Goal: Task Accomplishment & Management: Use online tool/utility

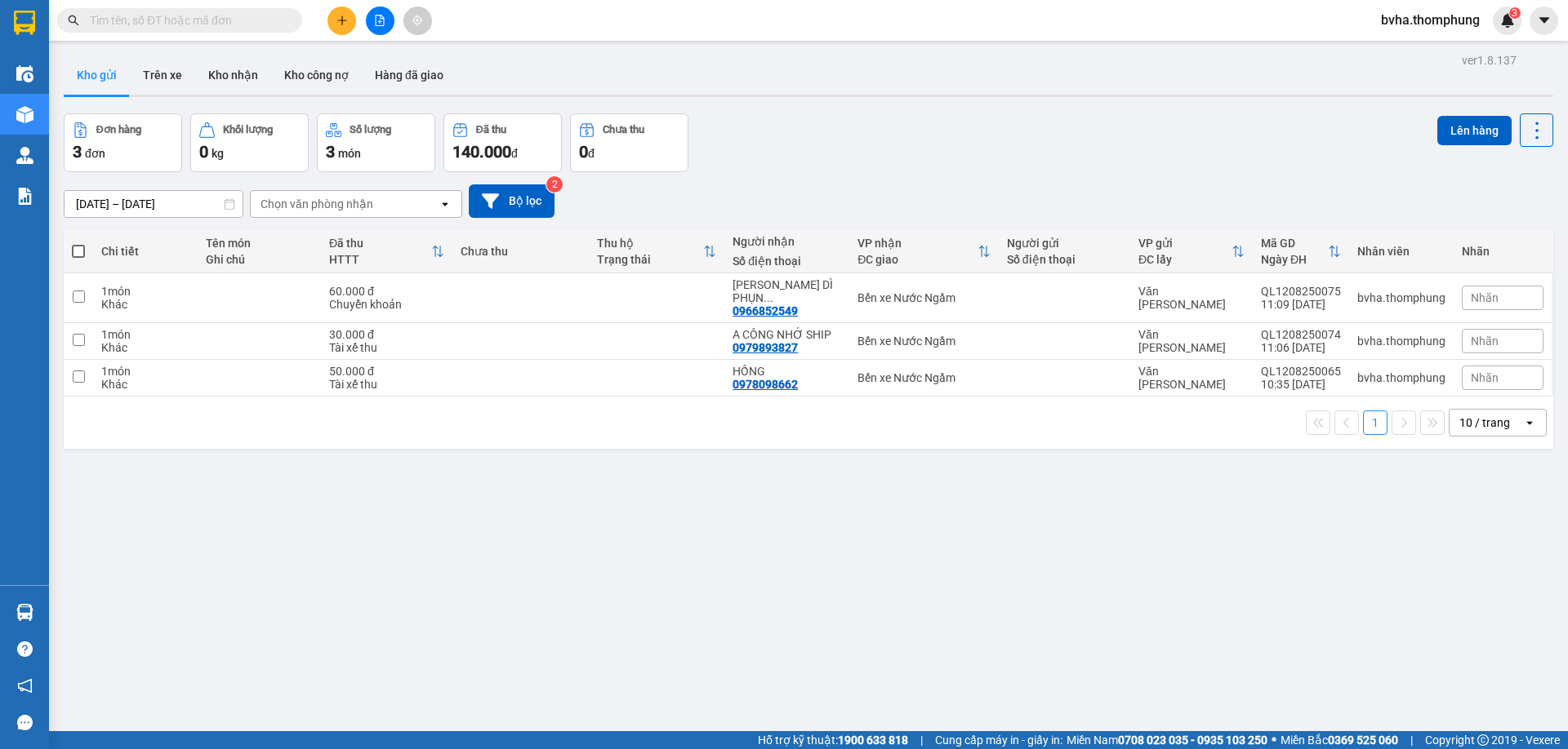
drag, startPoint x: 116, startPoint y: 17, endPoint x: 107, endPoint y: 24, distance: 11.4
click at [107, 21] on input "text" at bounding box center [186, 20] width 193 height 18
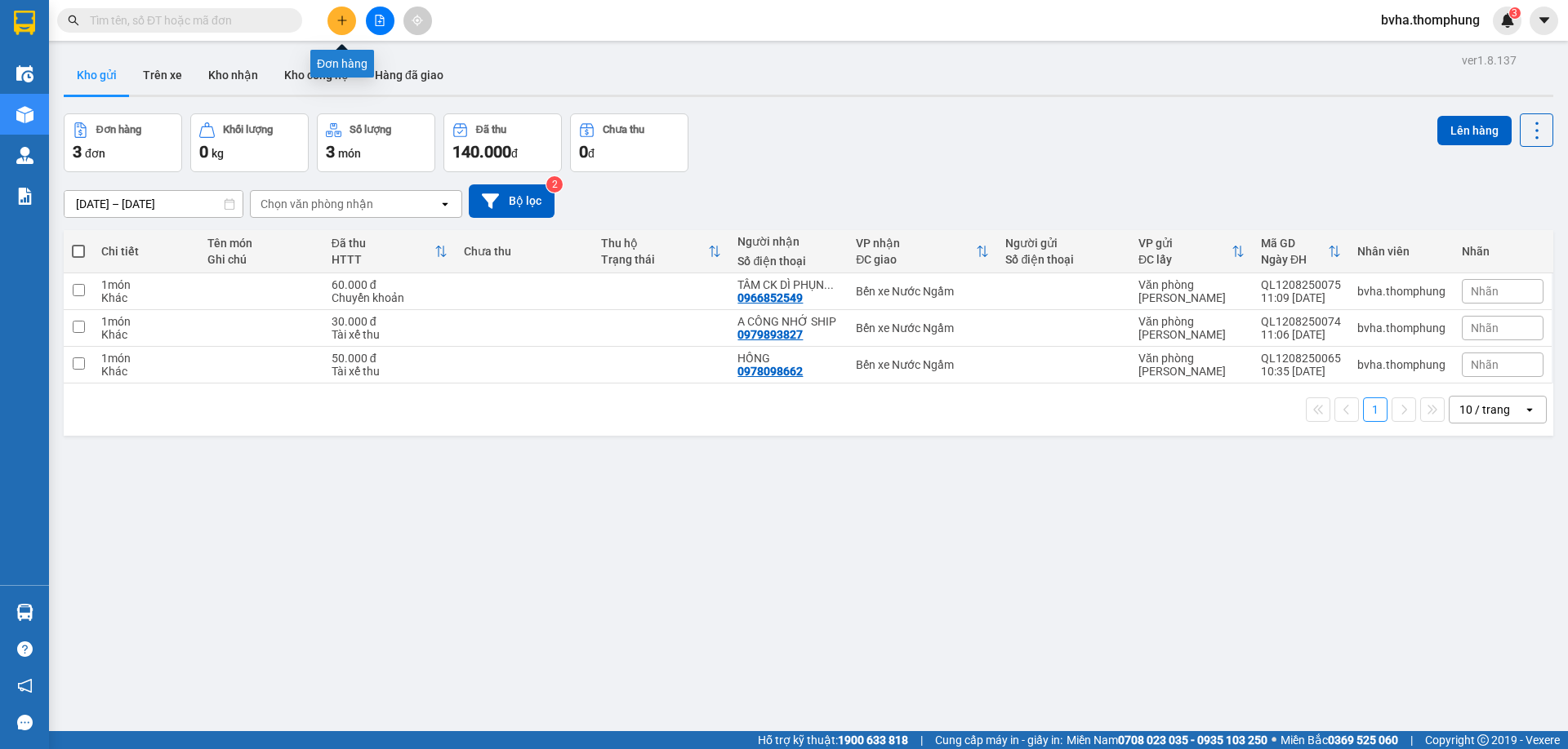
click at [331, 23] on button at bounding box center [341, 20] width 28 height 28
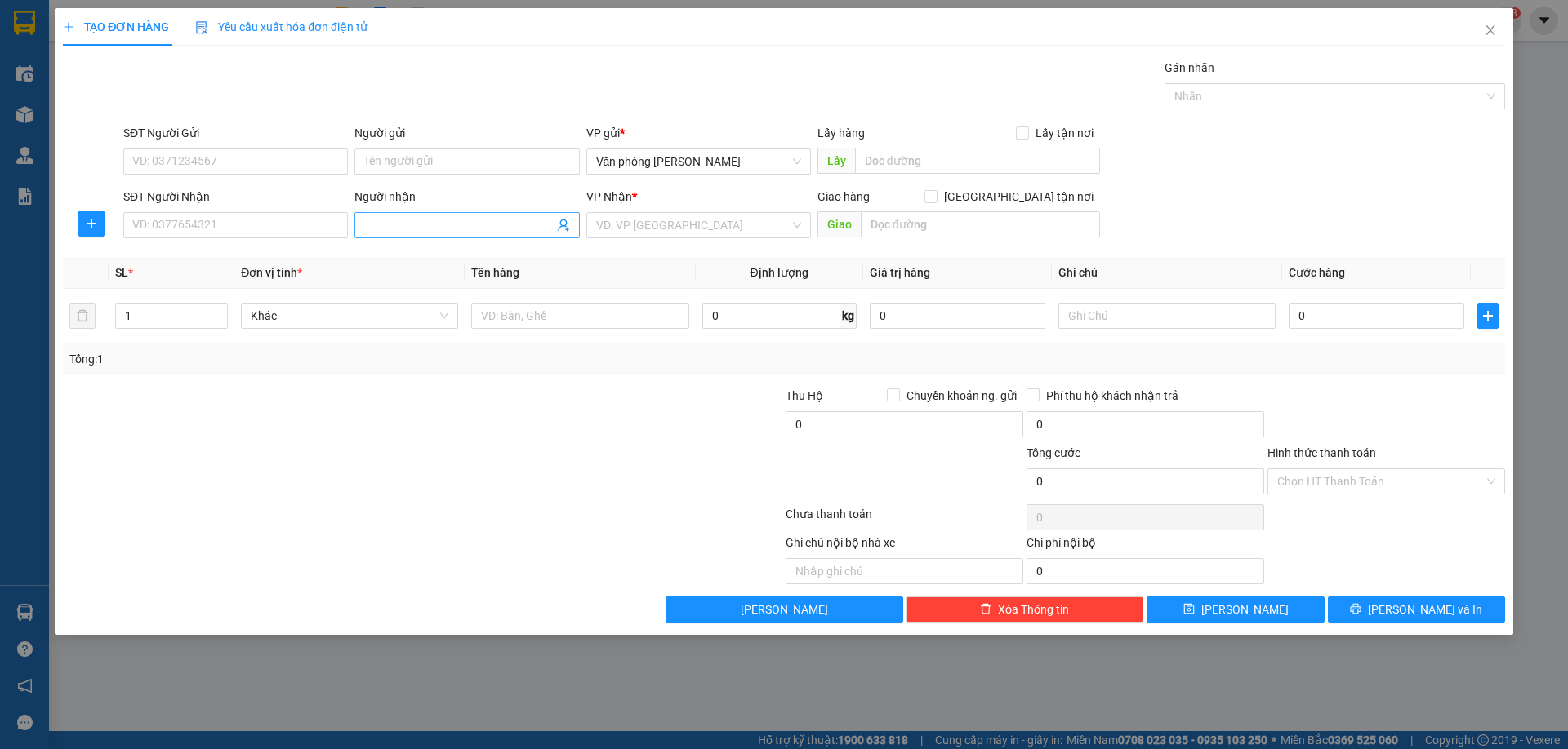
click at [365, 220] on input "Người nhận" at bounding box center [458, 225] width 189 height 18
type input "TUYẾT HẢI KEM"
click at [643, 223] on input "search" at bounding box center [692, 225] width 194 height 24
type input "BẾN"
click at [710, 255] on div "Bến xe Nước Ngầm" at bounding box center [698, 258] width 205 height 18
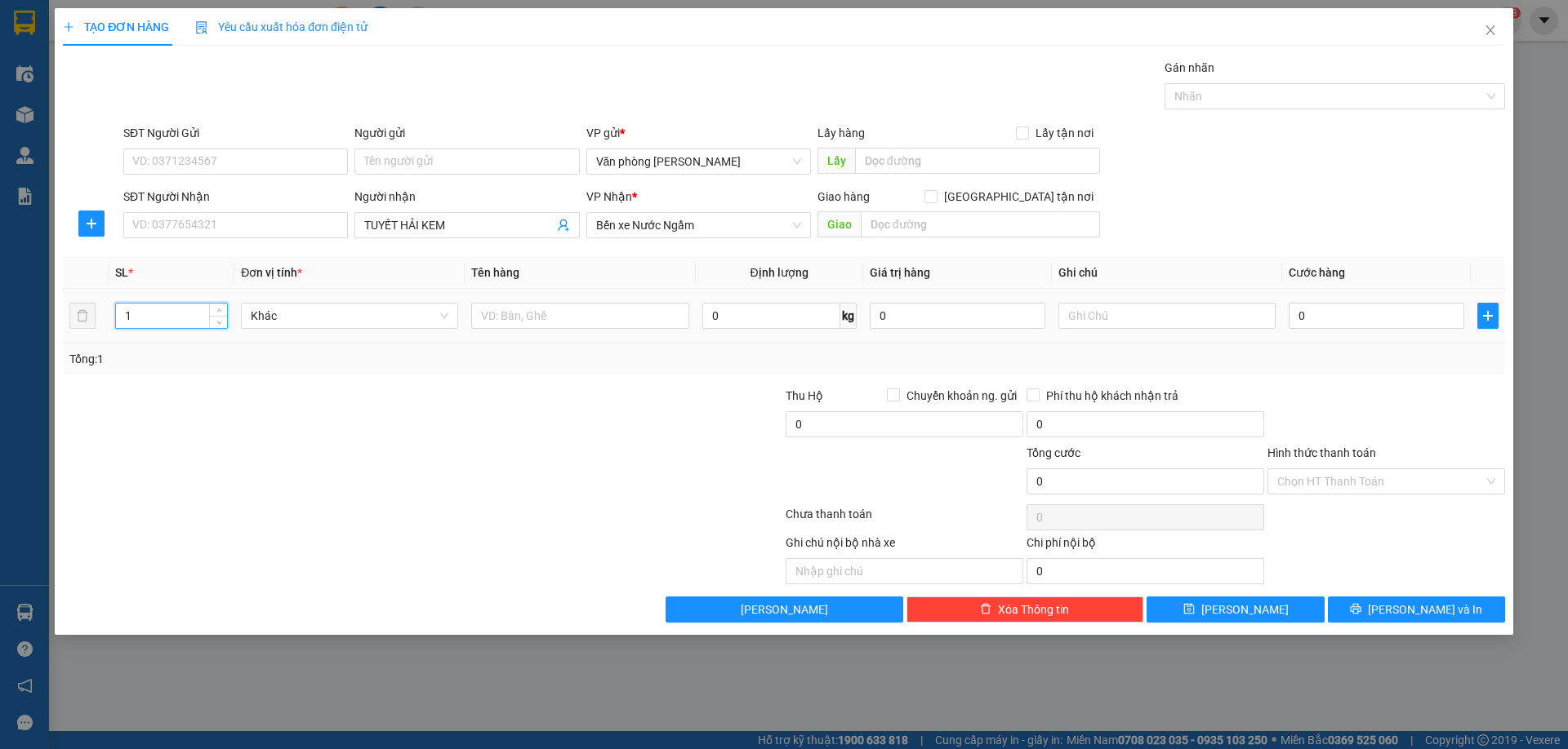
click at [171, 321] on input "1" at bounding box center [171, 315] width 111 height 24
type input "4"
click at [1212, 617] on button "Lưu" at bounding box center [1235, 609] width 177 height 26
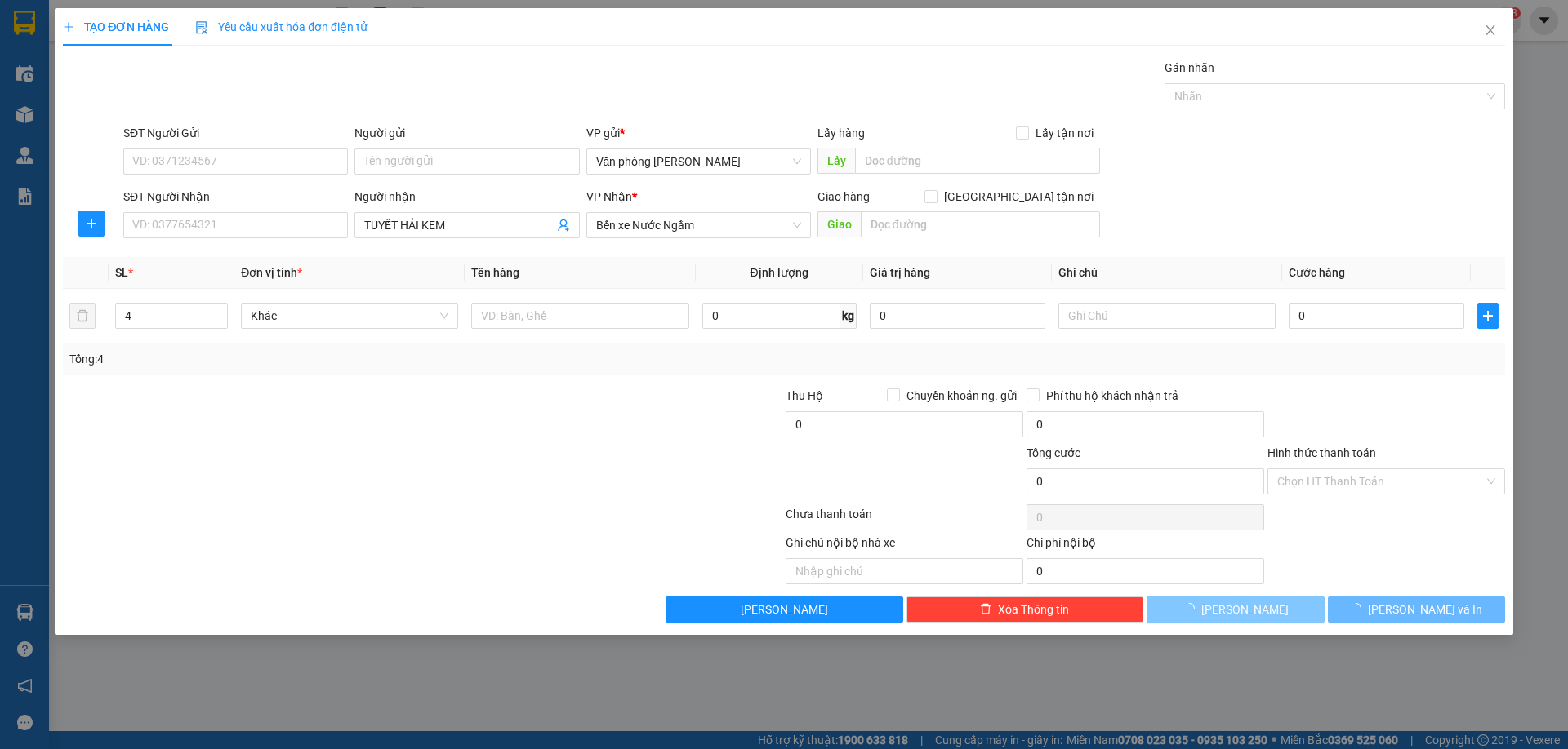
type input "1"
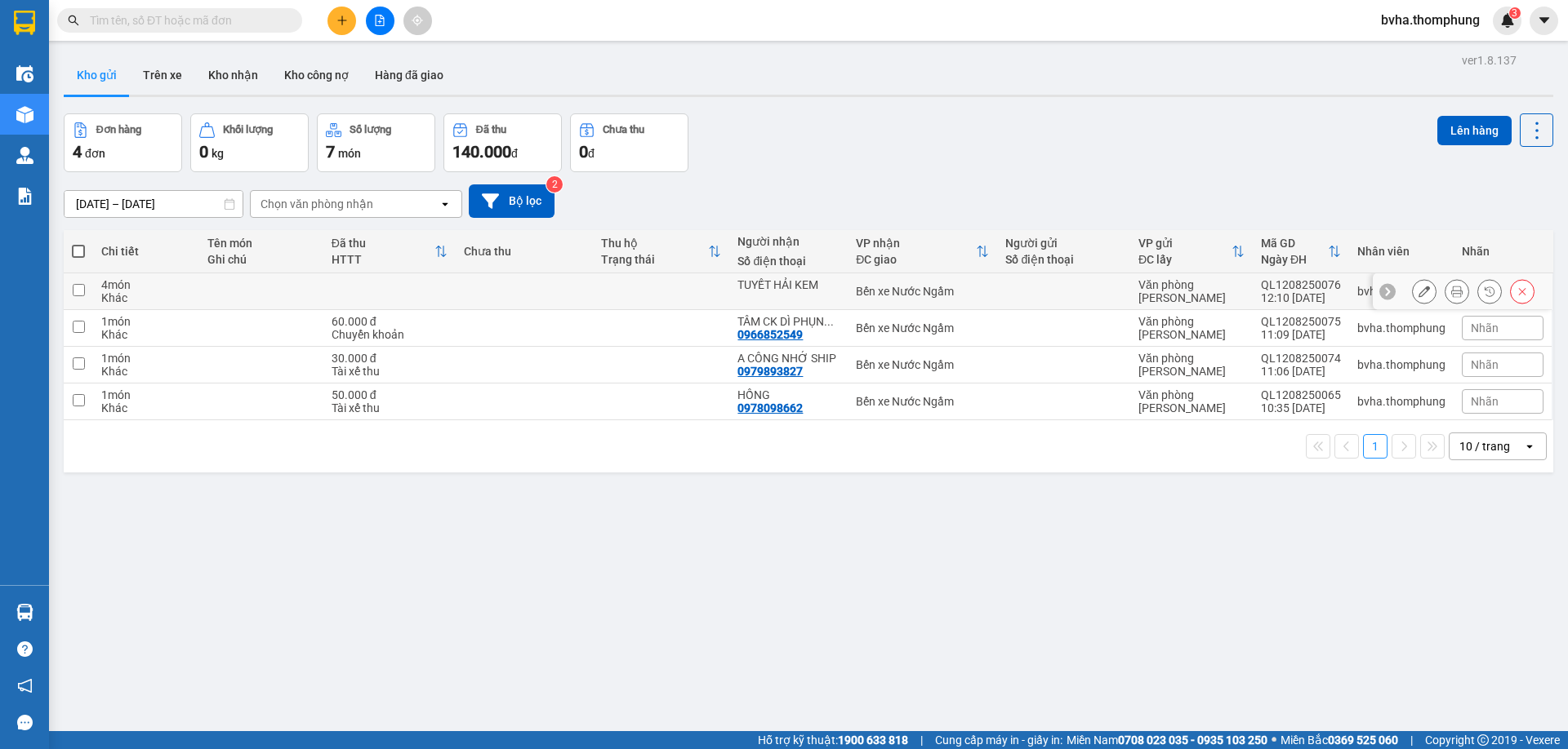
click at [76, 292] on input "checkbox" at bounding box center [79, 290] width 13 height 13
checkbox input "true"
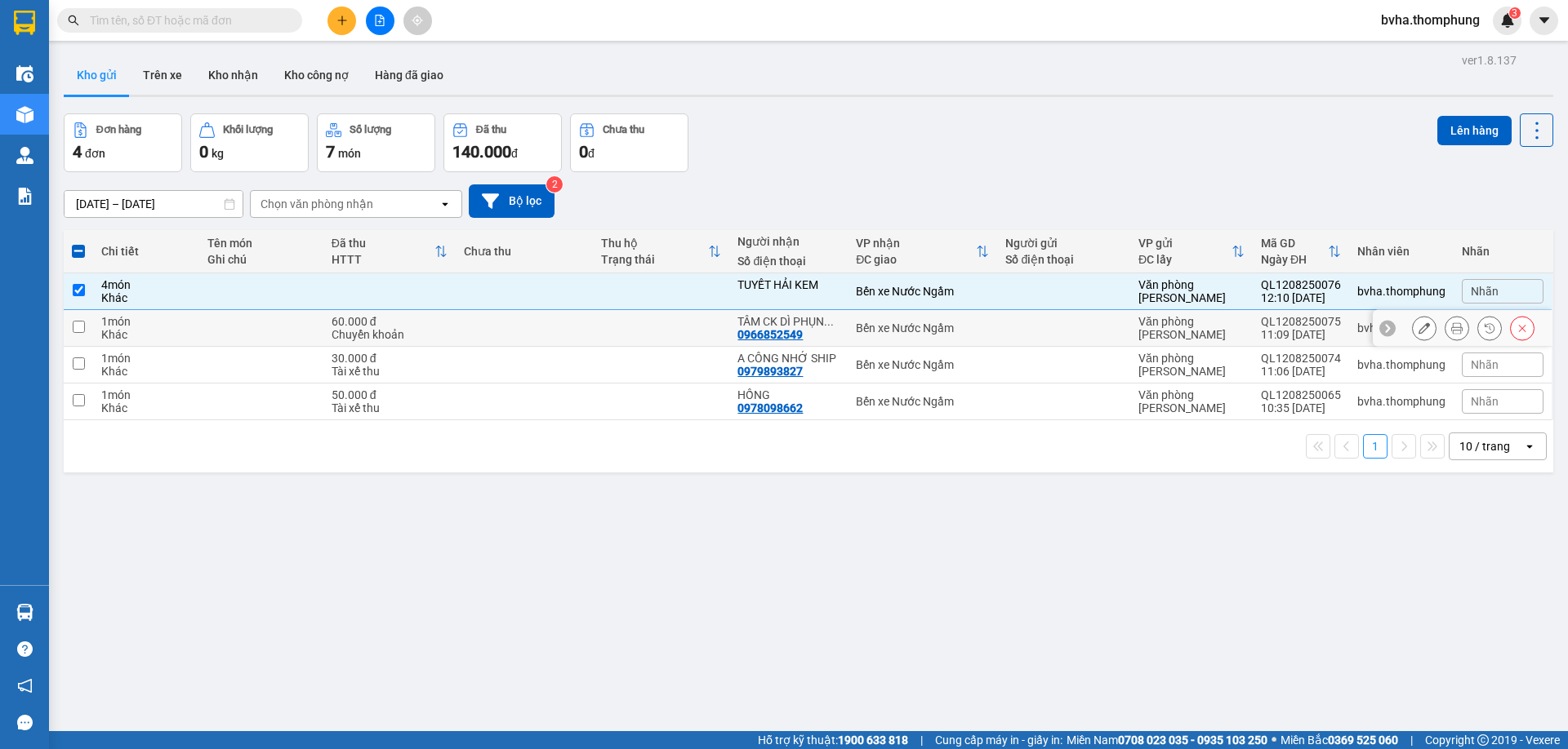
click at [78, 322] on input "checkbox" at bounding box center [79, 327] width 13 height 13
checkbox input "true"
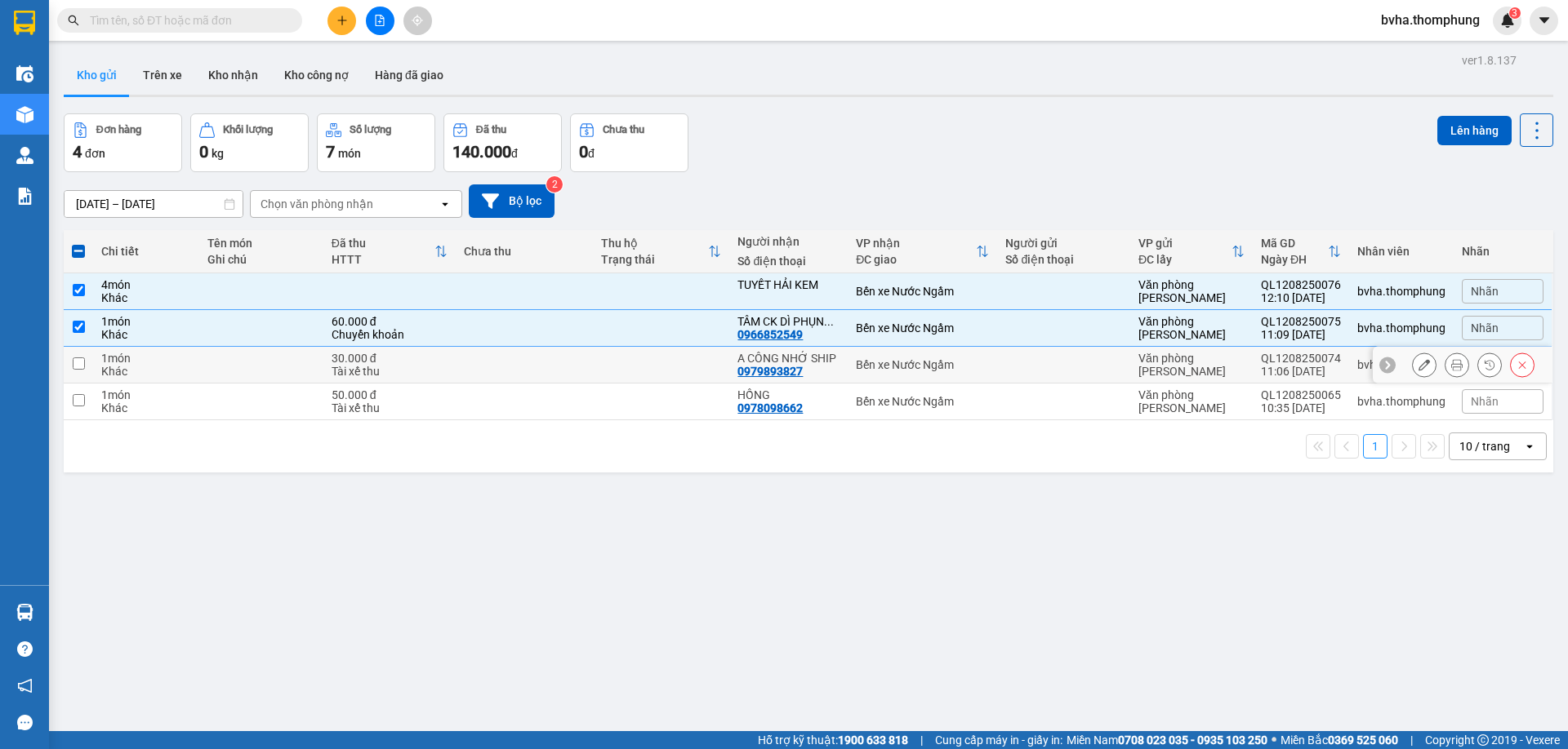
drag, startPoint x: 82, startPoint y: 366, endPoint x: 83, endPoint y: 377, distance: 11.0
click at [82, 365] on input "checkbox" at bounding box center [79, 363] width 13 height 13
checkbox input "true"
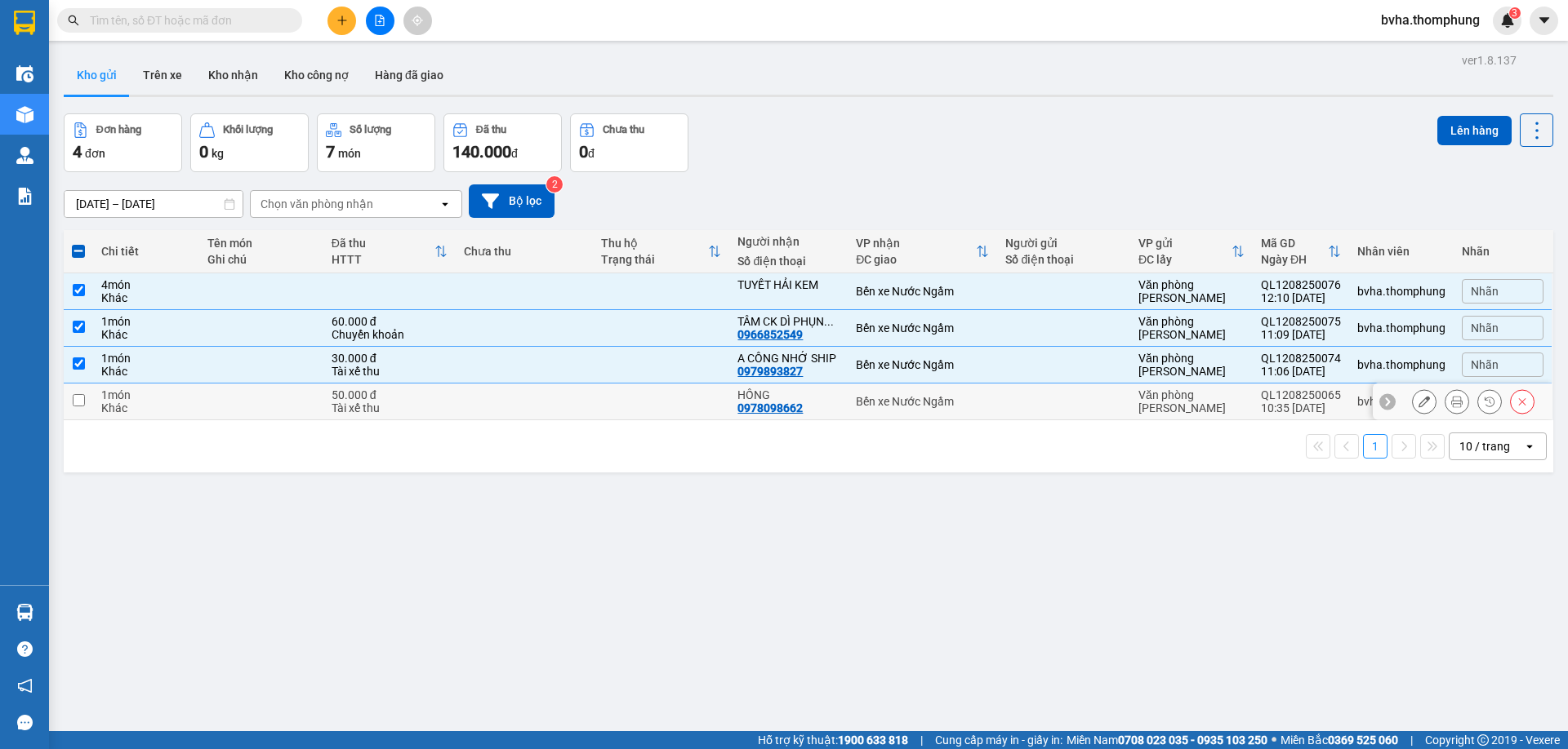
click at [80, 392] on td at bounding box center [78, 402] width 29 height 37
checkbox input "true"
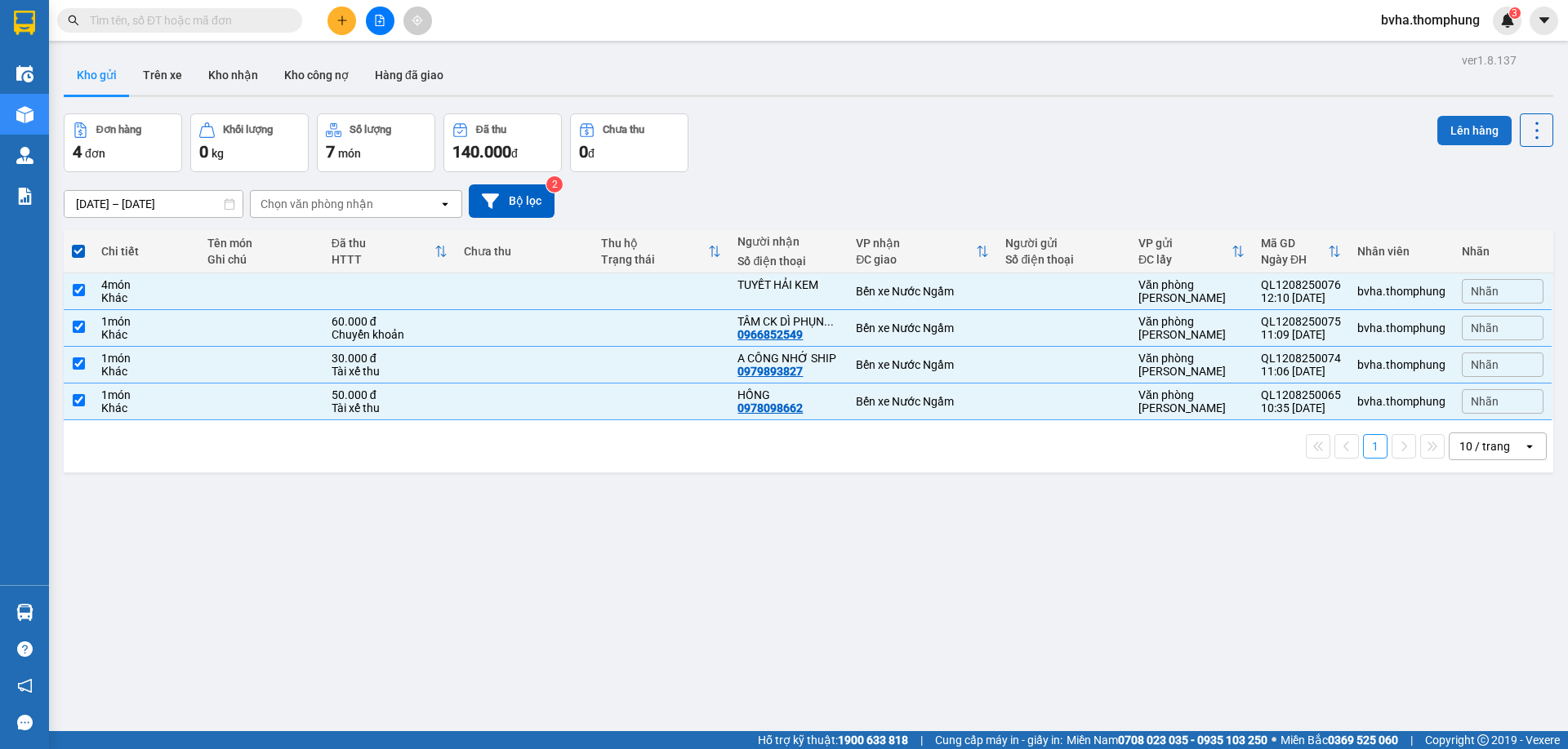
click at [1477, 129] on button "Lên hàng" at bounding box center [1475, 130] width 74 height 29
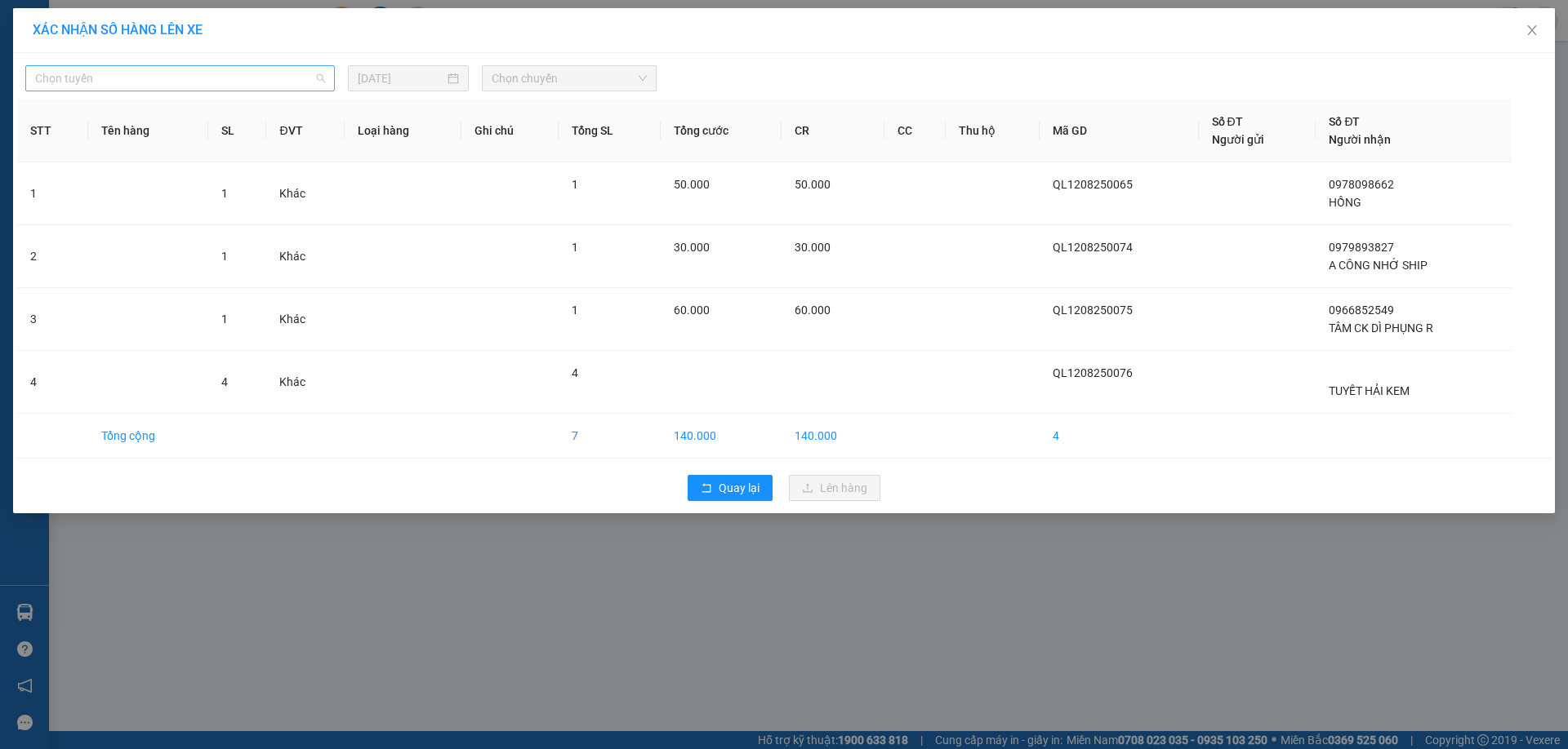
click at [114, 80] on span "Chọn tuyến" at bounding box center [180, 78] width 290 height 24
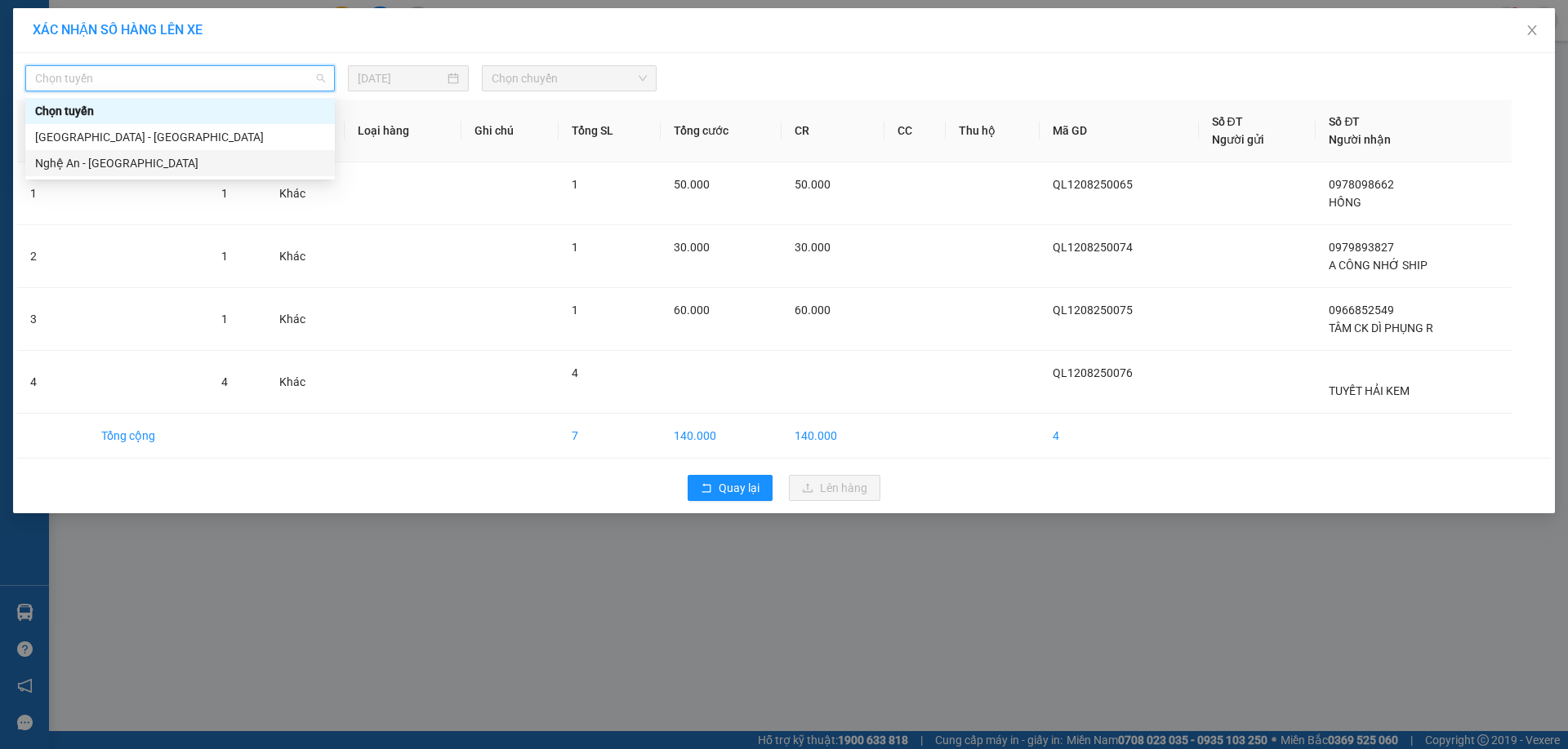
click at [107, 160] on div "Nghệ An - [GEOGRAPHIC_DATA]" at bounding box center [180, 163] width 290 height 18
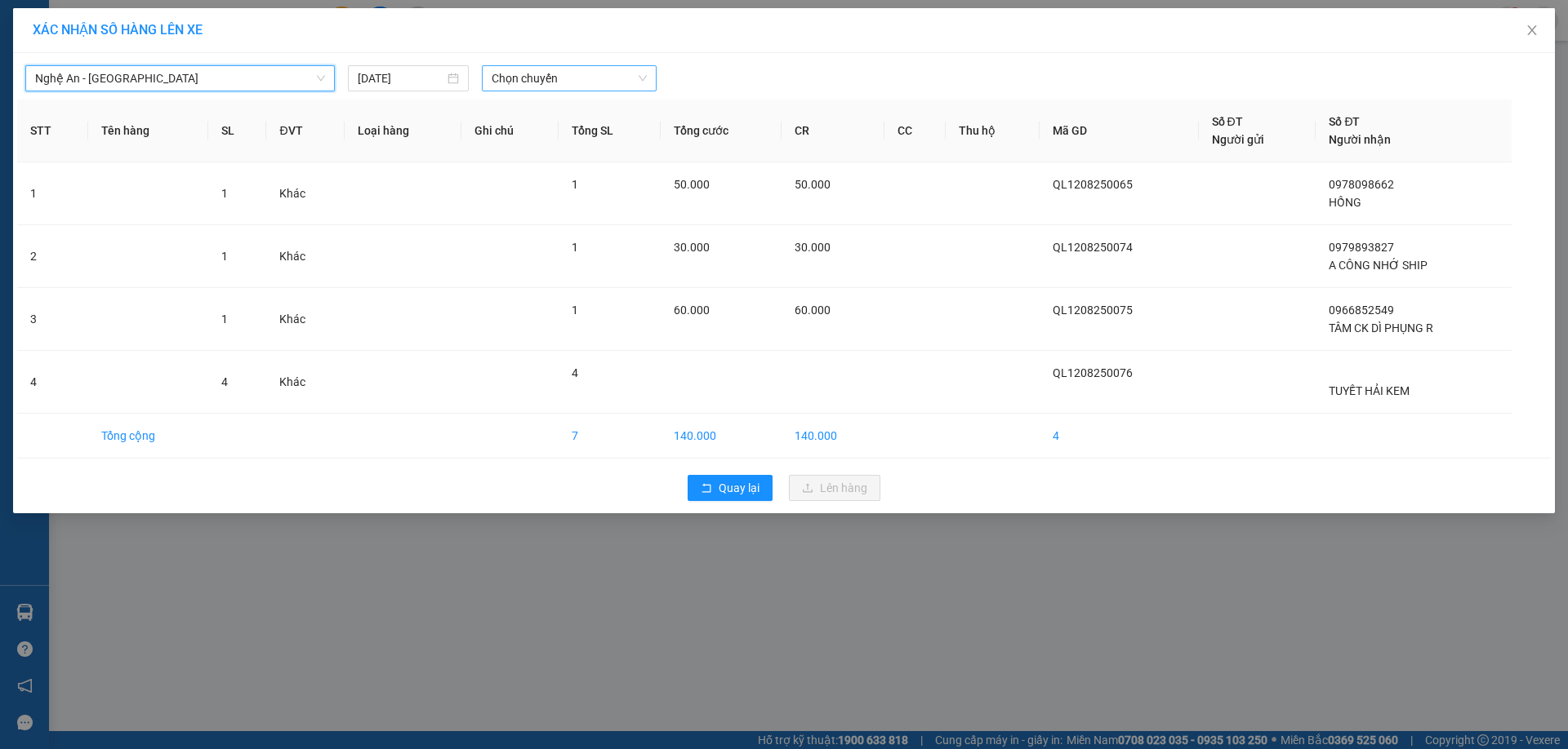
click at [543, 79] on span "Chọn chuyến" at bounding box center [568, 78] width 155 height 24
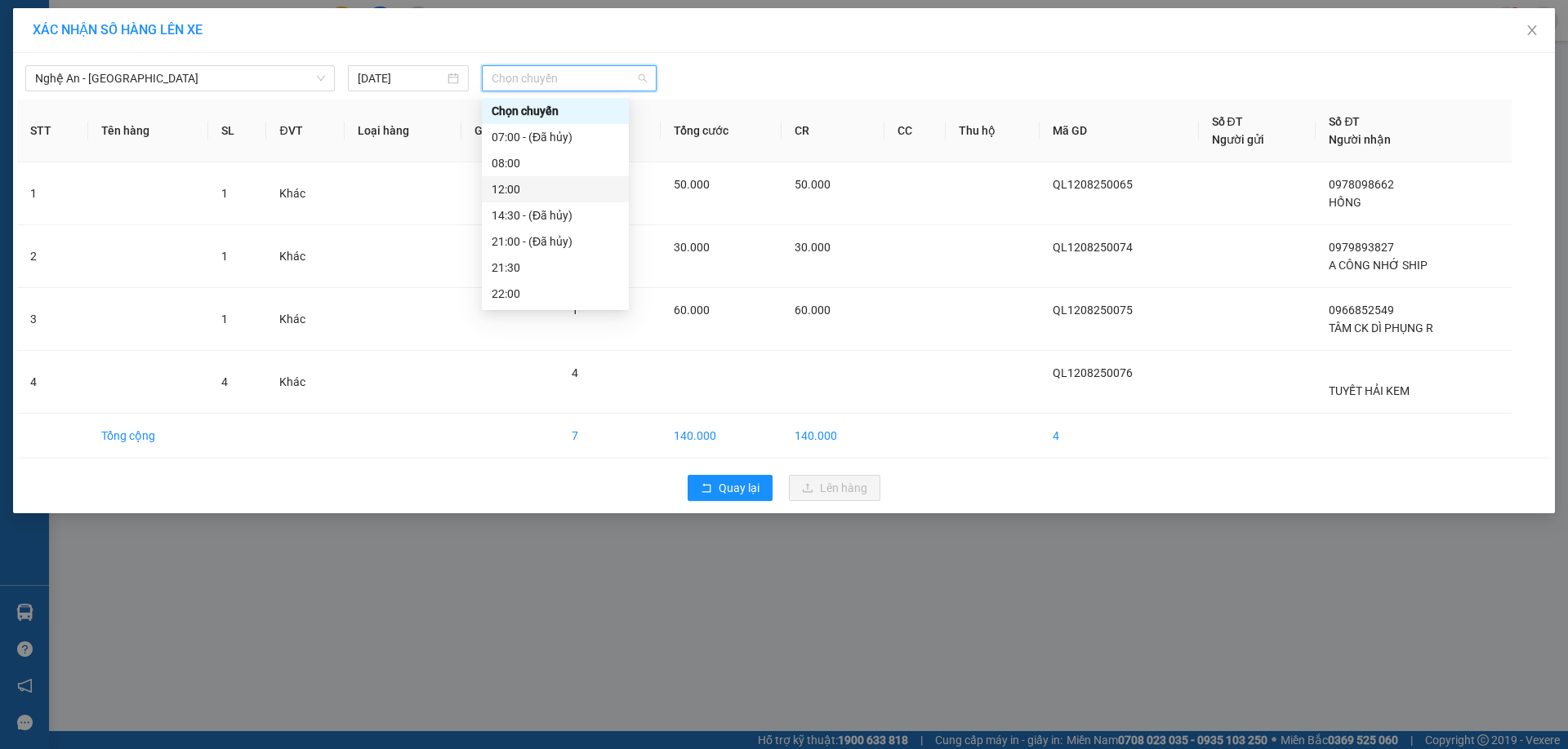
click at [521, 186] on div "12:00" at bounding box center [555, 189] width 128 height 18
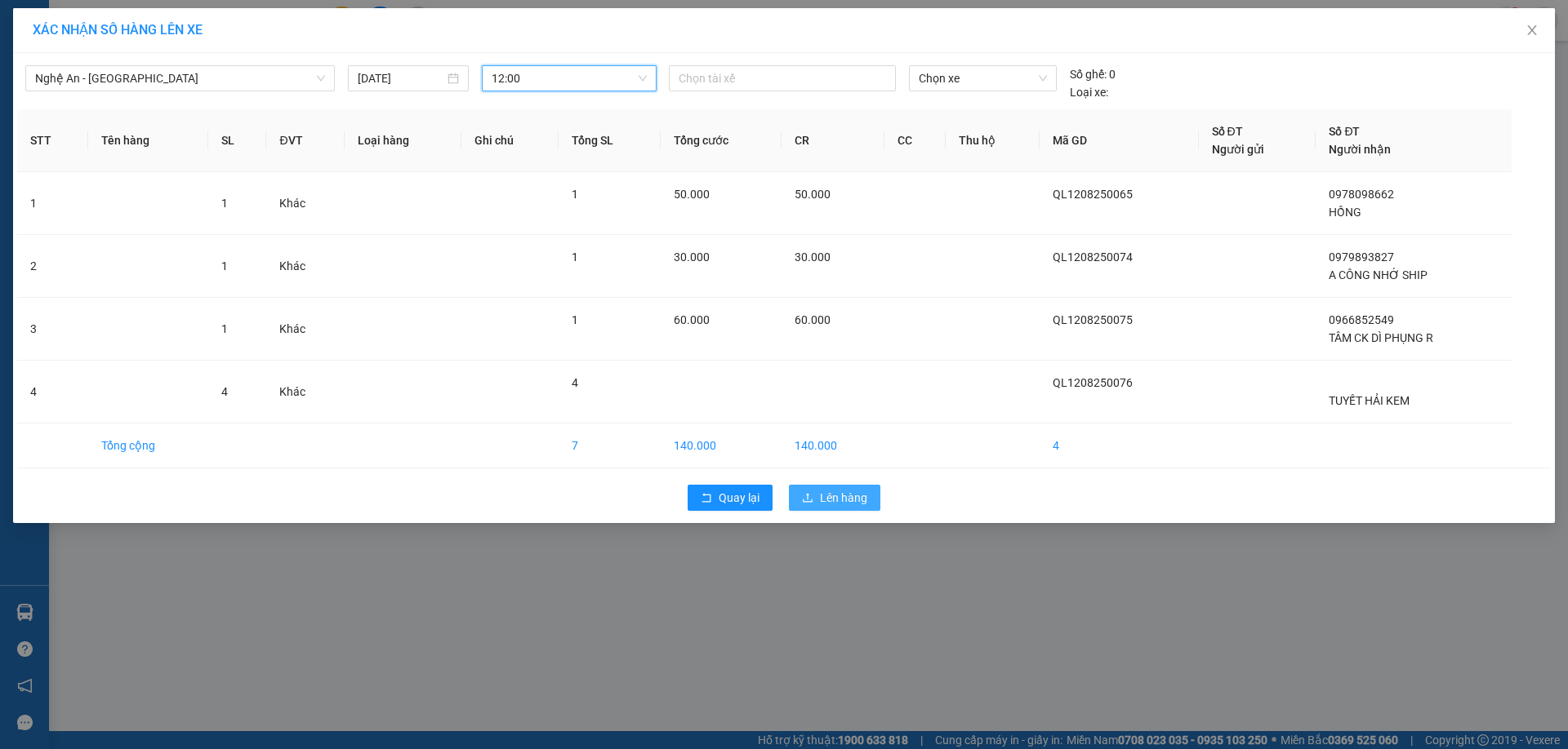
click at [857, 504] on span "Lên hàng" at bounding box center [843, 498] width 48 height 18
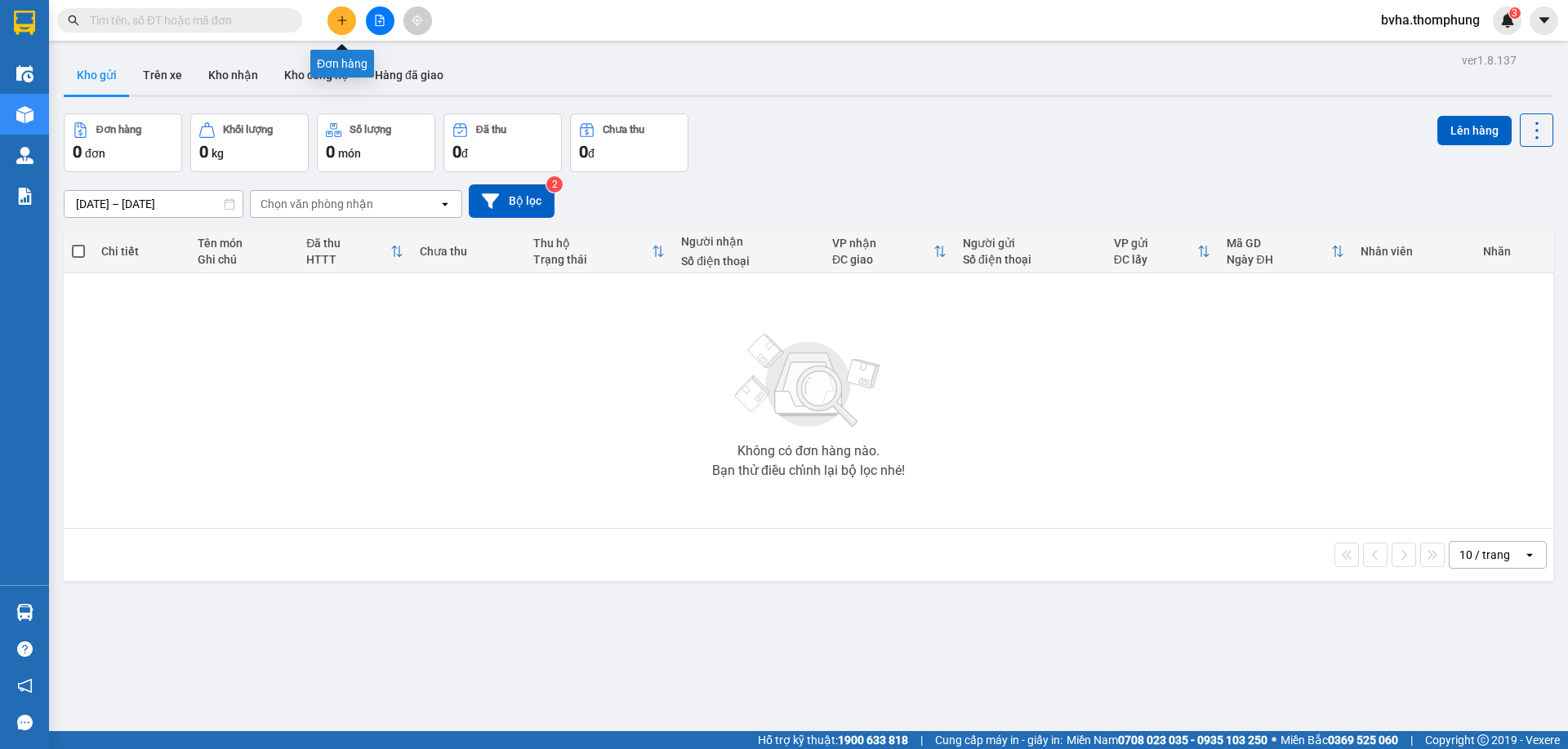
click at [340, 25] on icon "plus" at bounding box center [343, 20] width 12 height 12
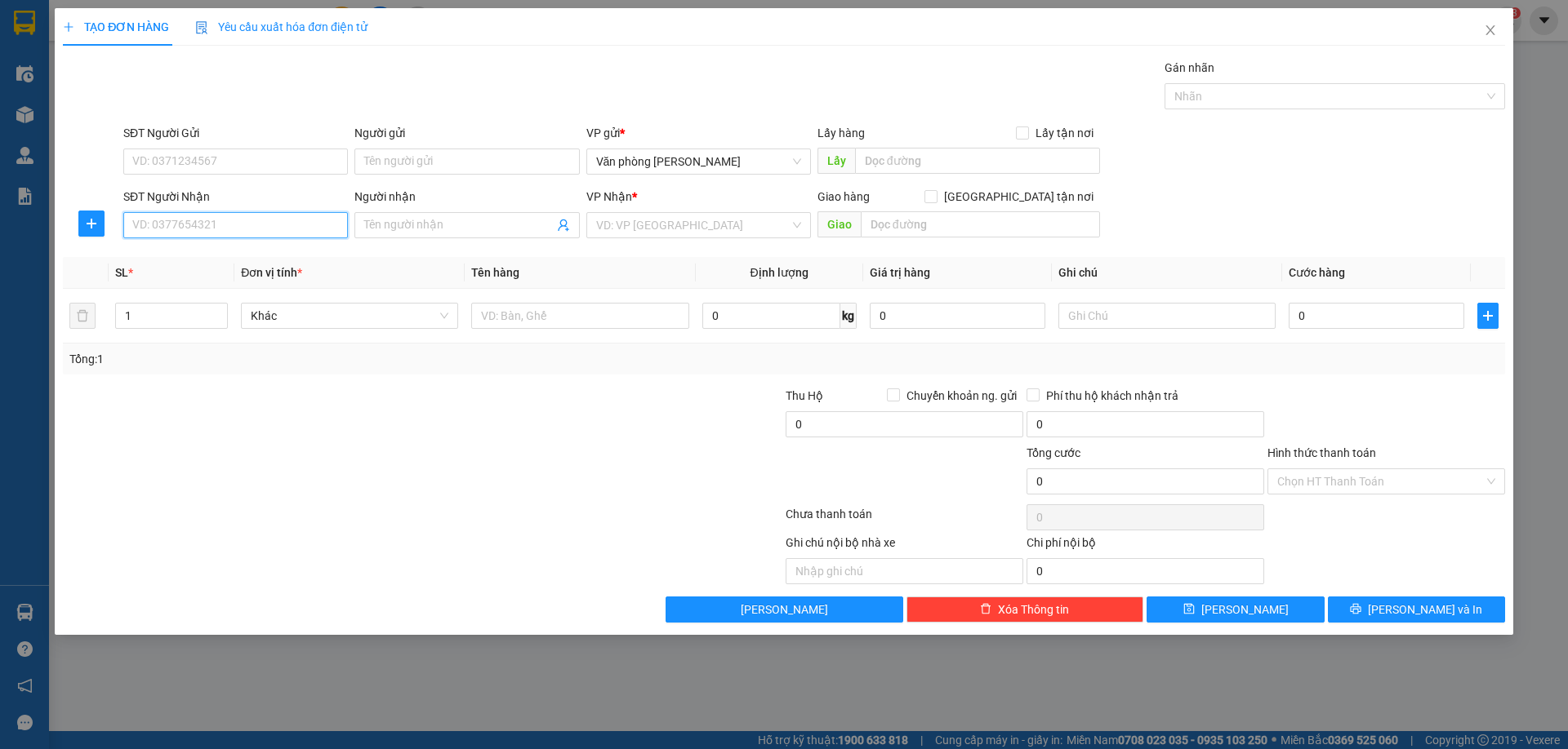
click at [217, 226] on input "SĐT Người Nhận" at bounding box center [236, 225] width 225 height 26
type input "0969561440"
click at [241, 255] on div "0969561440 - em hoàng" at bounding box center [236, 258] width 205 height 18
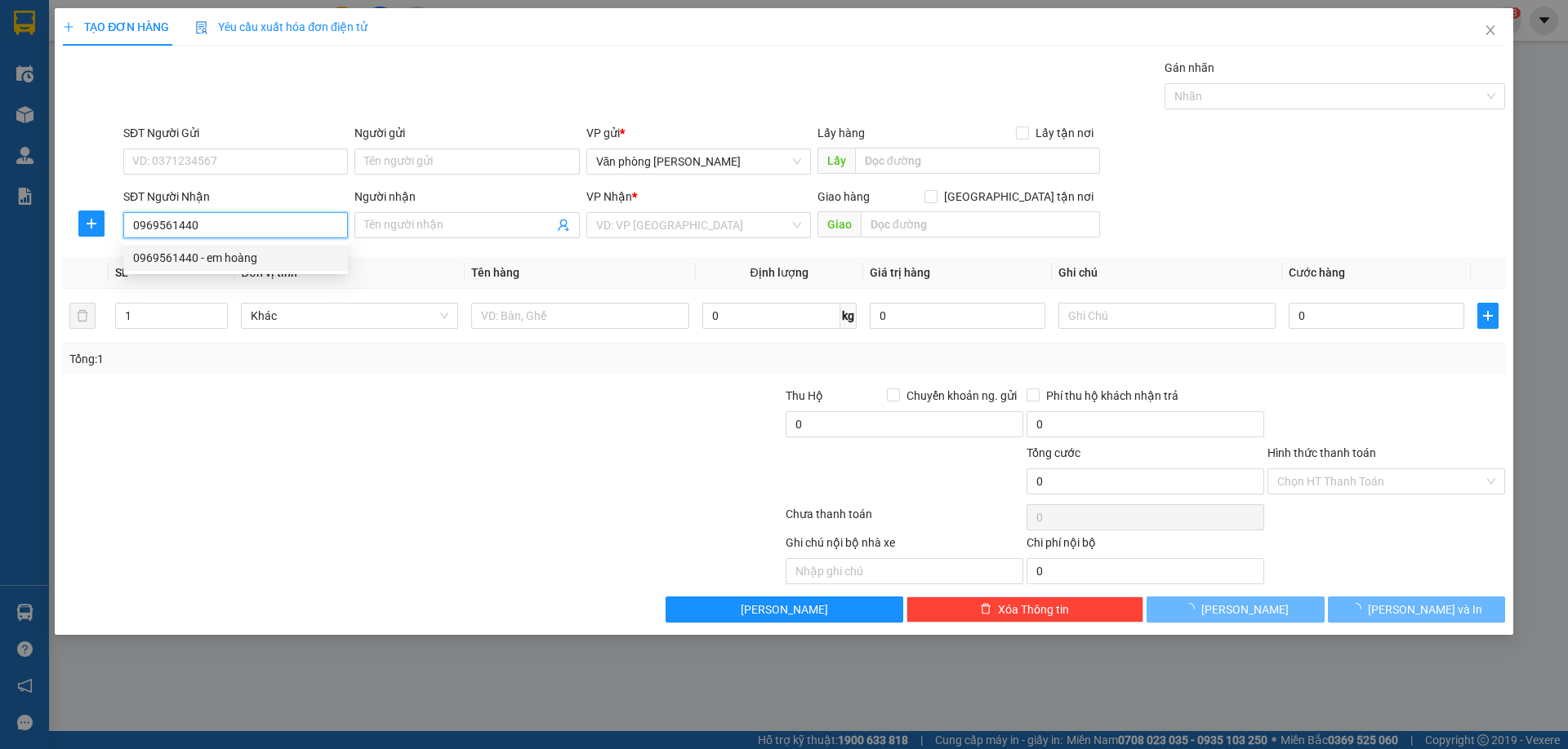
type input "em hoàng"
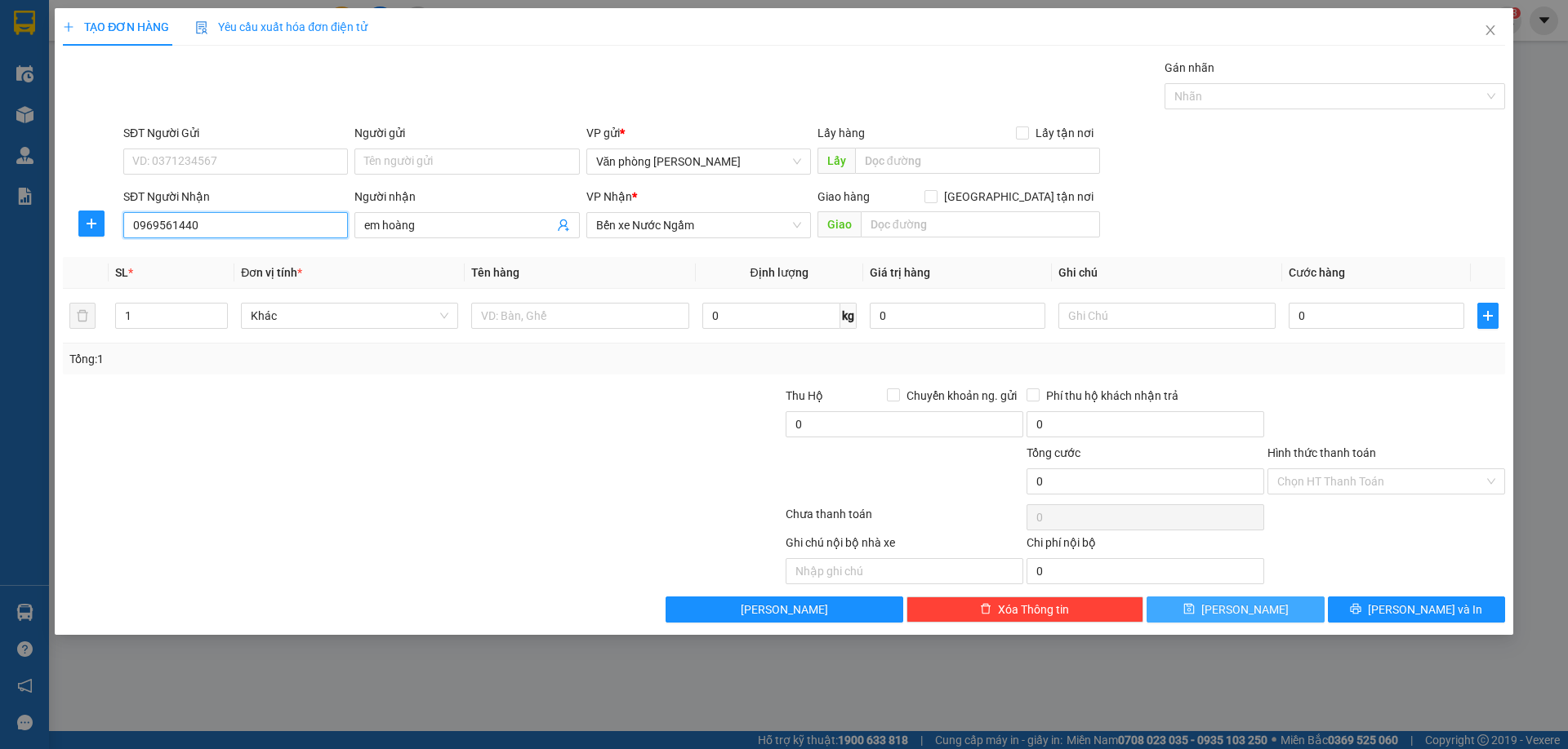
type input "0969561440"
click at [1273, 612] on button "Lưu" at bounding box center [1235, 609] width 177 height 26
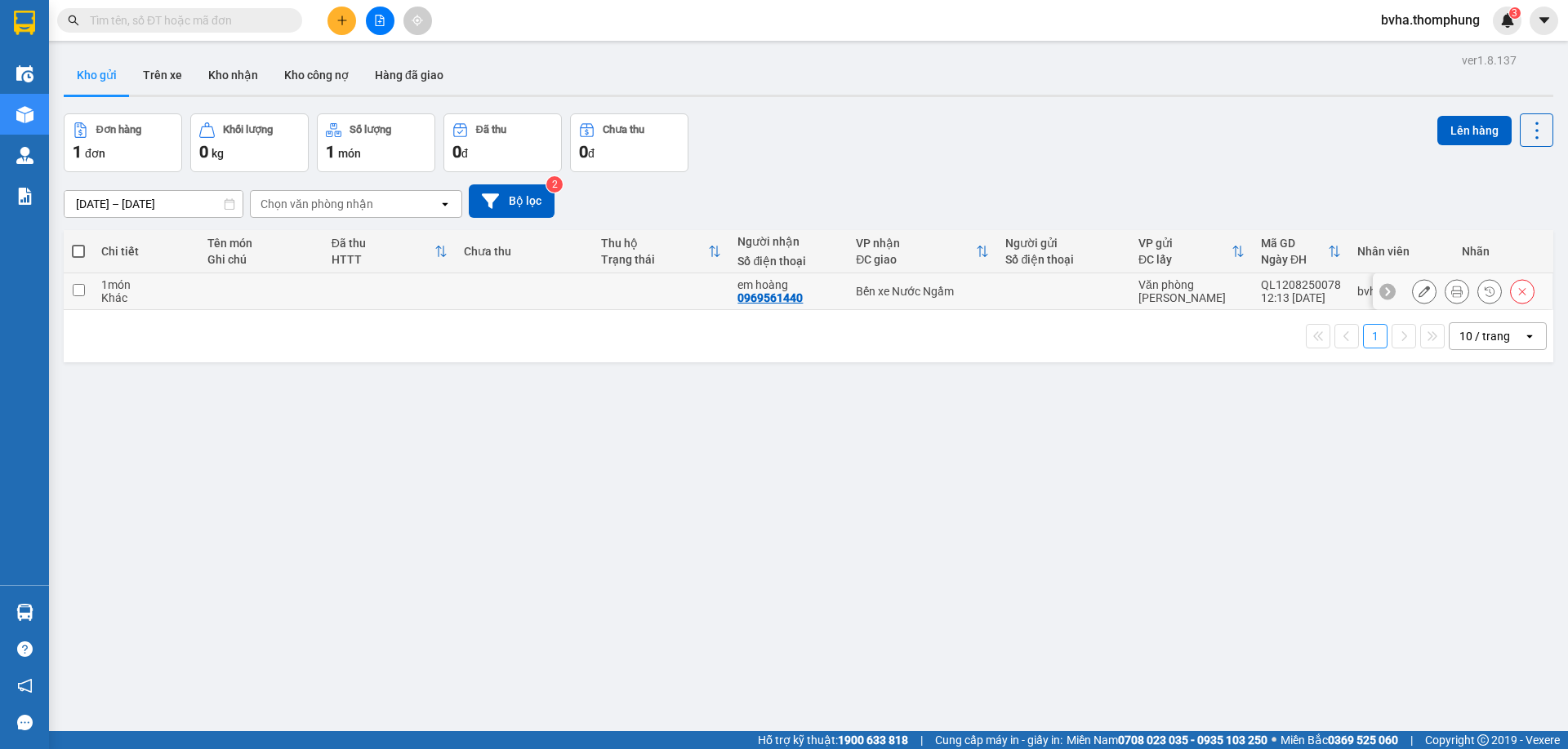
click at [82, 293] on input "checkbox" at bounding box center [79, 290] width 13 height 13
checkbox input "true"
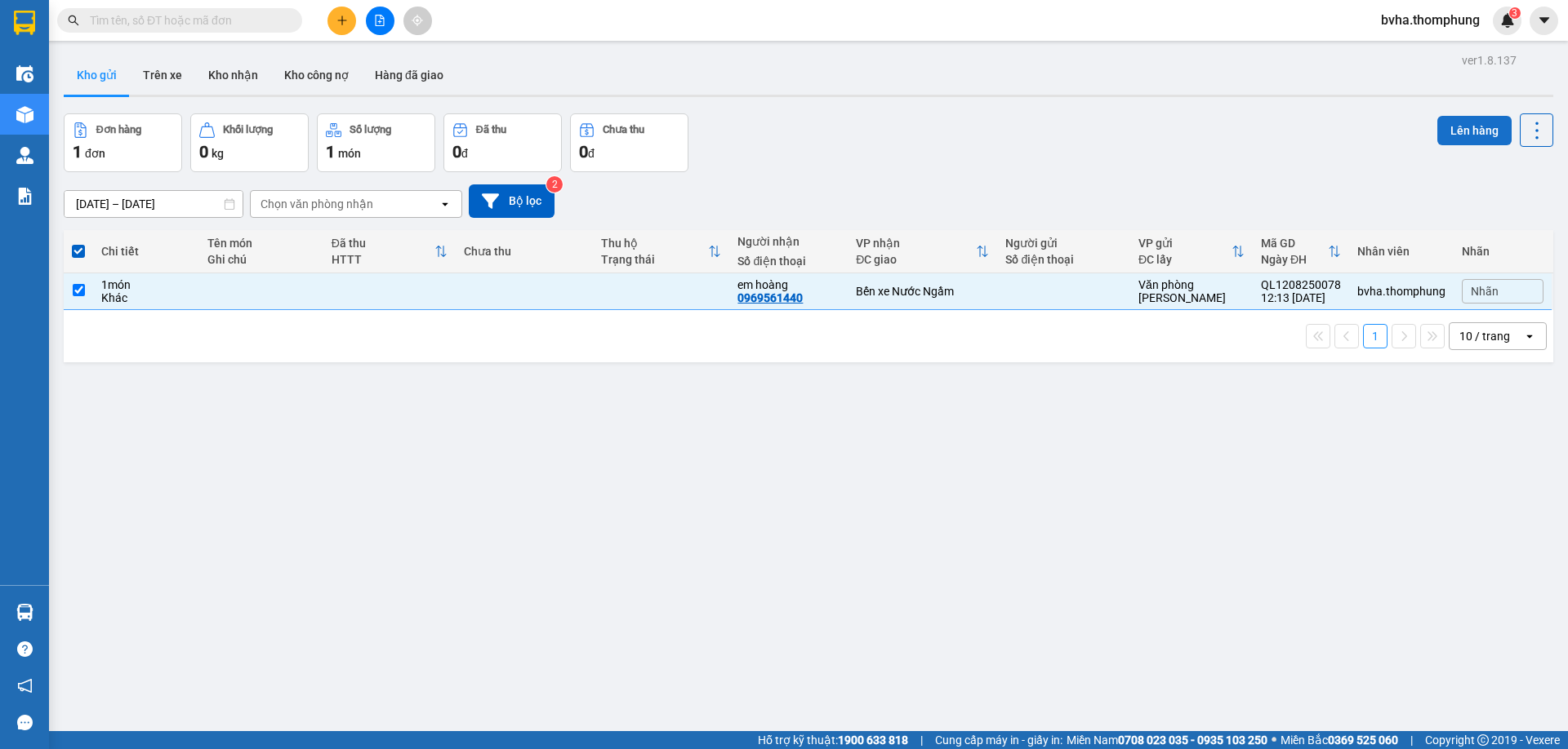
click at [1450, 126] on button "Lên hàng" at bounding box center [1475, 130] width 74 height 29
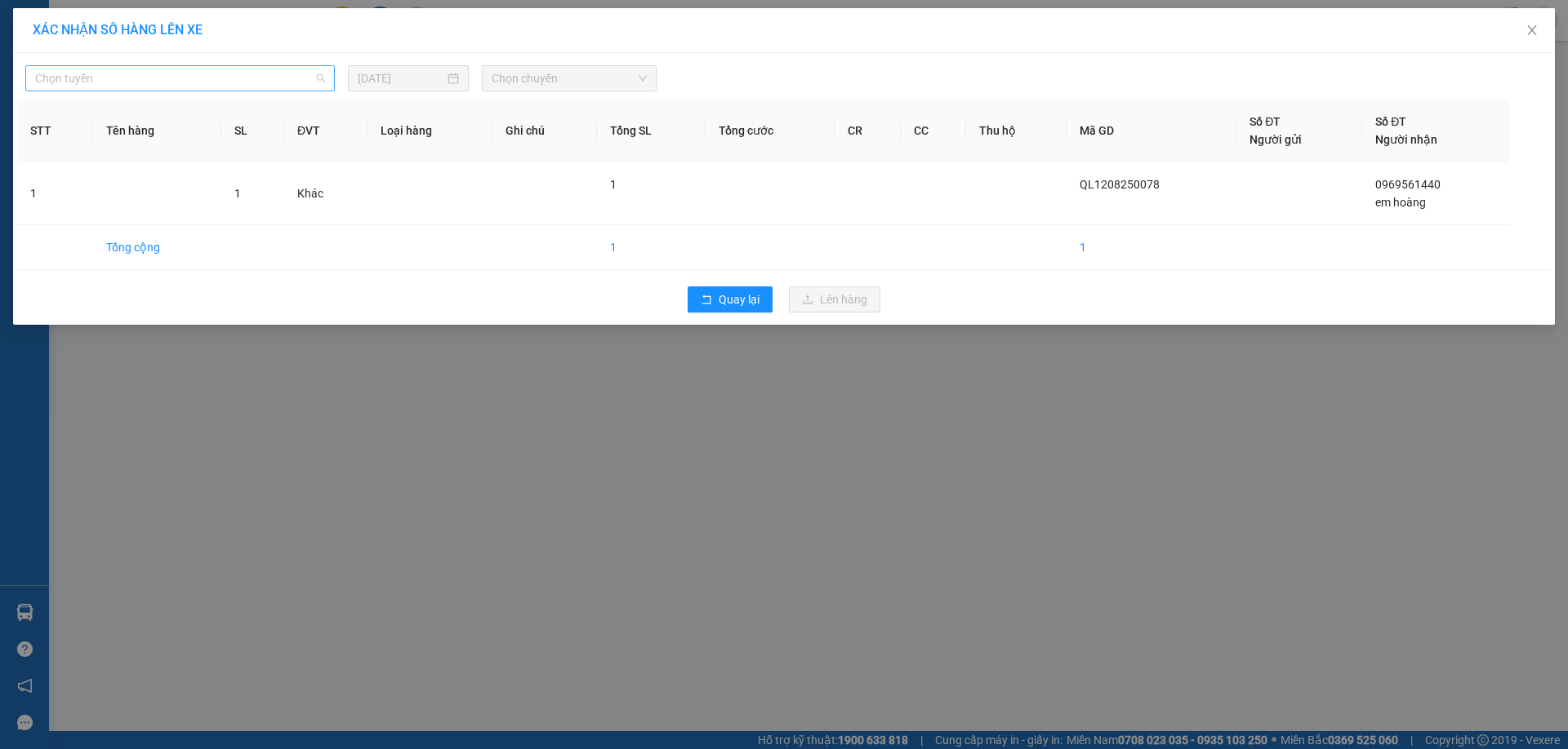
click at [214, 85] on span "Chọn tuyến" at bounding box center [180, 78] width 290 height 24
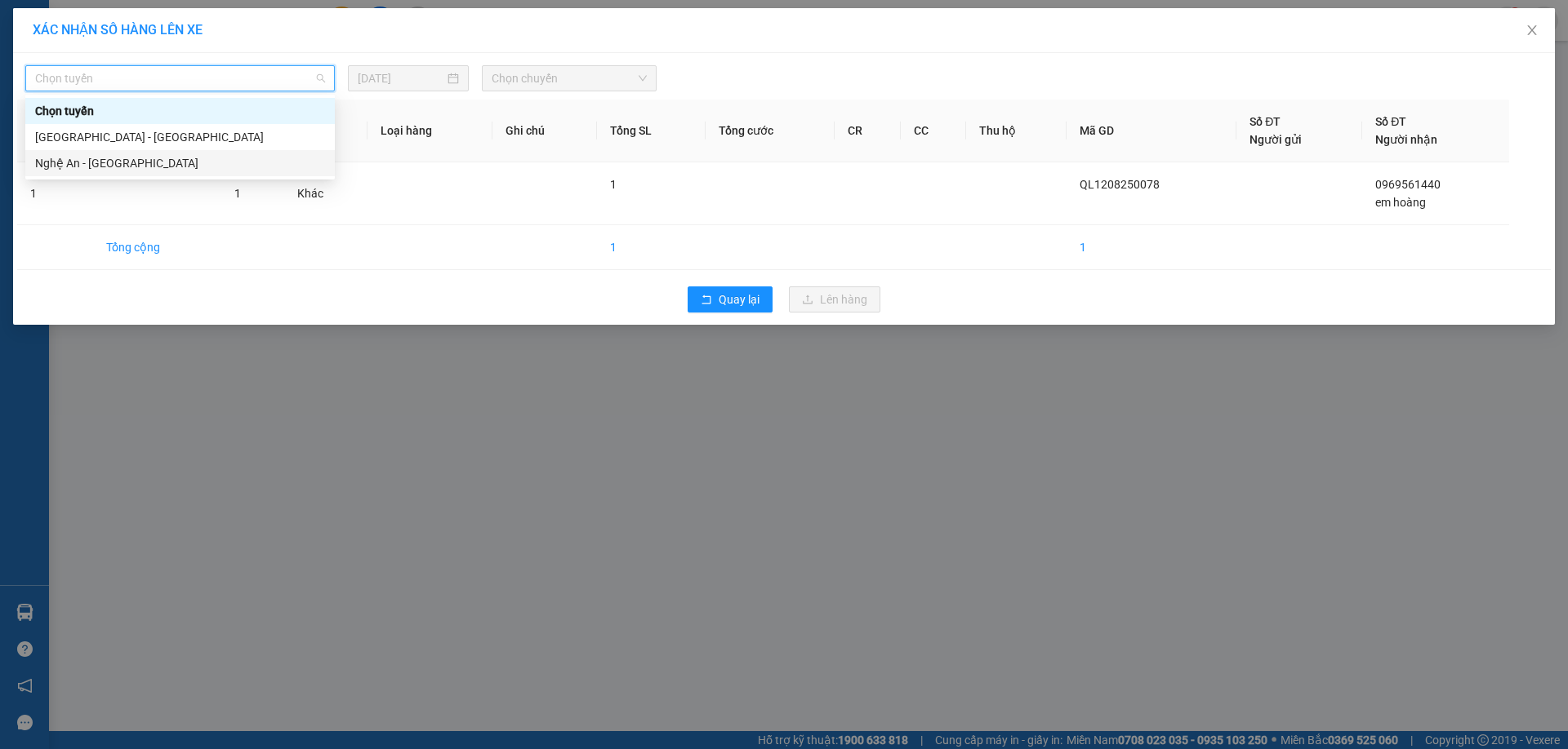
click at [91, 159] on div "Nghệ An - [GEOGRAPHIC_DATA]" at bounding box center [180, 163] width 290 height 18
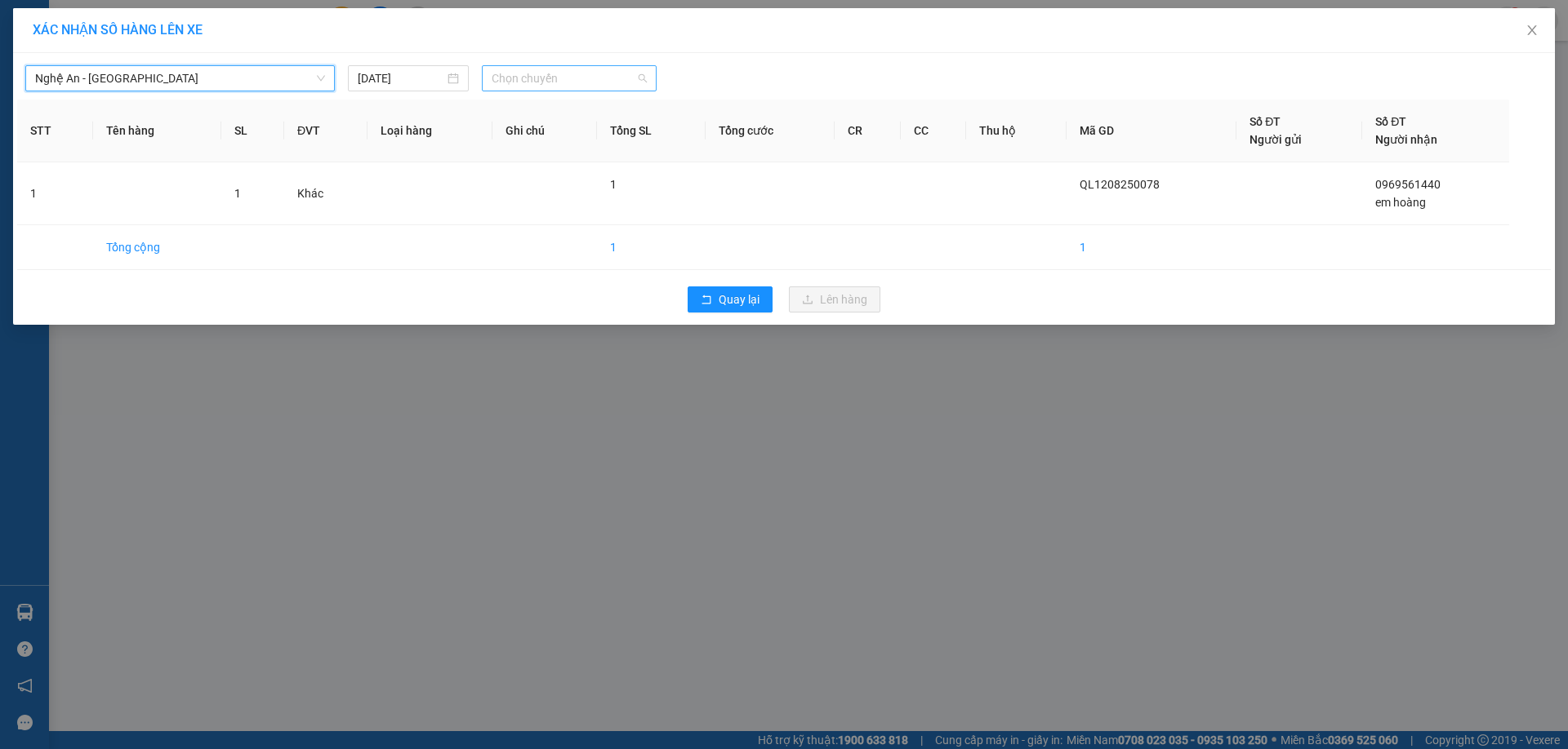
click at [532, 83] on span "Chọn chuyến" at bounding box center [568, 78] width 155 height 24
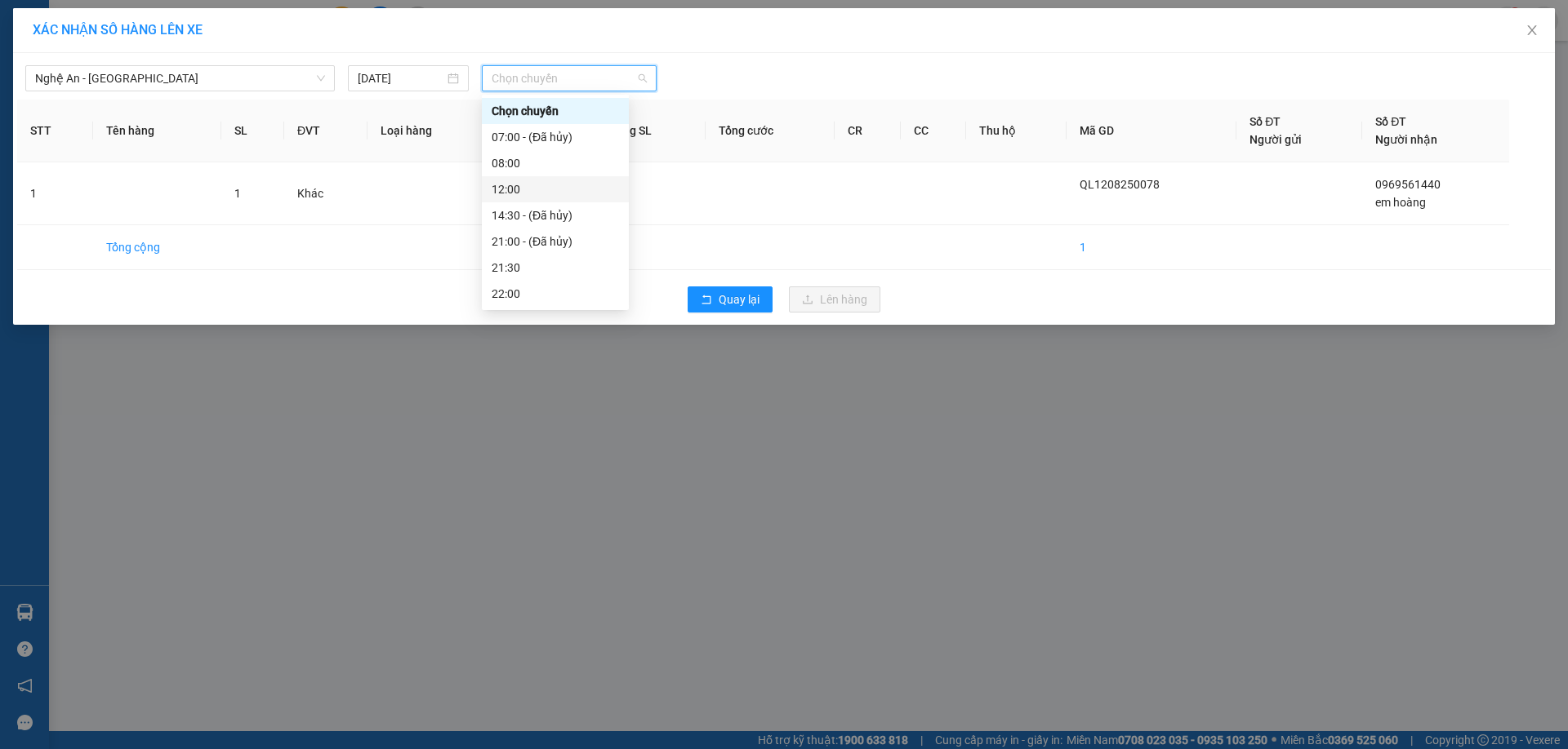
click at [516, 187] on div "12:00" at bounding box center [555, 189] width 128 height 18
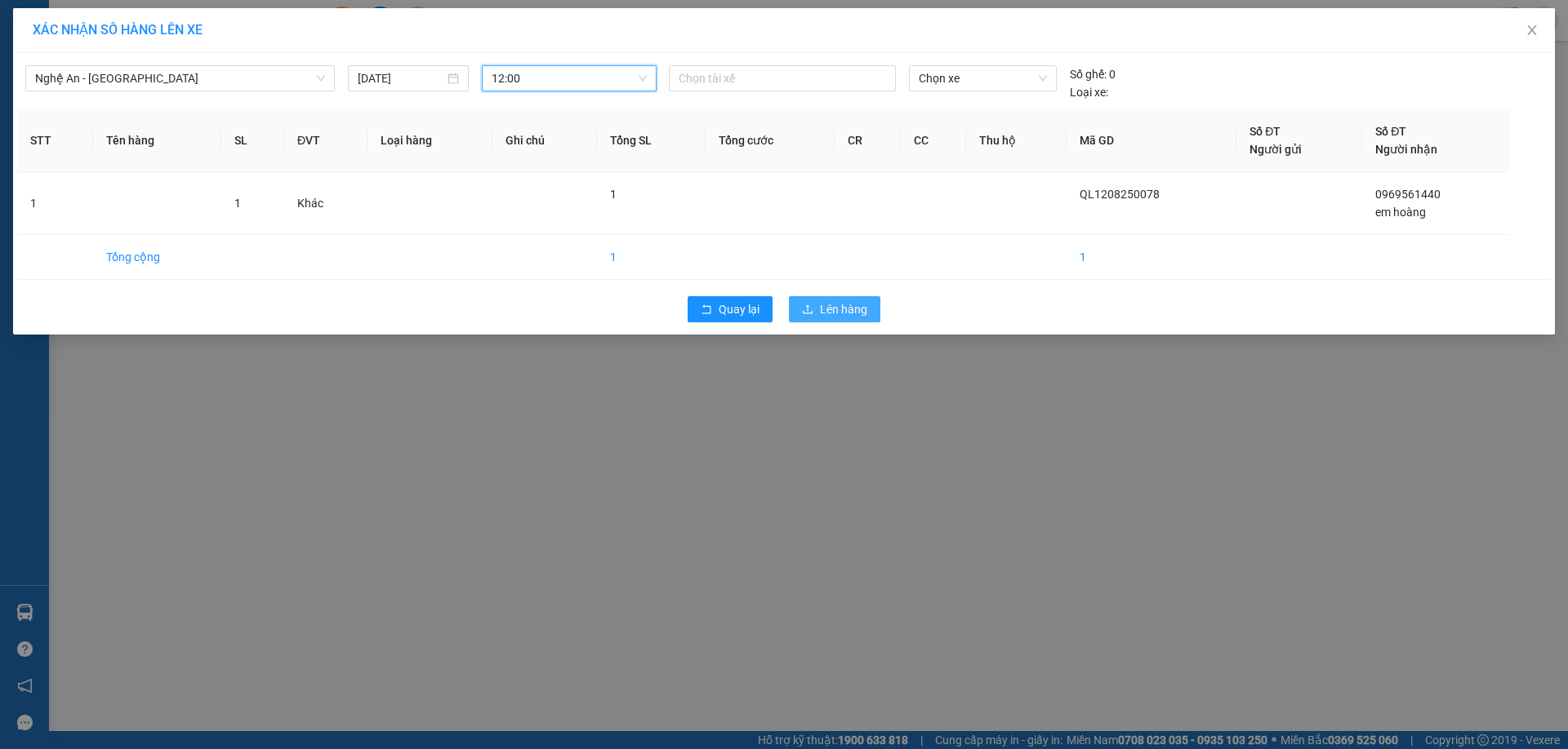
click at [822, 307] on span "Lên hàng" at bounding box center [843, 309] width 48 height 18
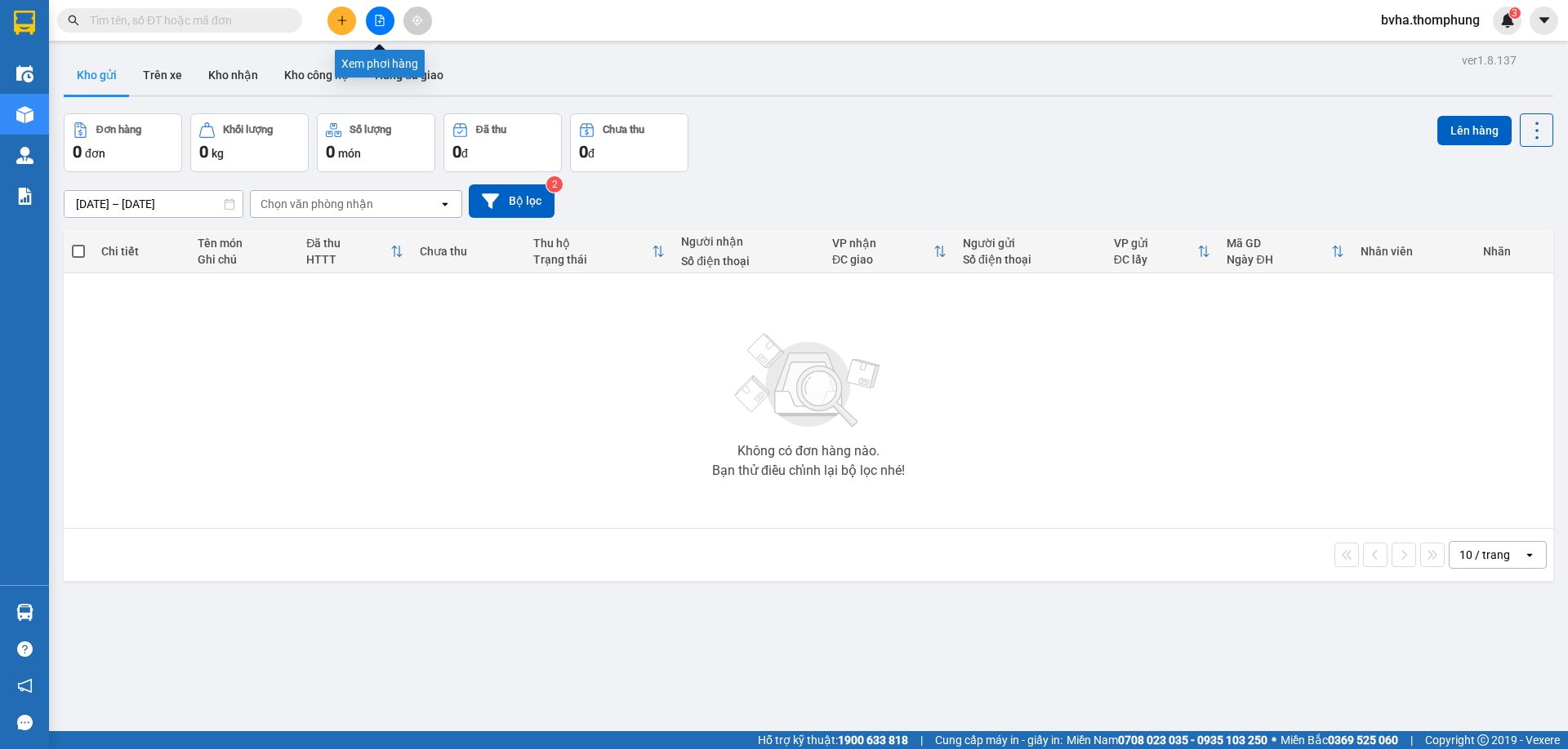
click at [388, 20] on button at bounding box center [380, 20] width 28 height 28
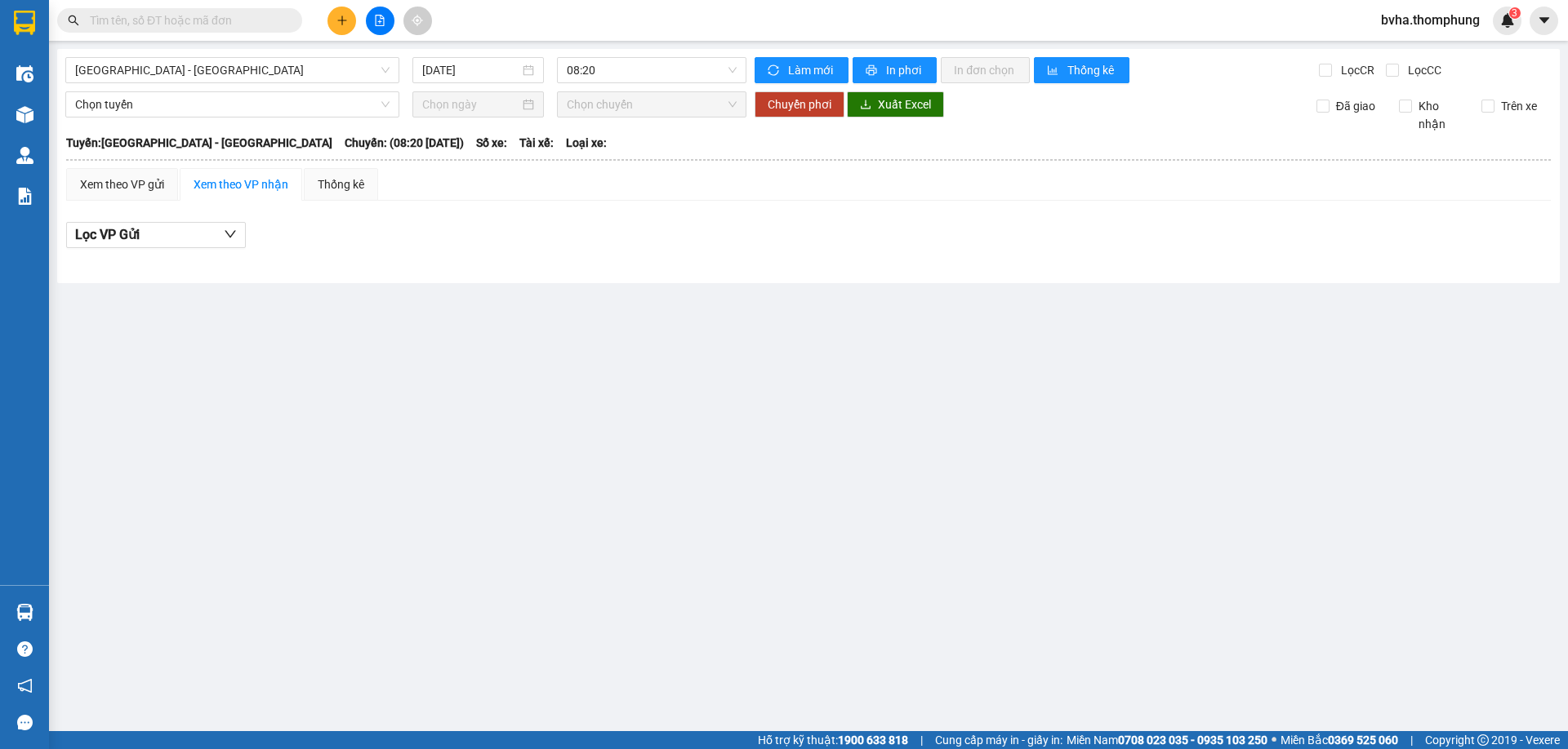
click at [214, 14] on input "text" at bounding box center [186, 20] width 193 height 18
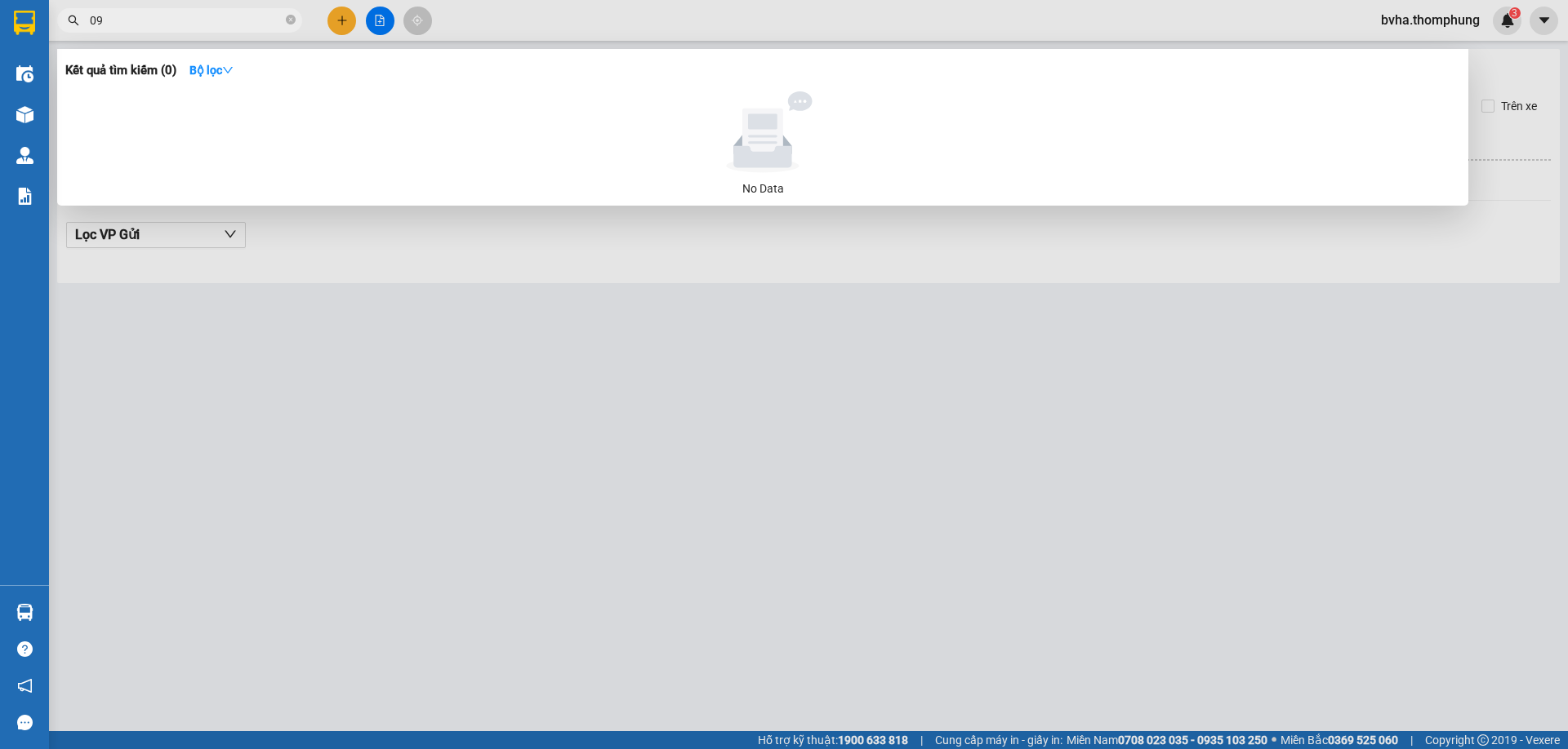
type input "0"
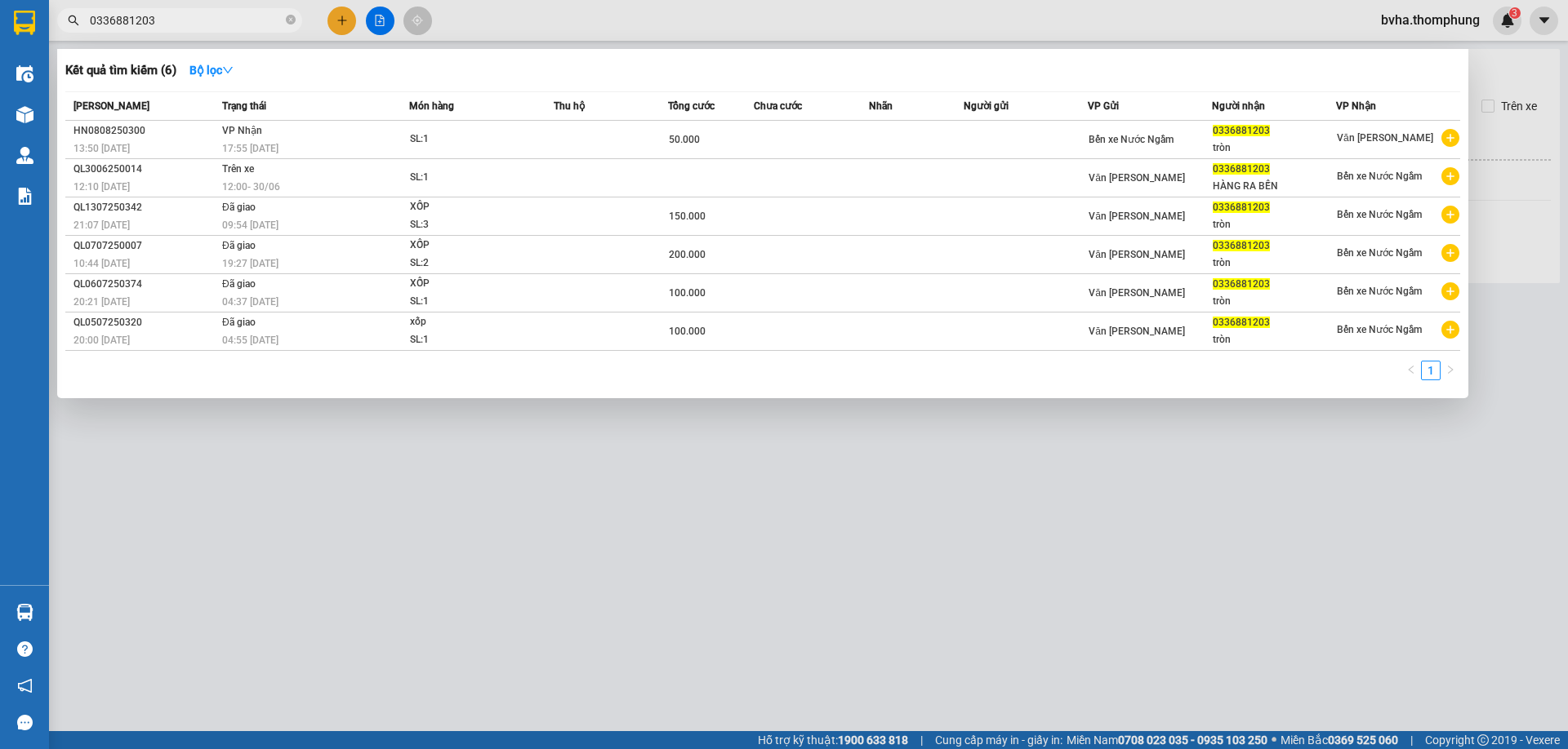
click at [533, 32] on div at bounding box center [784, 374] width 1568 height 749
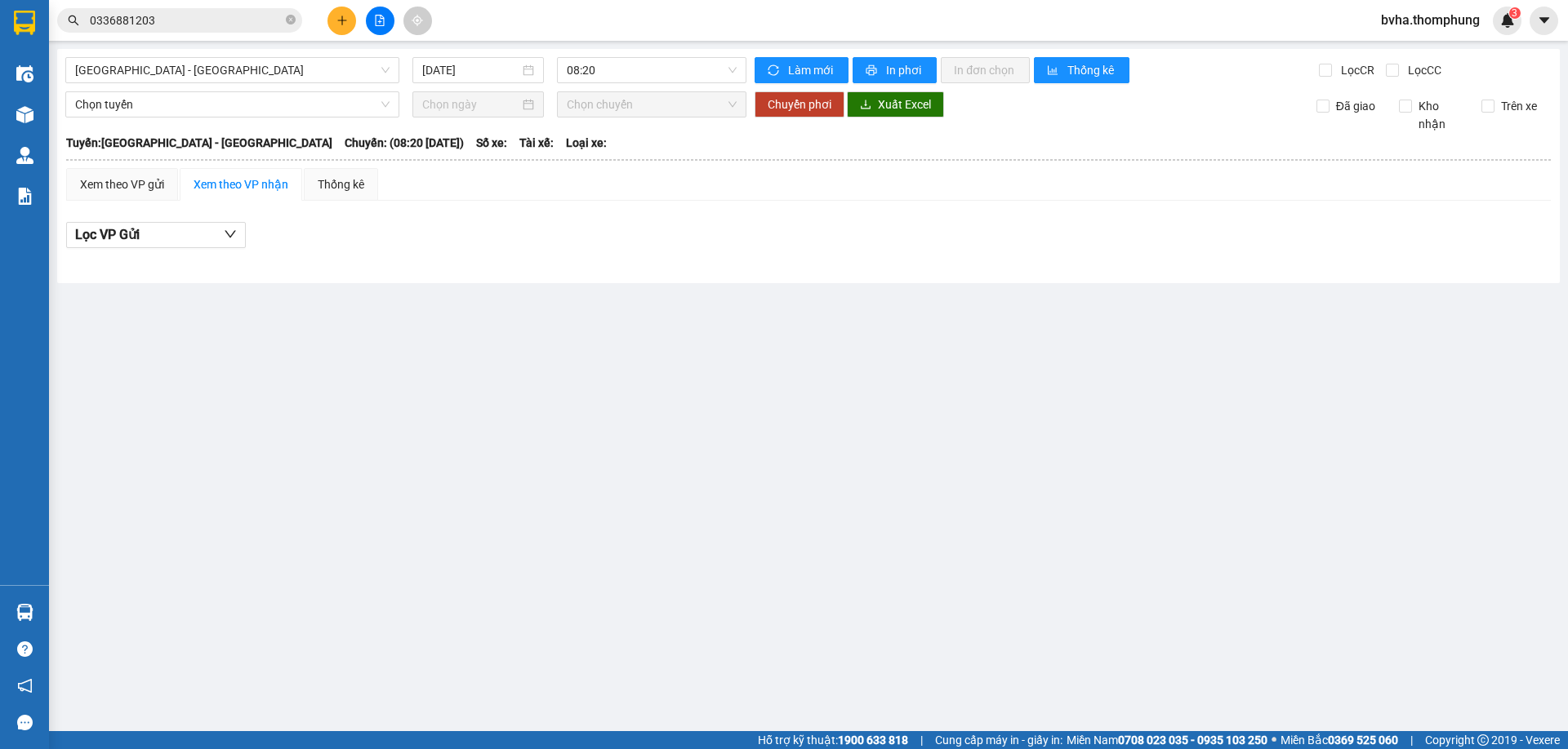
click at [201, 13] on input "0336881203" at bounding box center [186, 20] width 193 height 18
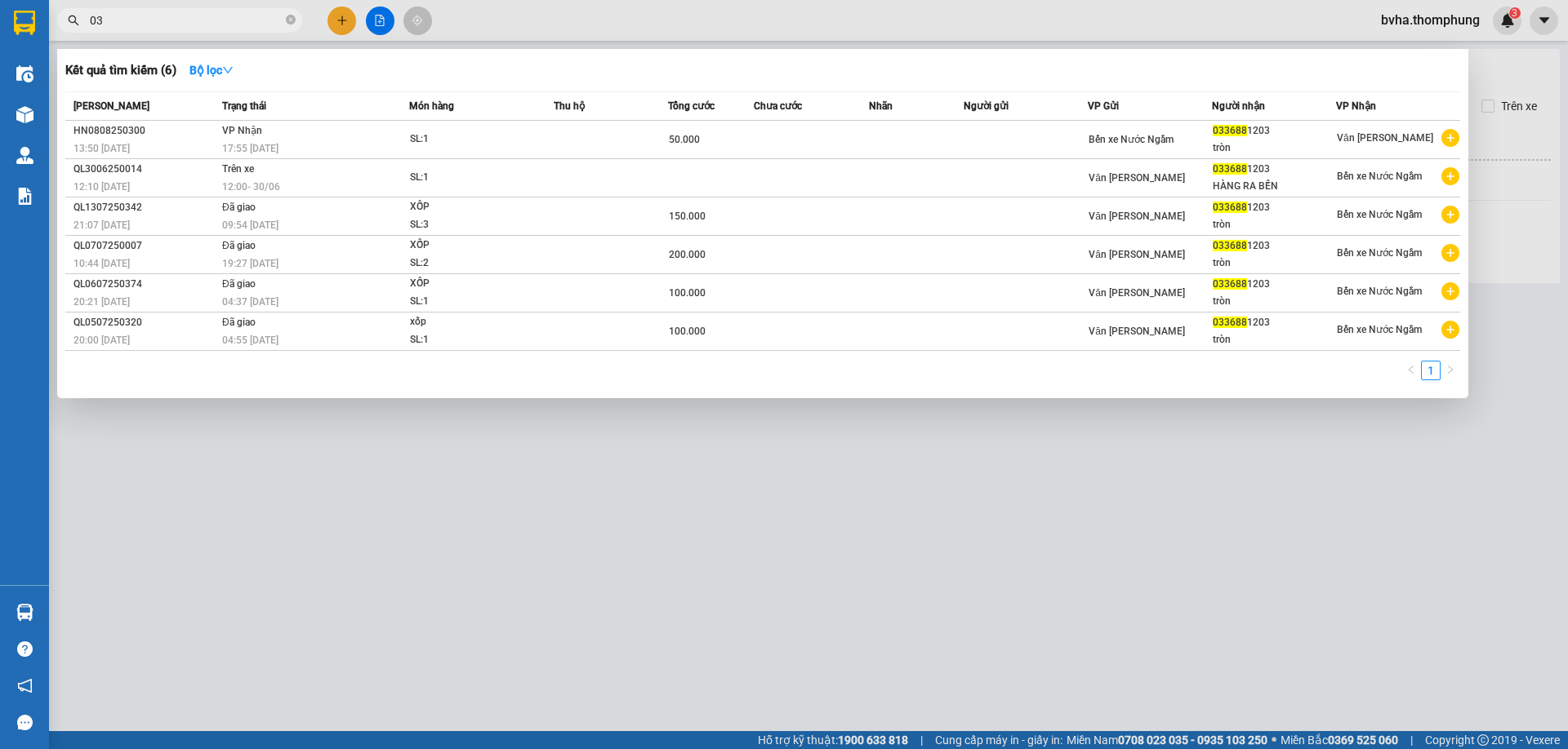
type input "0"
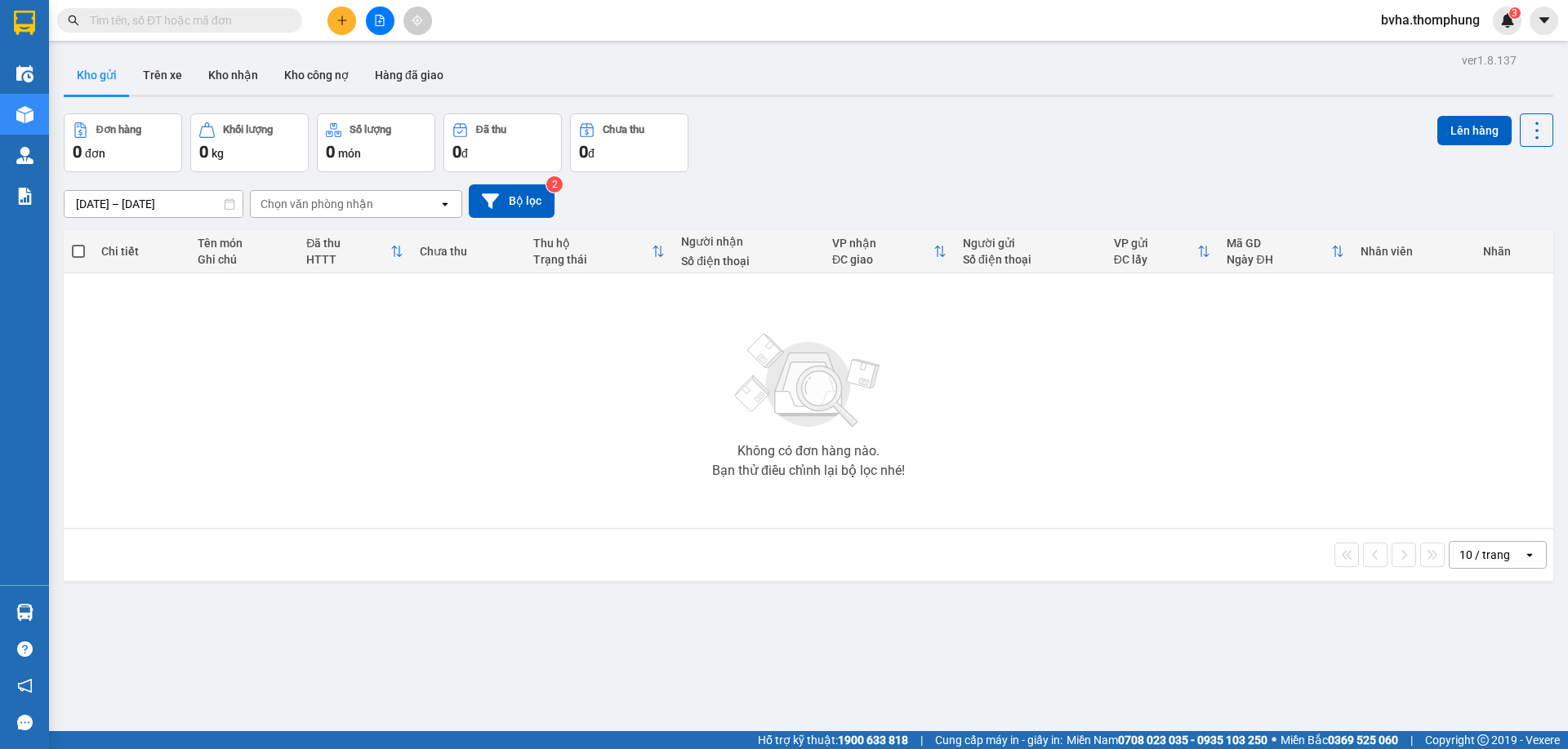
click at [372, 17] on button at bounding box center [380, 20] width 28 height 28
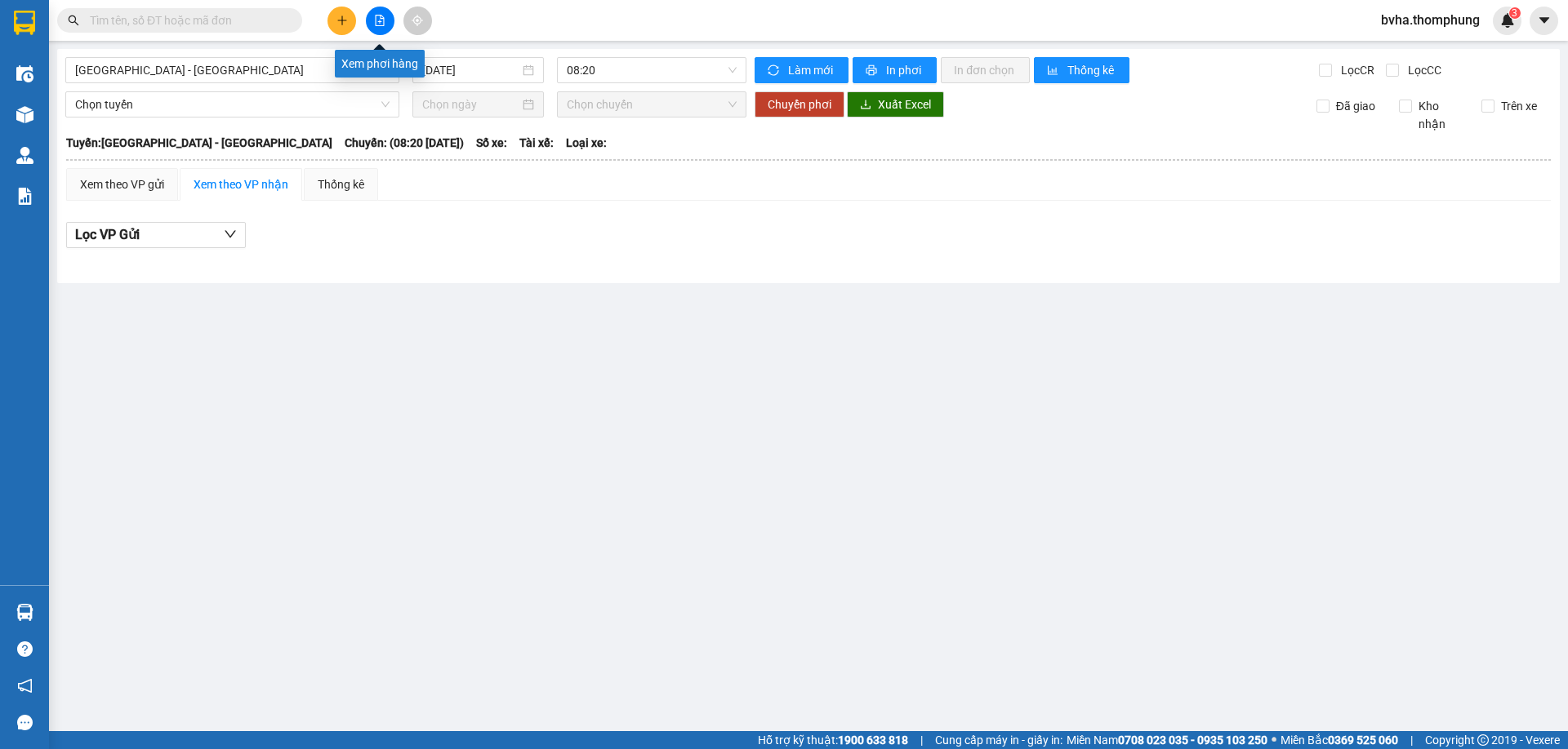
click at [381, 21] on icon "file-add" at bounding box center [380, 20] width 12 height 12
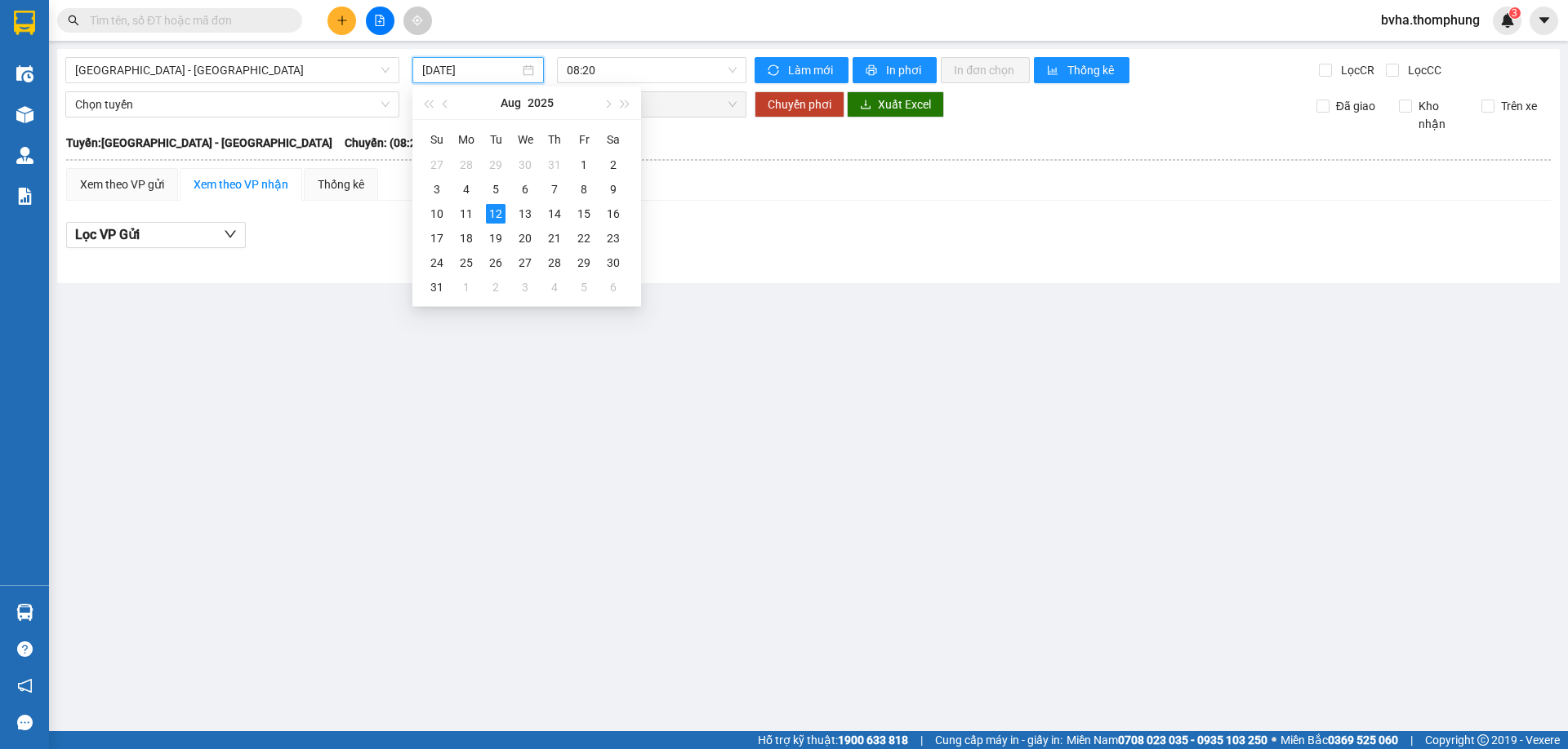
click at [464, 62] on input "[DATE]" at bounding box center [471, 70] width 97 height 18
click at [560, 188] on div "7" at bounding box center [555, 190] width 19 height 19
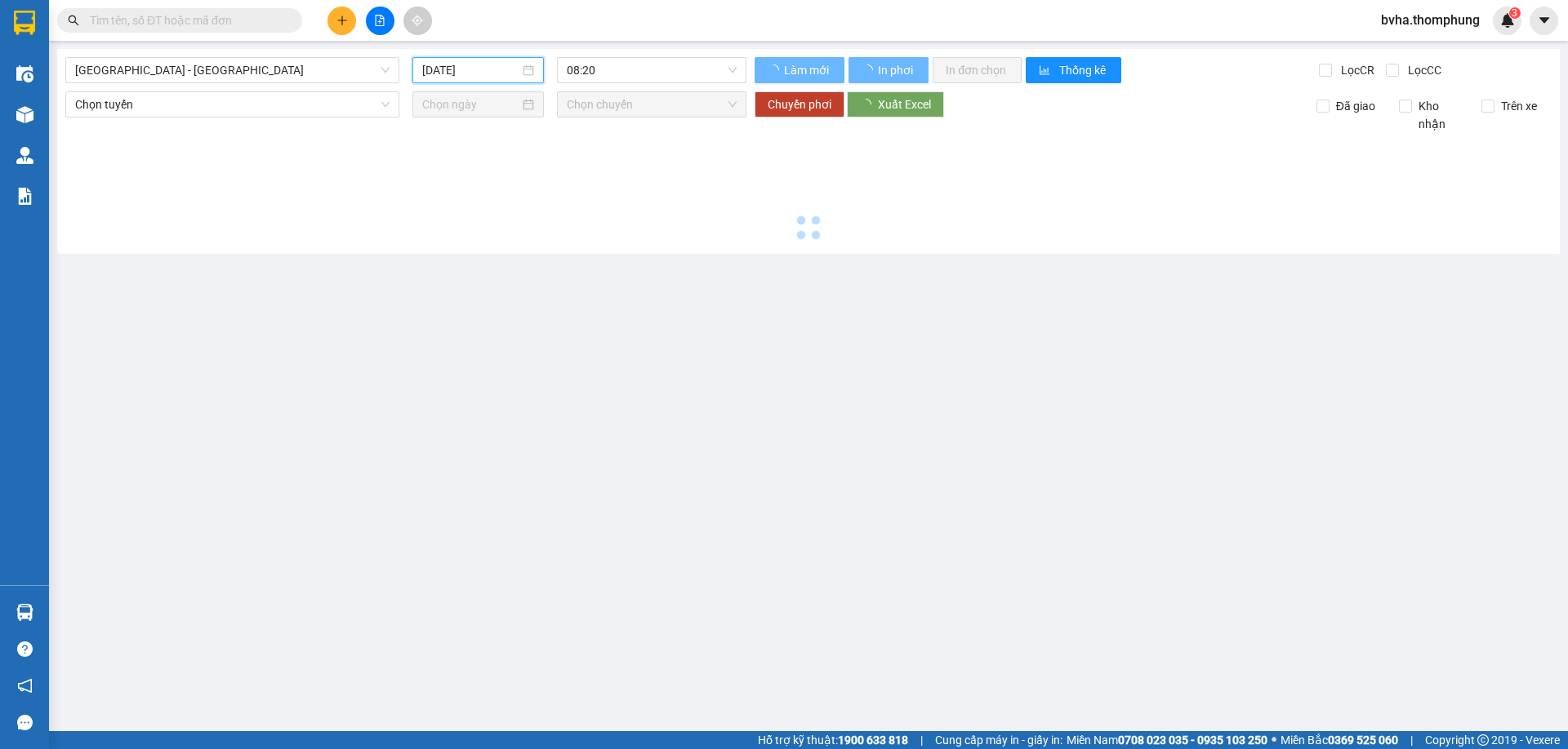
type input "07/08/2025"
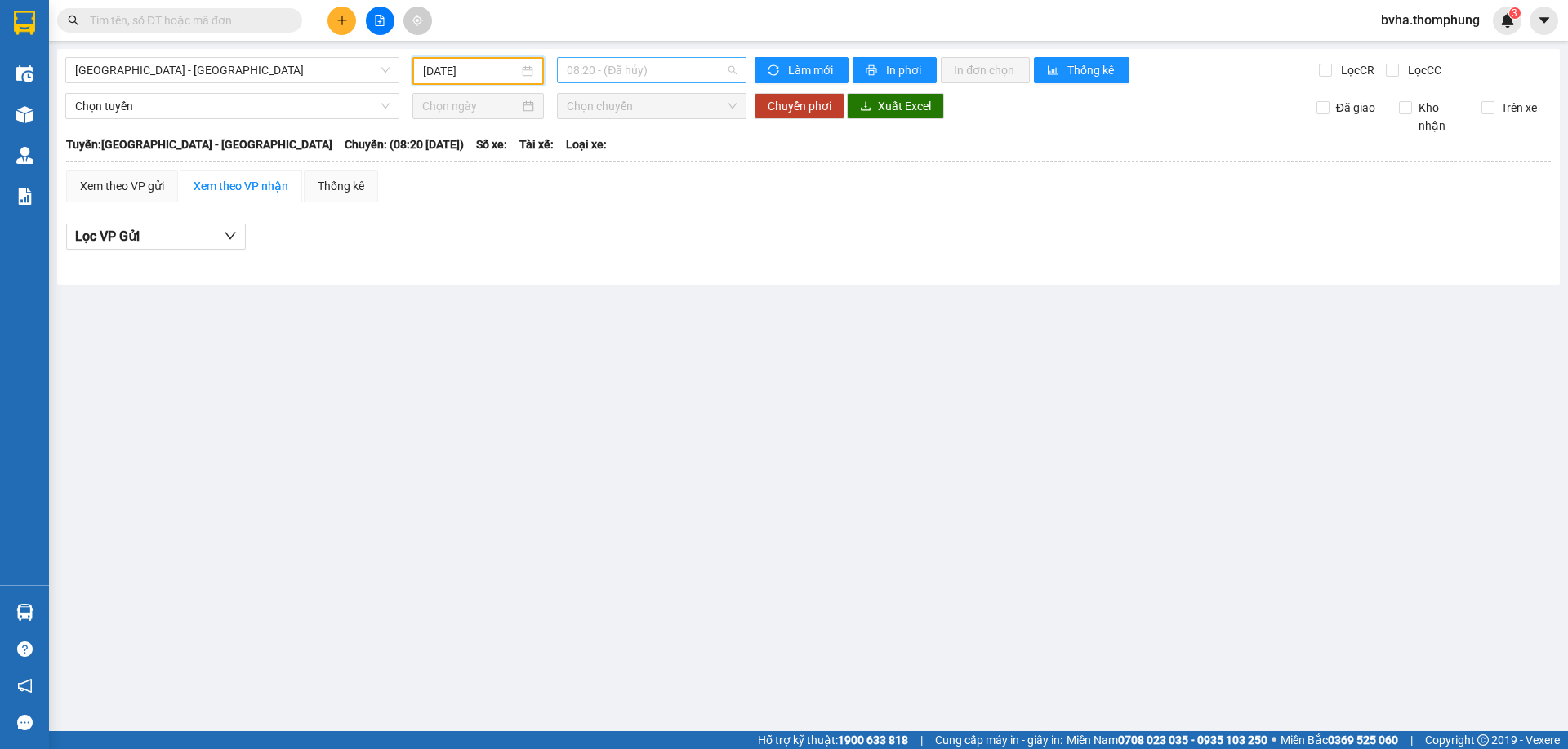
click at [596, 67] on span "08:20 - (Đã hủy)" at bounding box center [651, 70] width 170 height 24
click at [594, 149] on div "10:00" at bounding box center [630, 155] width 128 height 18
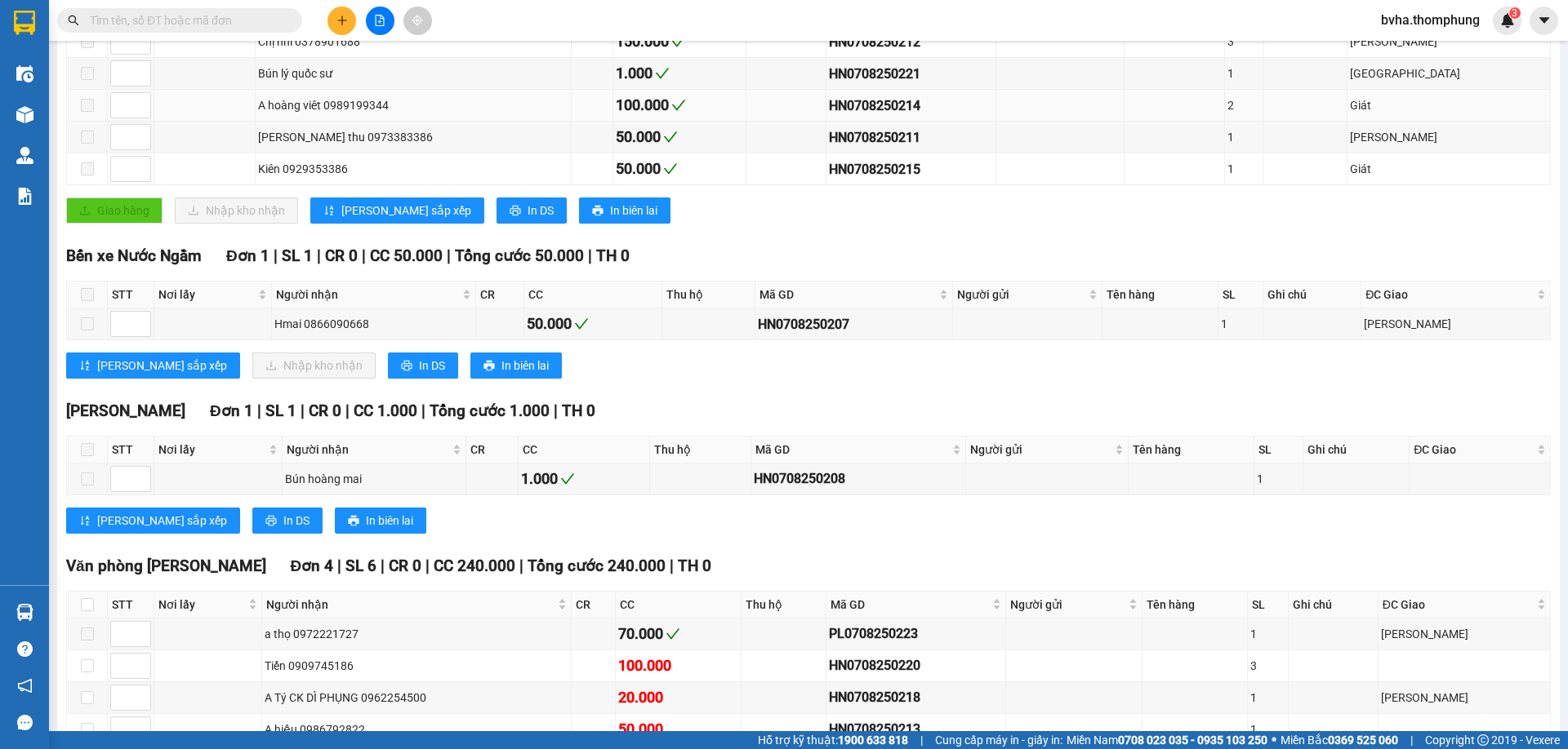
scroll to position [588, 0]
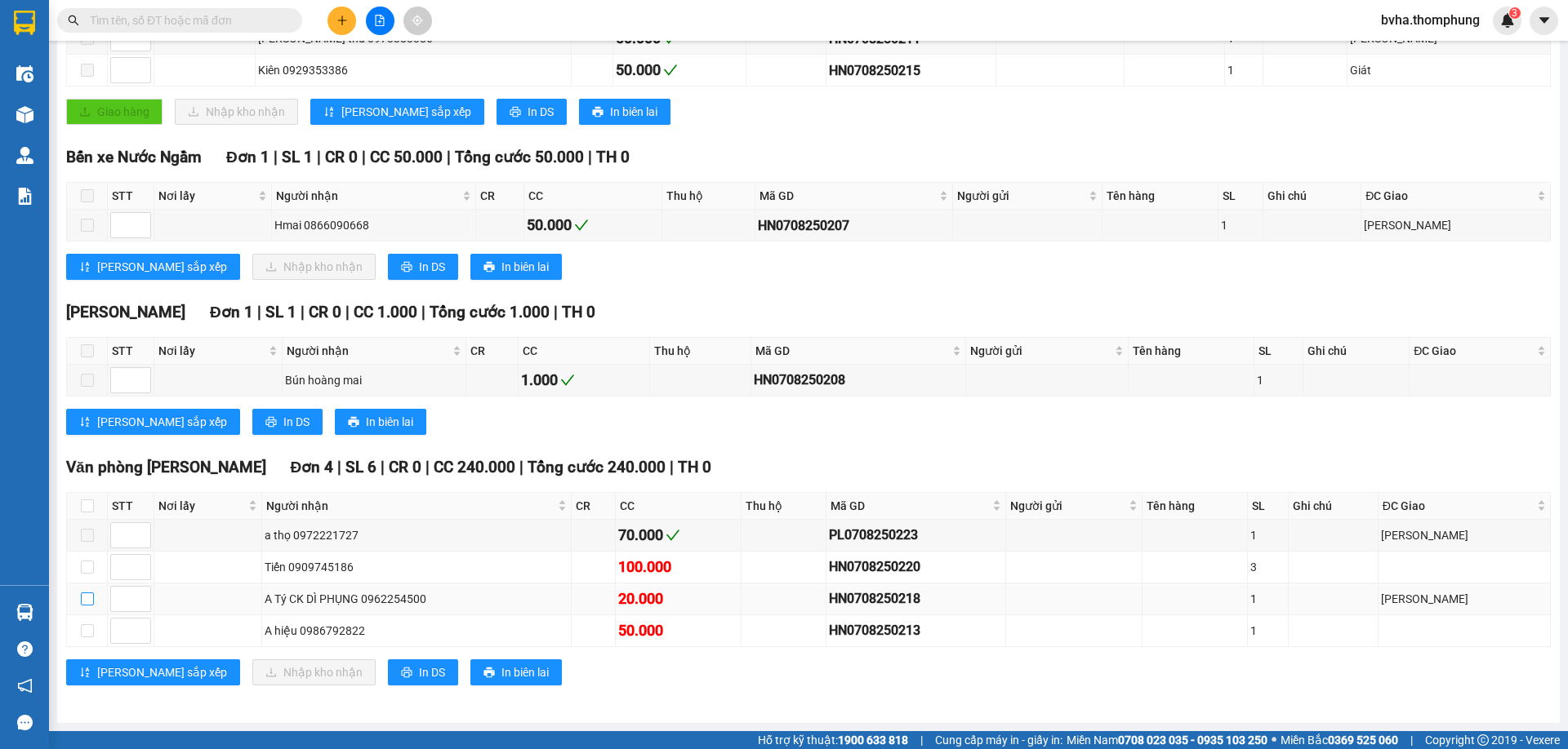
click at [89, 601] on input "checkbox" at bounding box center [87, 598] width 13 height 13
checkbox input "true"
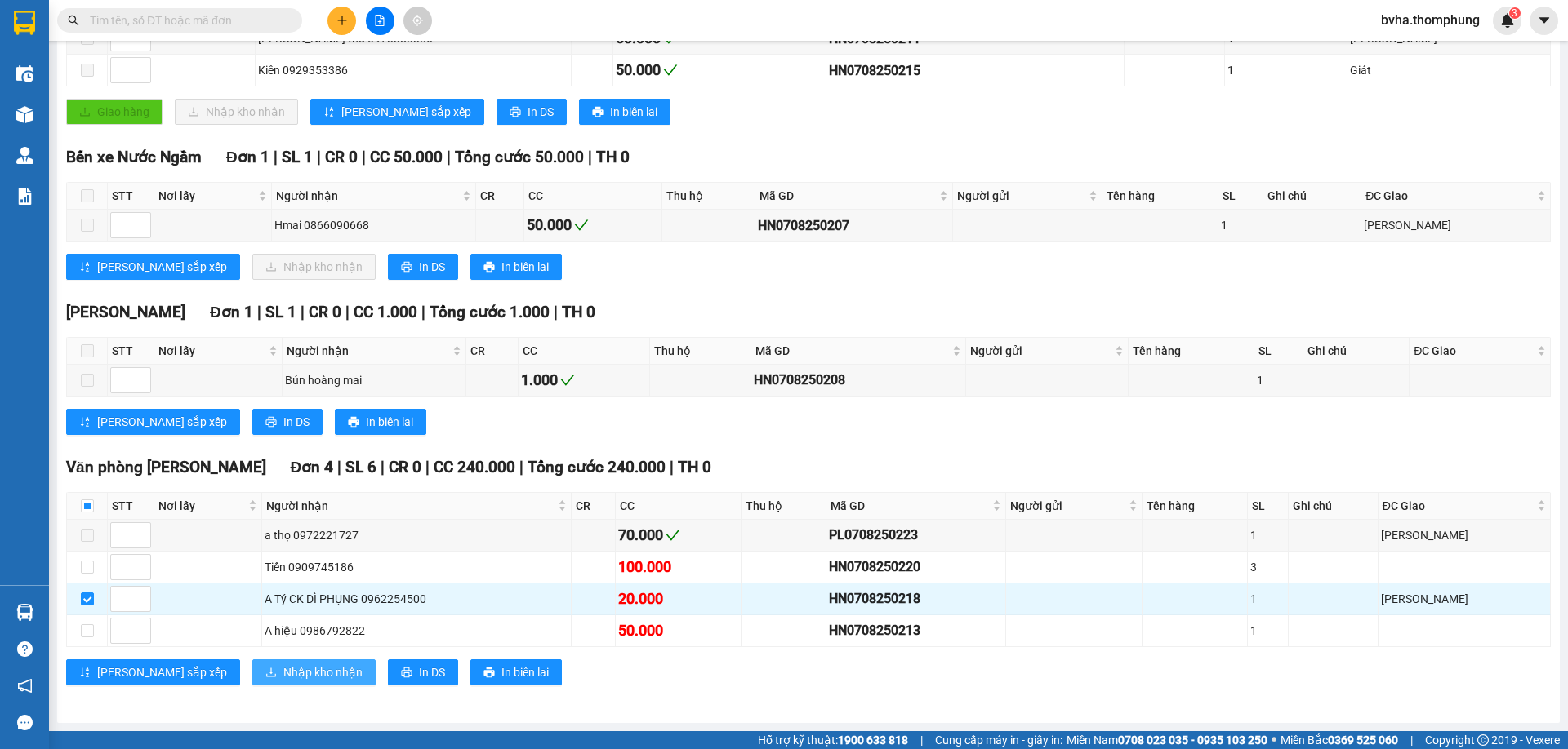
click at [283, 681] on span "Nhập kho nhận" at bounding box center [322, 672] width 79 height 18
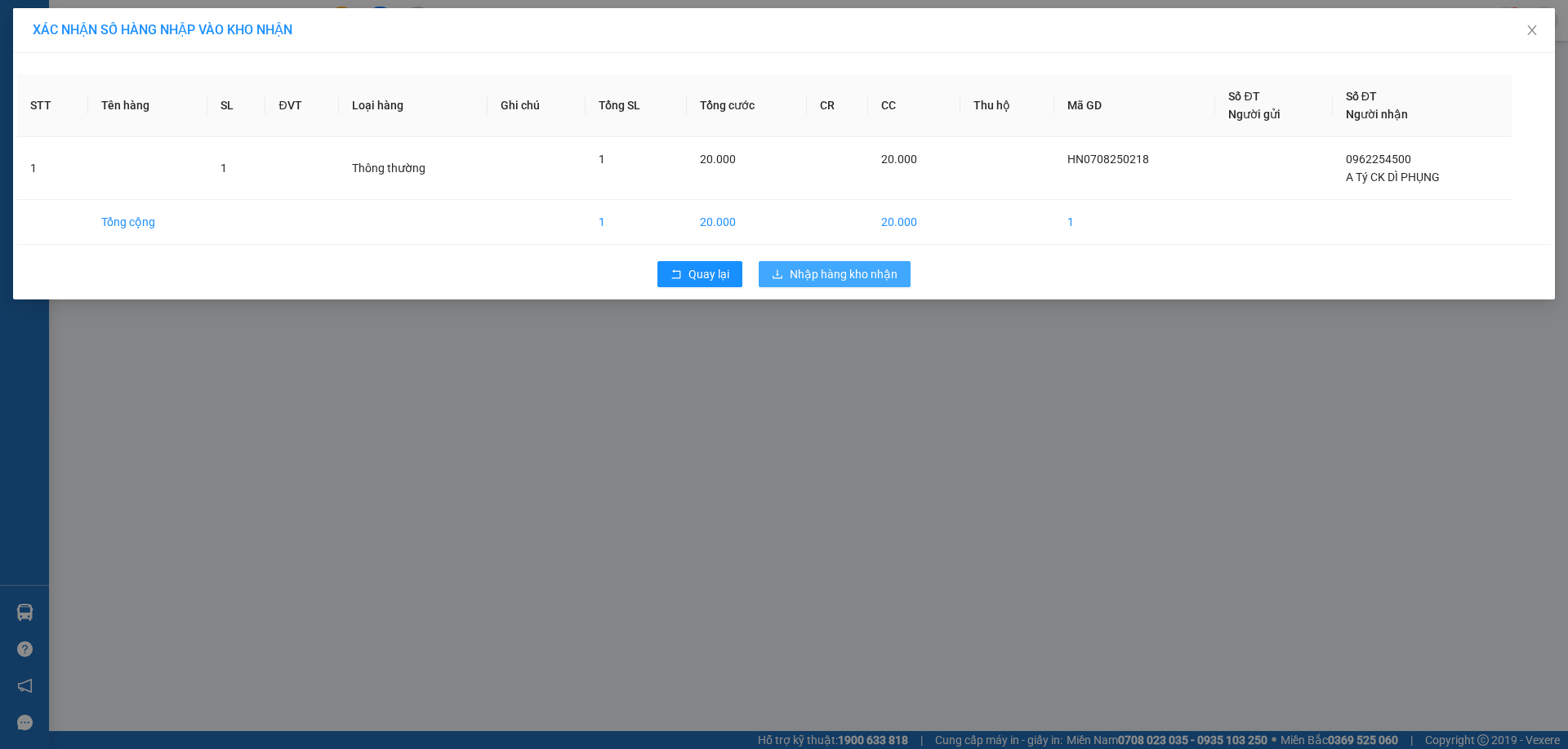
click at [814, 269] on span "Nhập hàng kho nhận" at bounding box center [843, 274] width 108 height 18
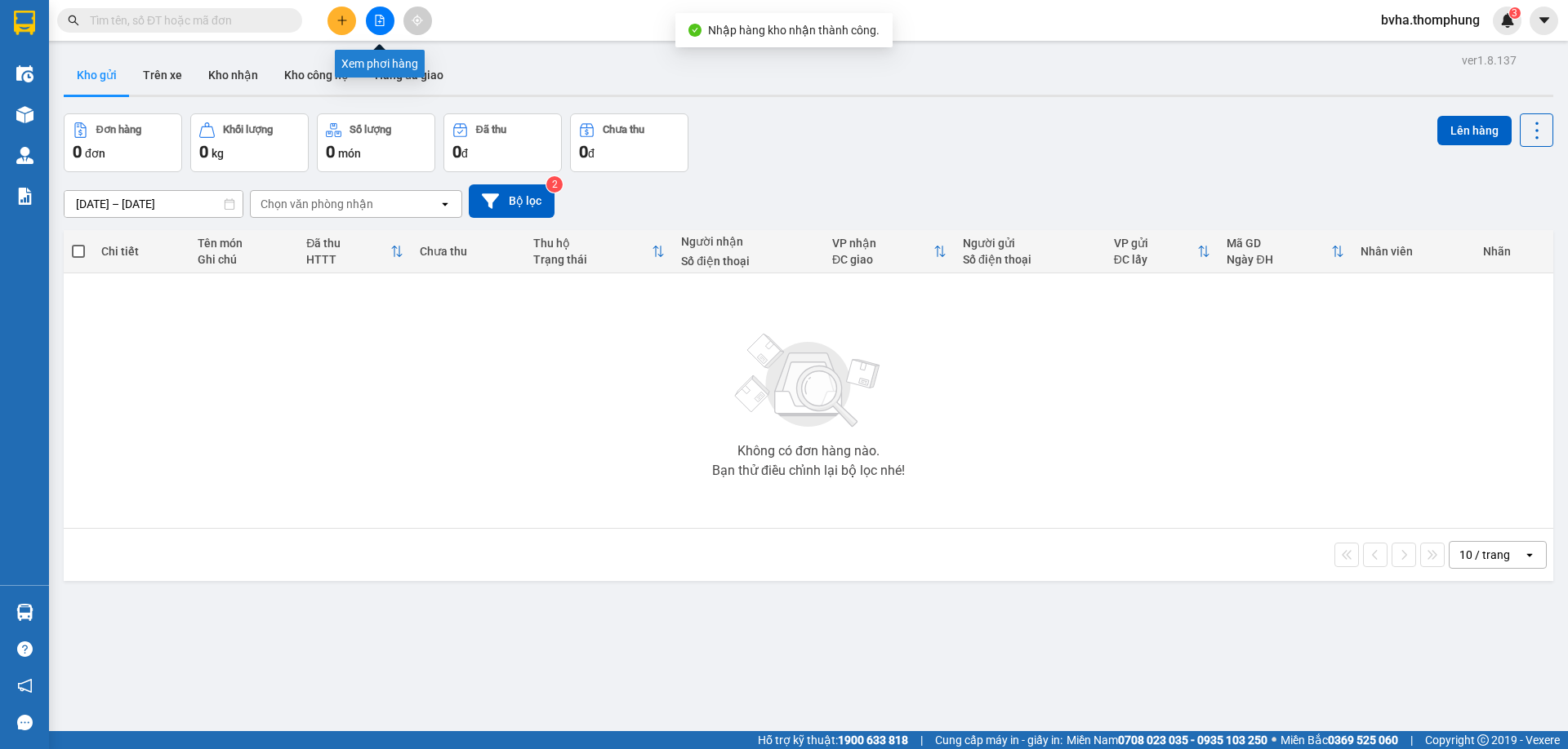
click at [383, 19] on icon "file-add" at bounding box center [380, 20] width 12 height 12
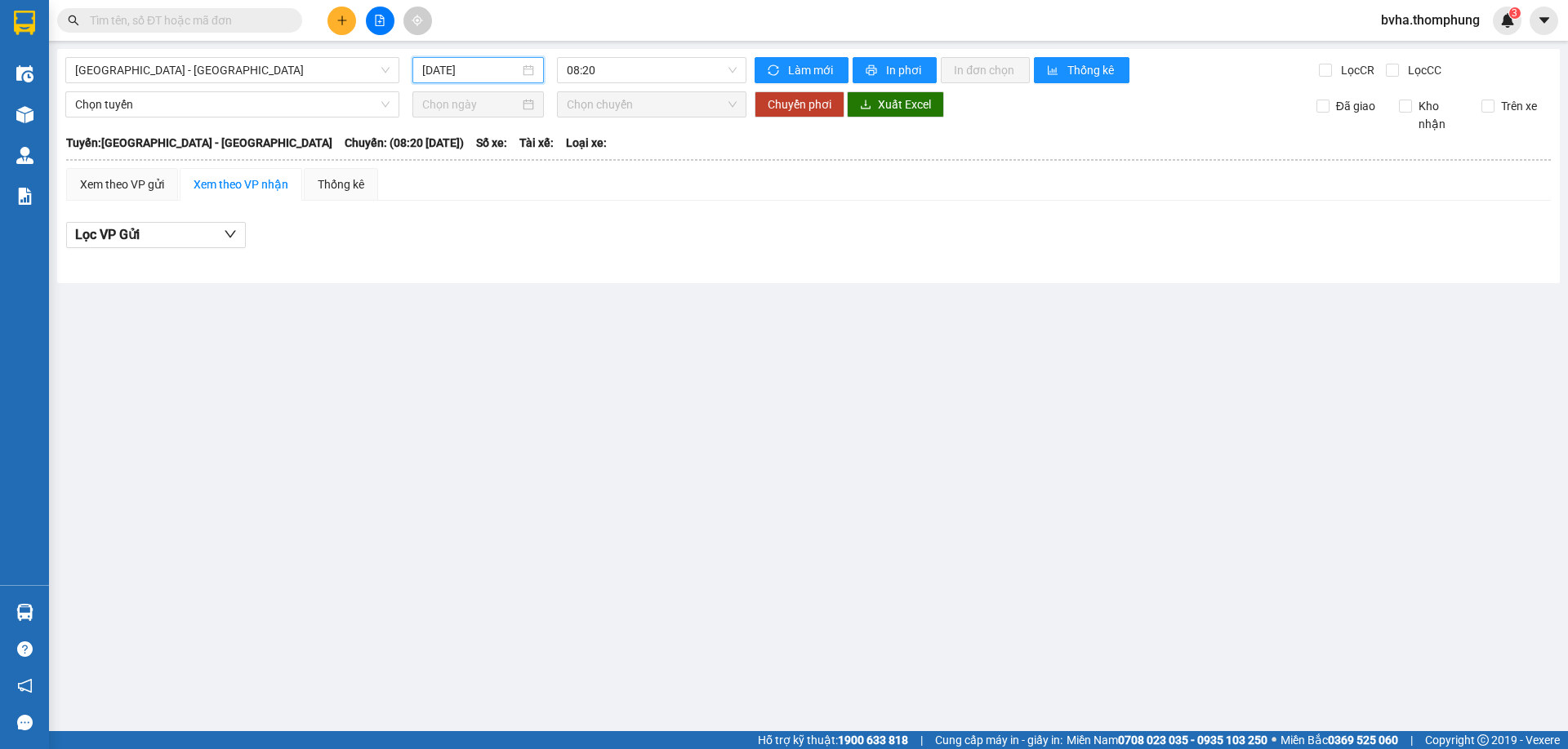
click at [475, 63] on input "[DATE]" at bounding box center [471, 70] width 97 height 18
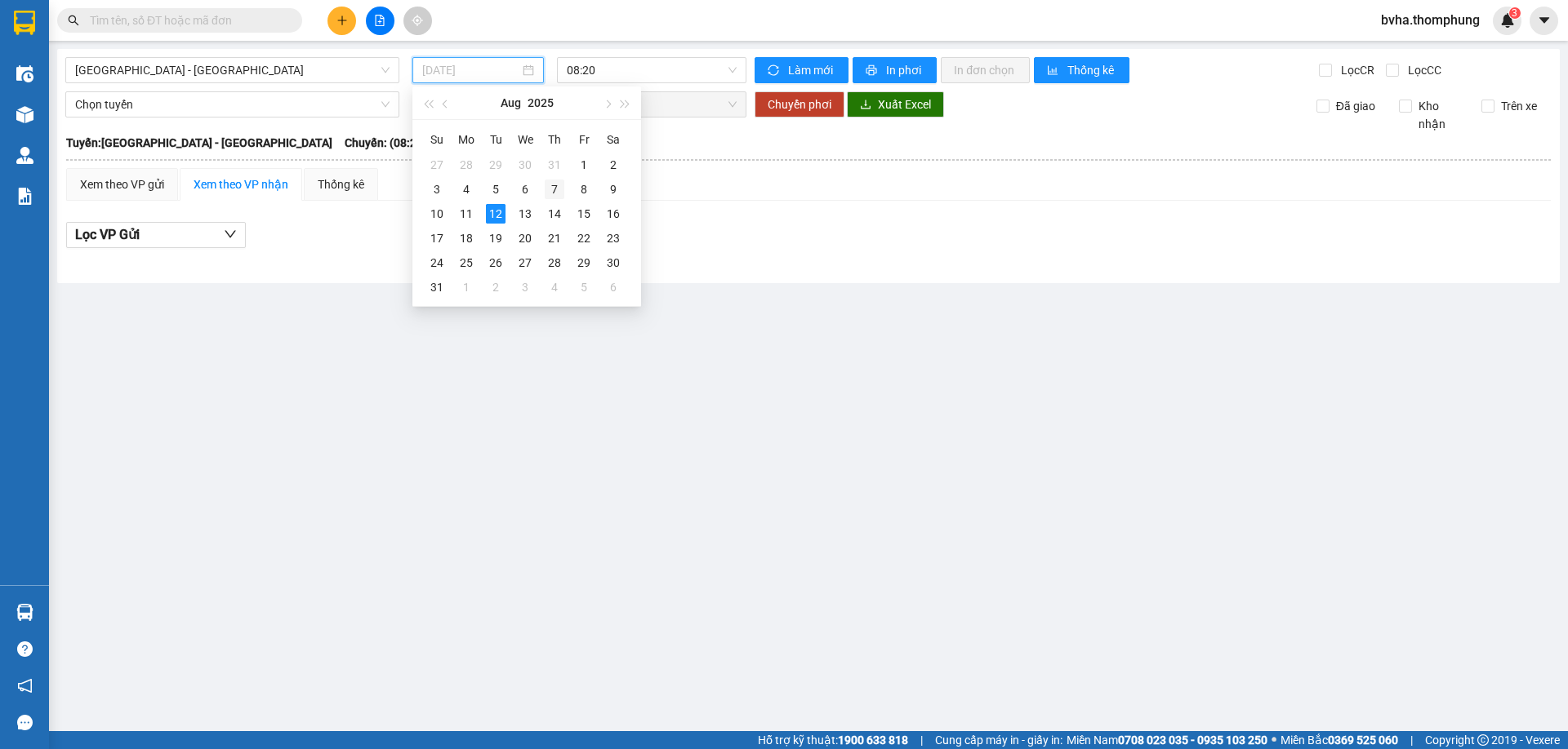
click at [561, 188] on div "7" at bounding box center [555, 190] width 19 height 19
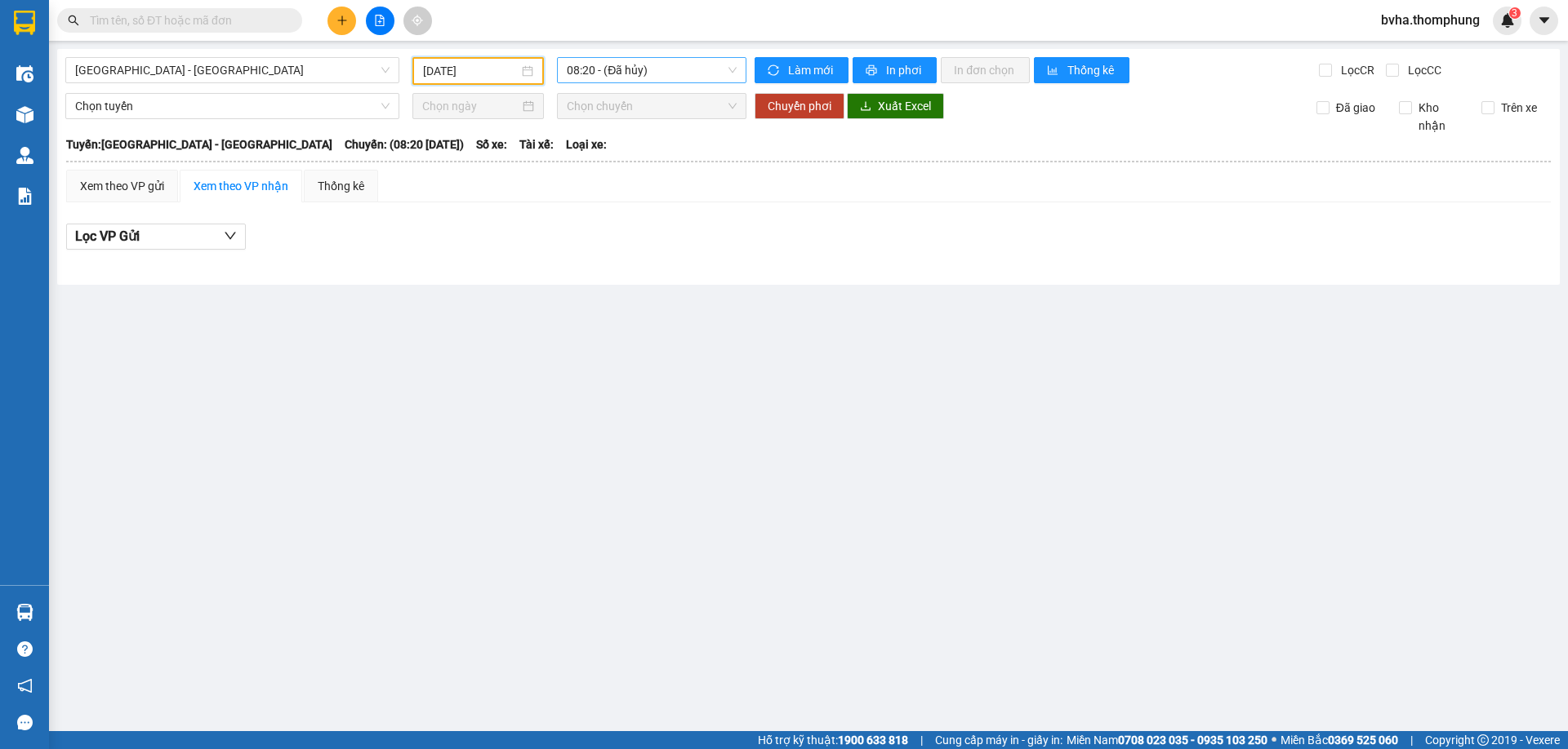
click at [648, 79] on span "08:20 - (Đã hủy)" at bounding box center [651, 70] width 170 height 24
click at [596, 173] on div "12:00" at bounding box center [630, 181] width 128 height 18
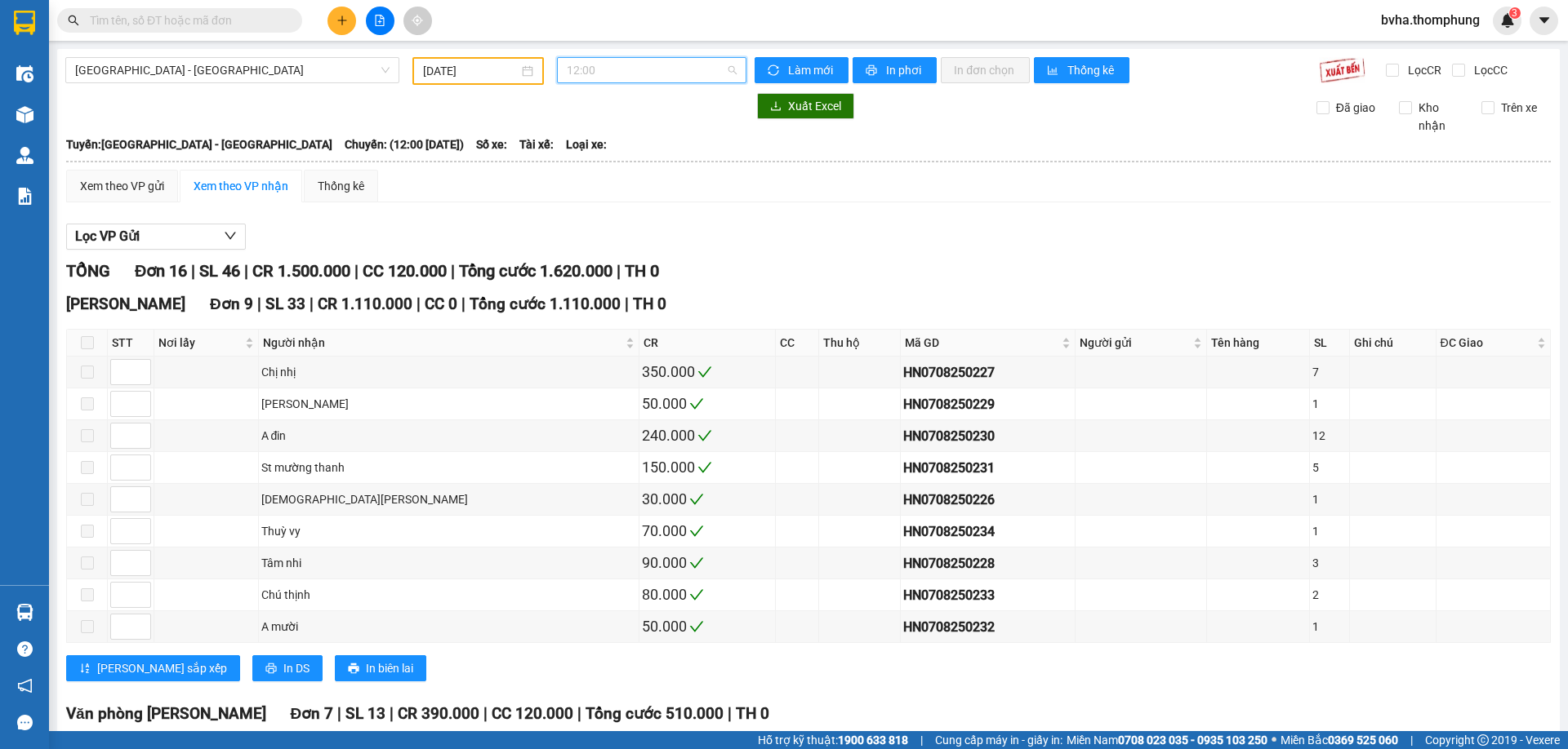
click at [602, 71] on span "12:00" at bounding box center [651, 70] width 170 height 24
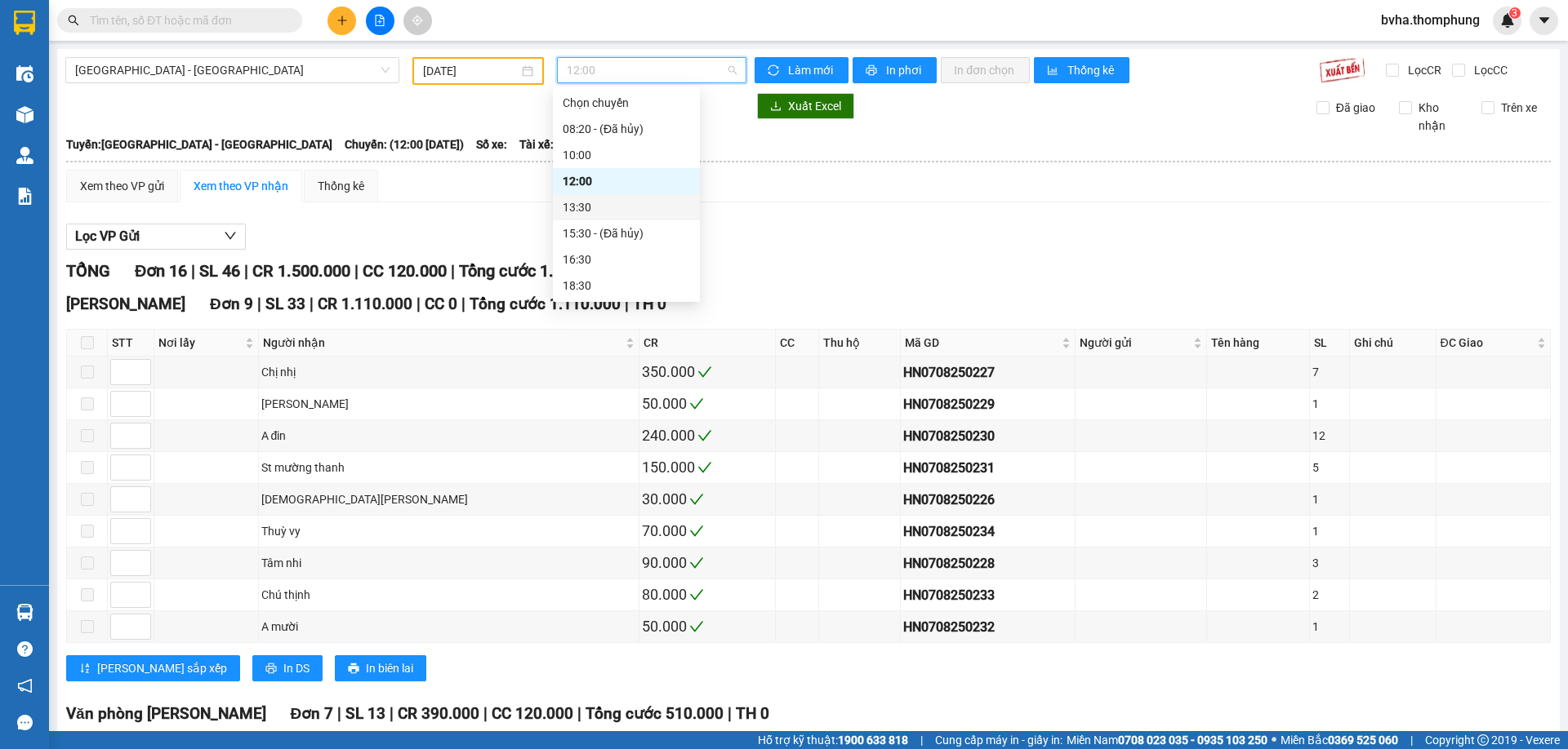
click at [591, 211] on div "13:30" at bounding box center [626, 207] width 128 height 18
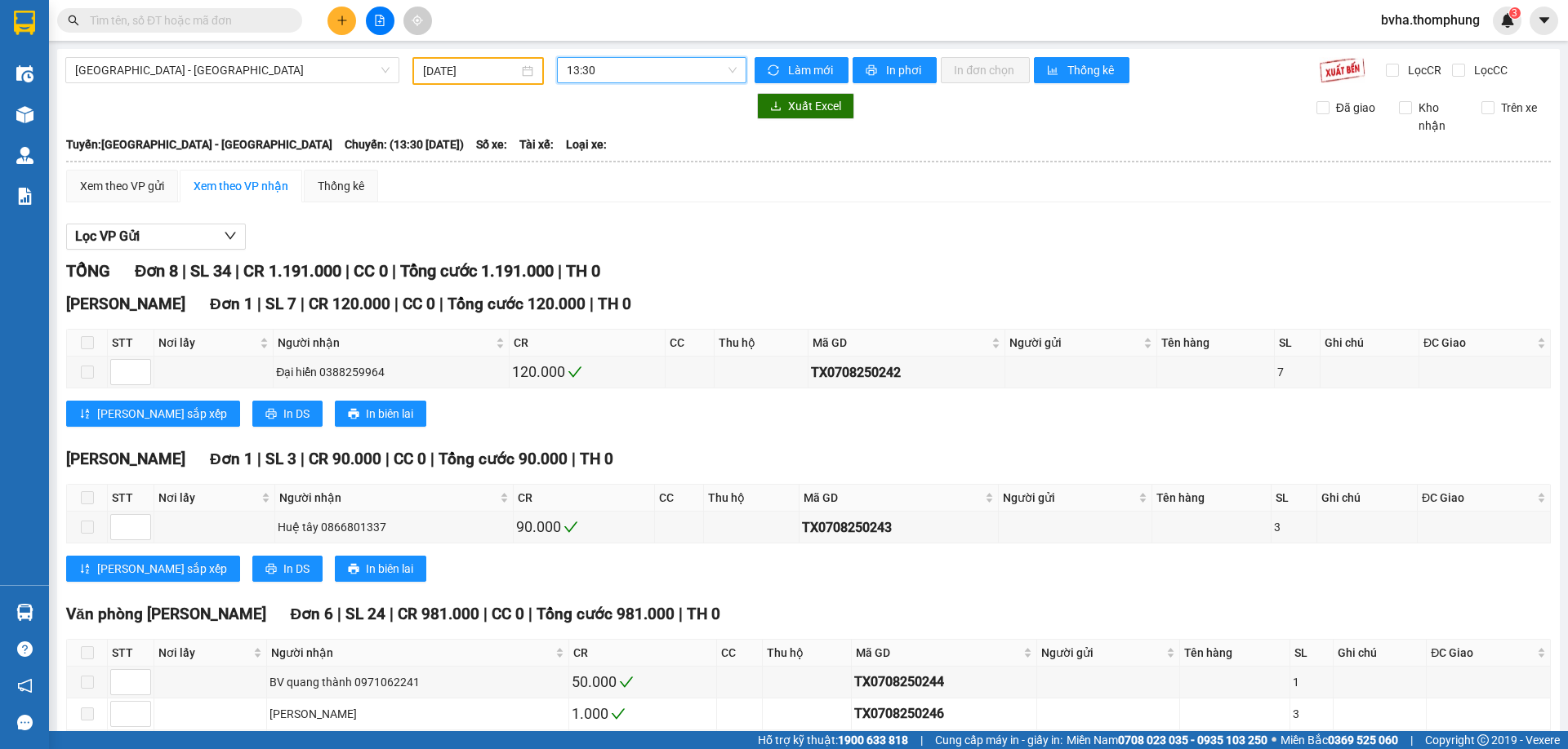
click at [626, 71] on span "13:30" at bounding box center [651, 70] width 170 height 24
click at [587, 262] on div "16:30" at bounding box center [626, 260] width 128 height 18
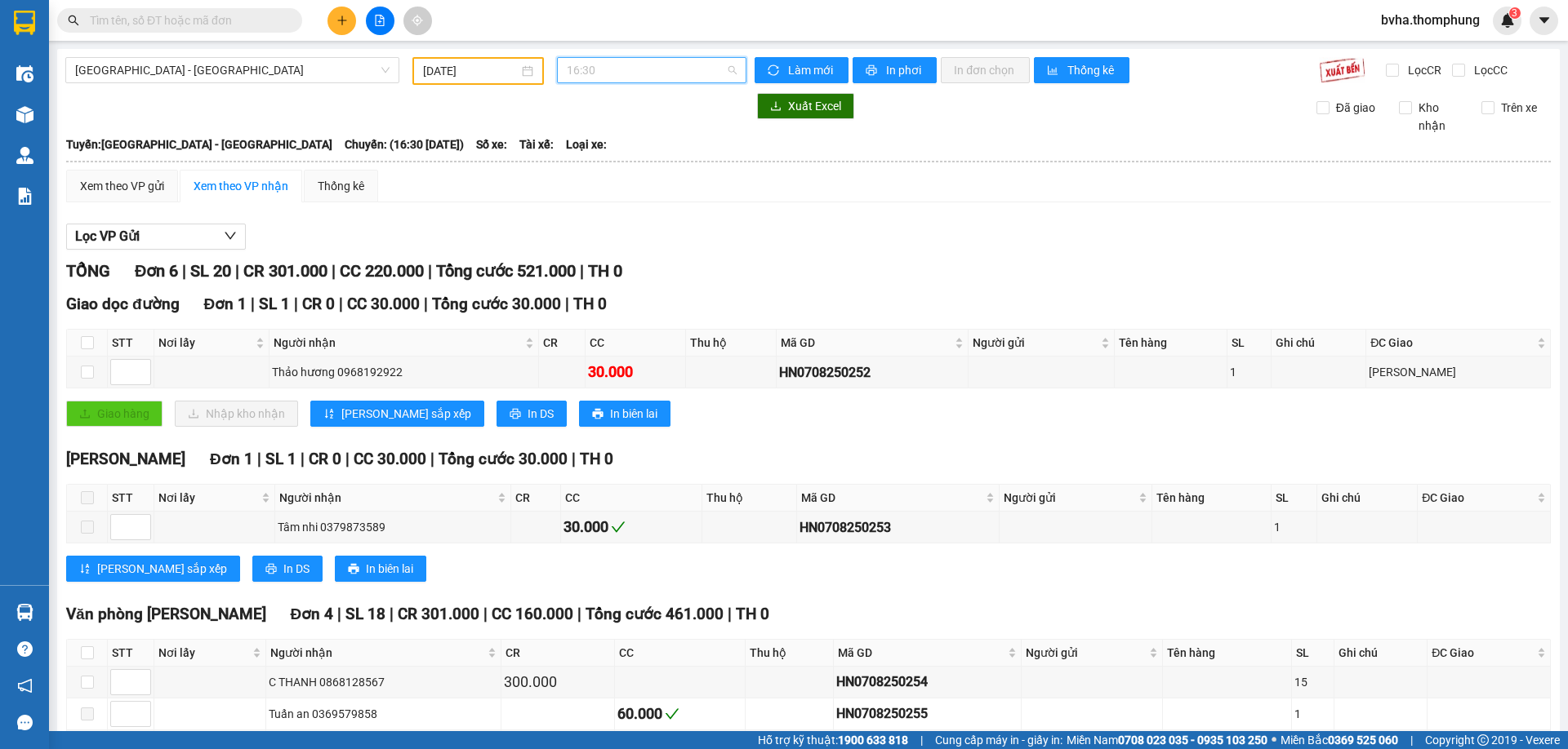
click at [620, 60] on span "16:30" at bounding box center [651, 70] width 170 height 24
click at [585, 287] on div "18:30" at bounding box center [626, 285] width 128 height 18
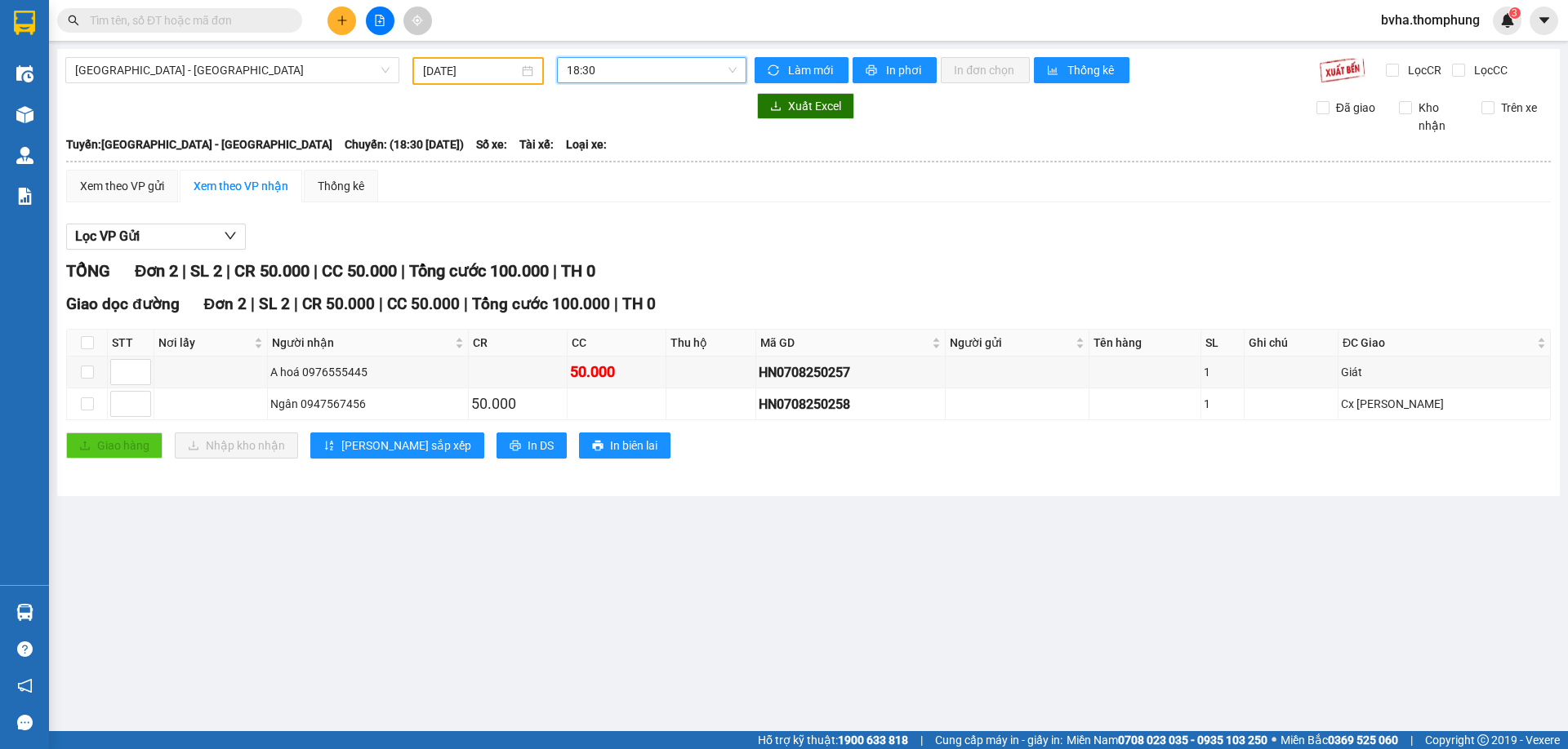
click at [499, 114] on div at bounding box center [406, 106] width 681 height 26
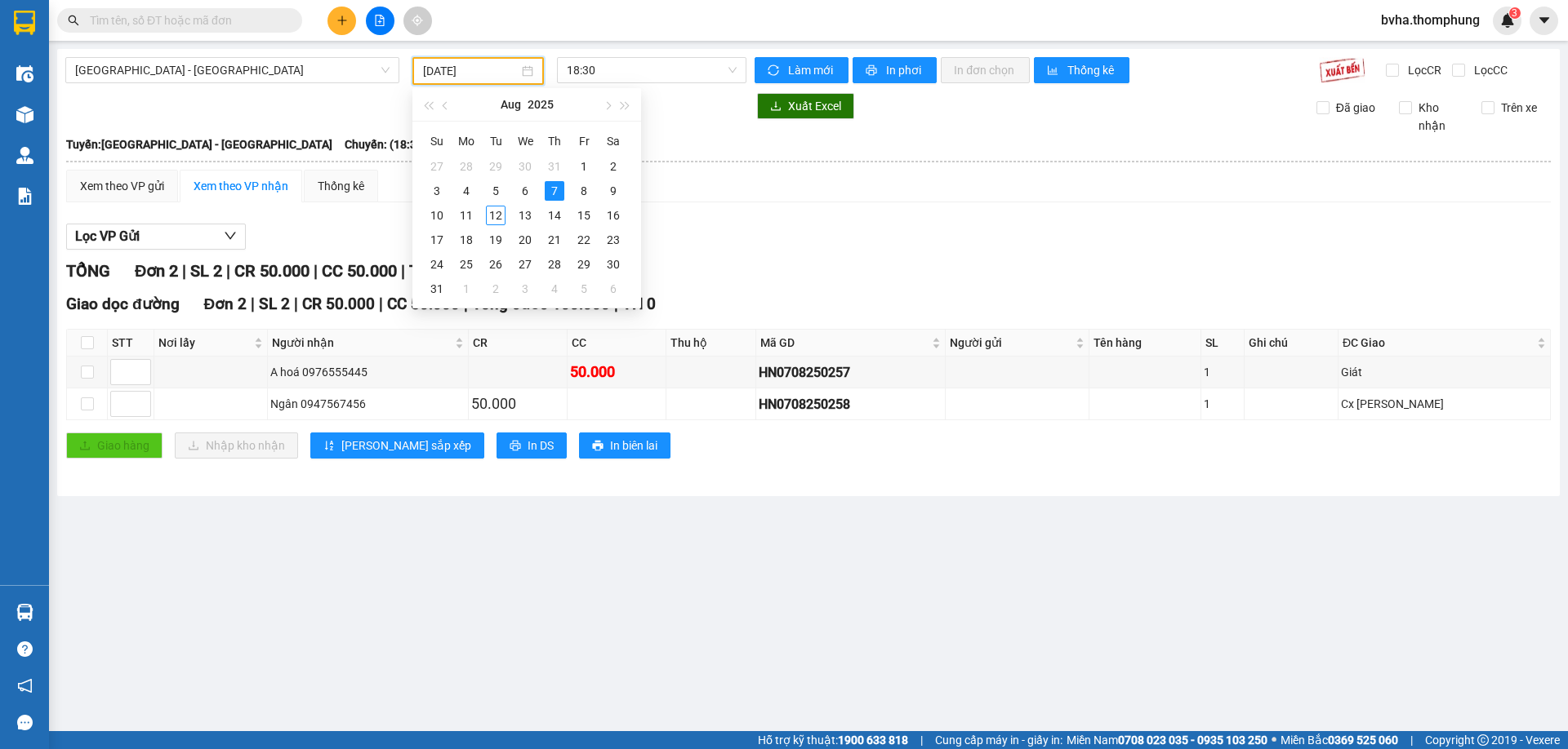
click at [492, 65] on input "07/08/2025" at bounding box center [471, 71] width 95 height 18
click at [581, 193] on div "8" at bounding box center [584, 191] width 19 height 19
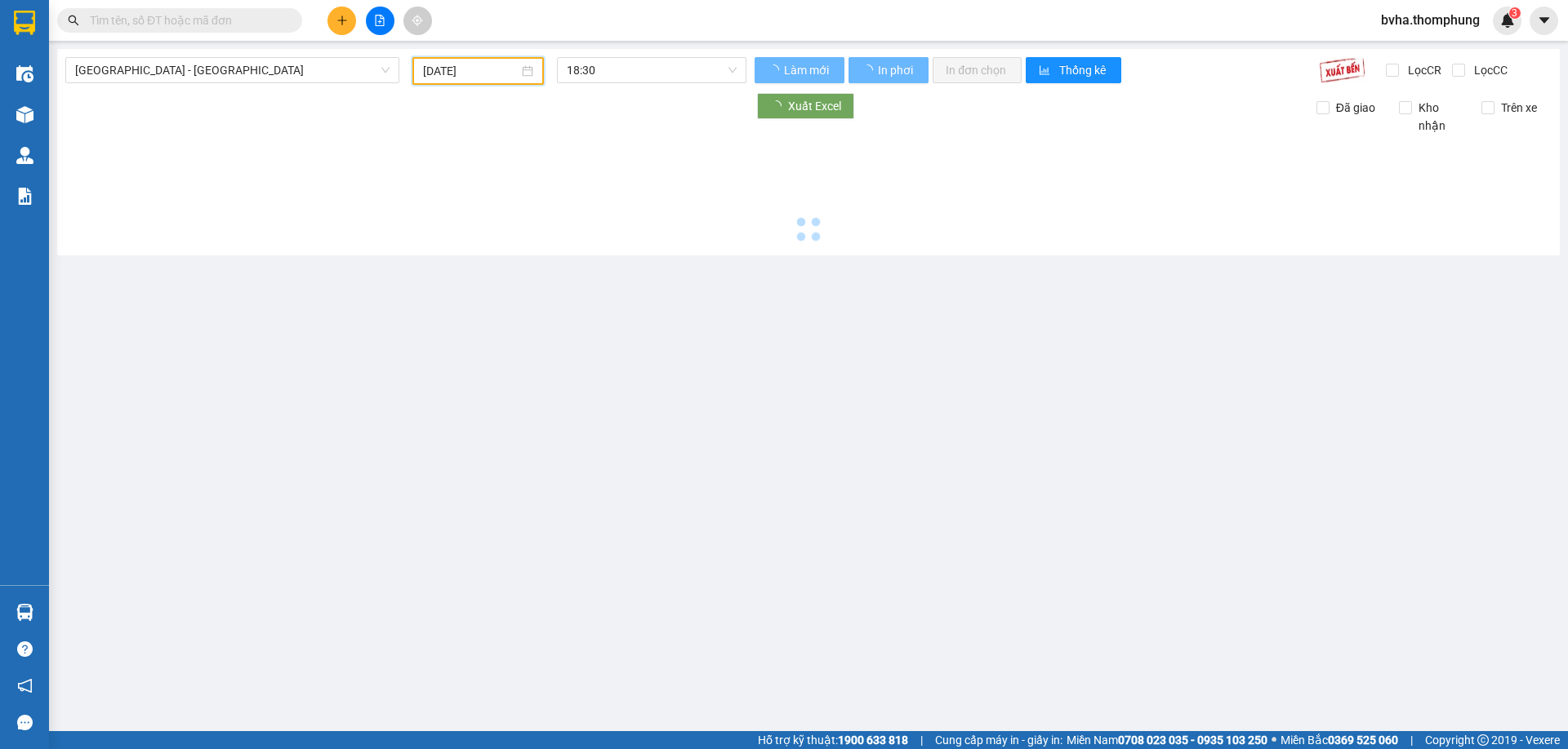
type input "08/08/2025"
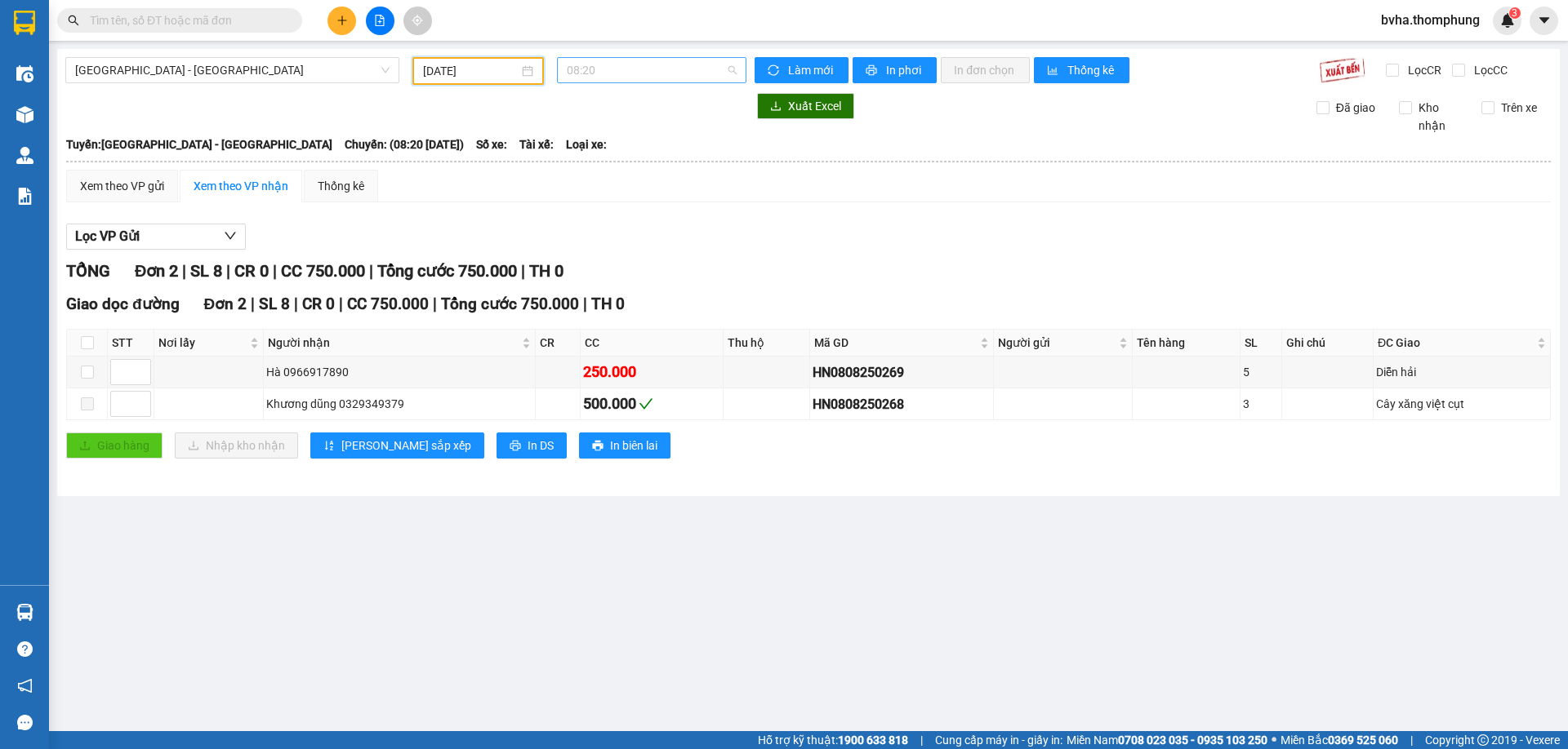
click at [606, 75] on span "08:20" at bounding box center [651, 70] width 170 height 24
click at [596, 181] on div "12:00" at bounding box center [630, 181] width 128 height 18
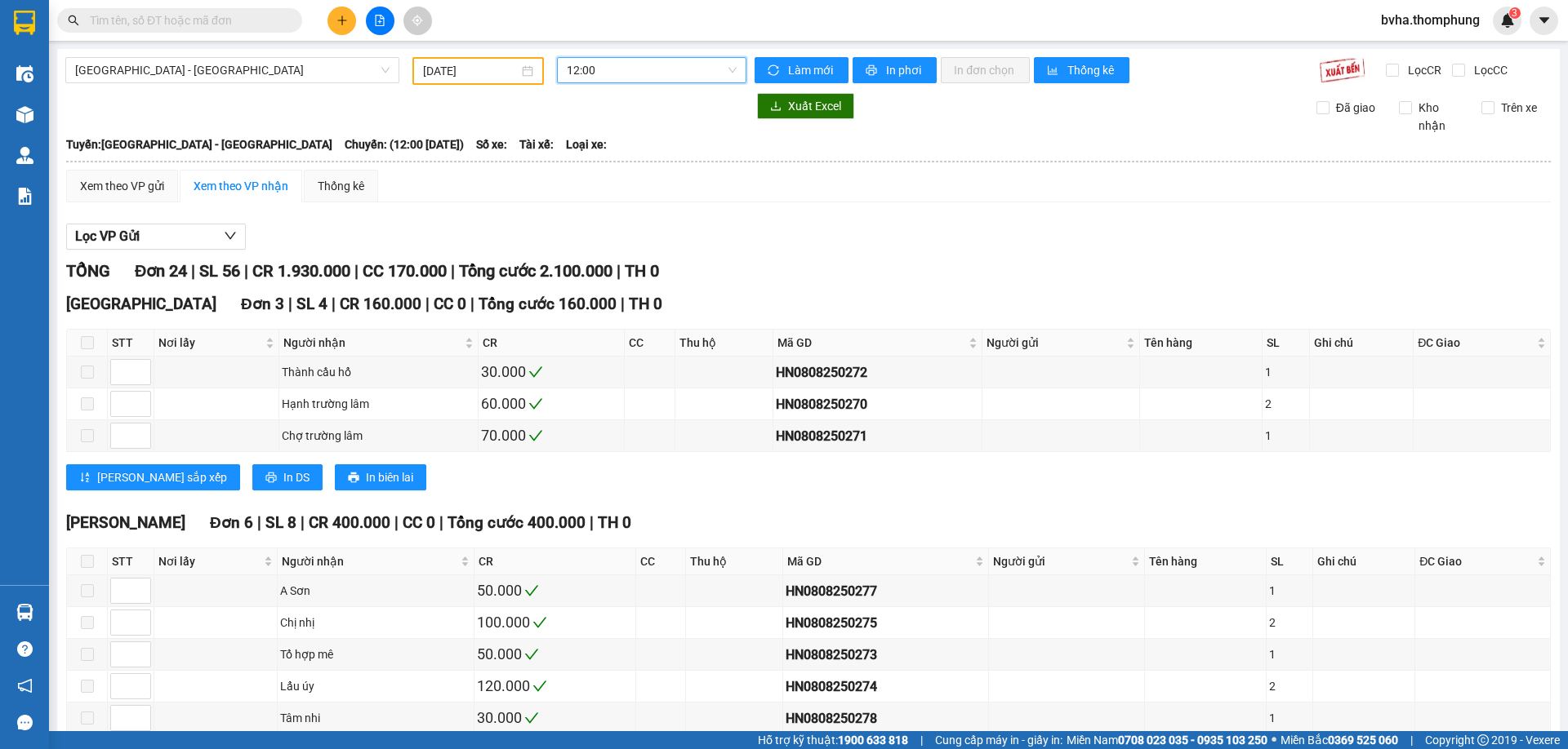
click at [610, 71] on span "12:00" at bounding box center [651, 70] width 170 height 24
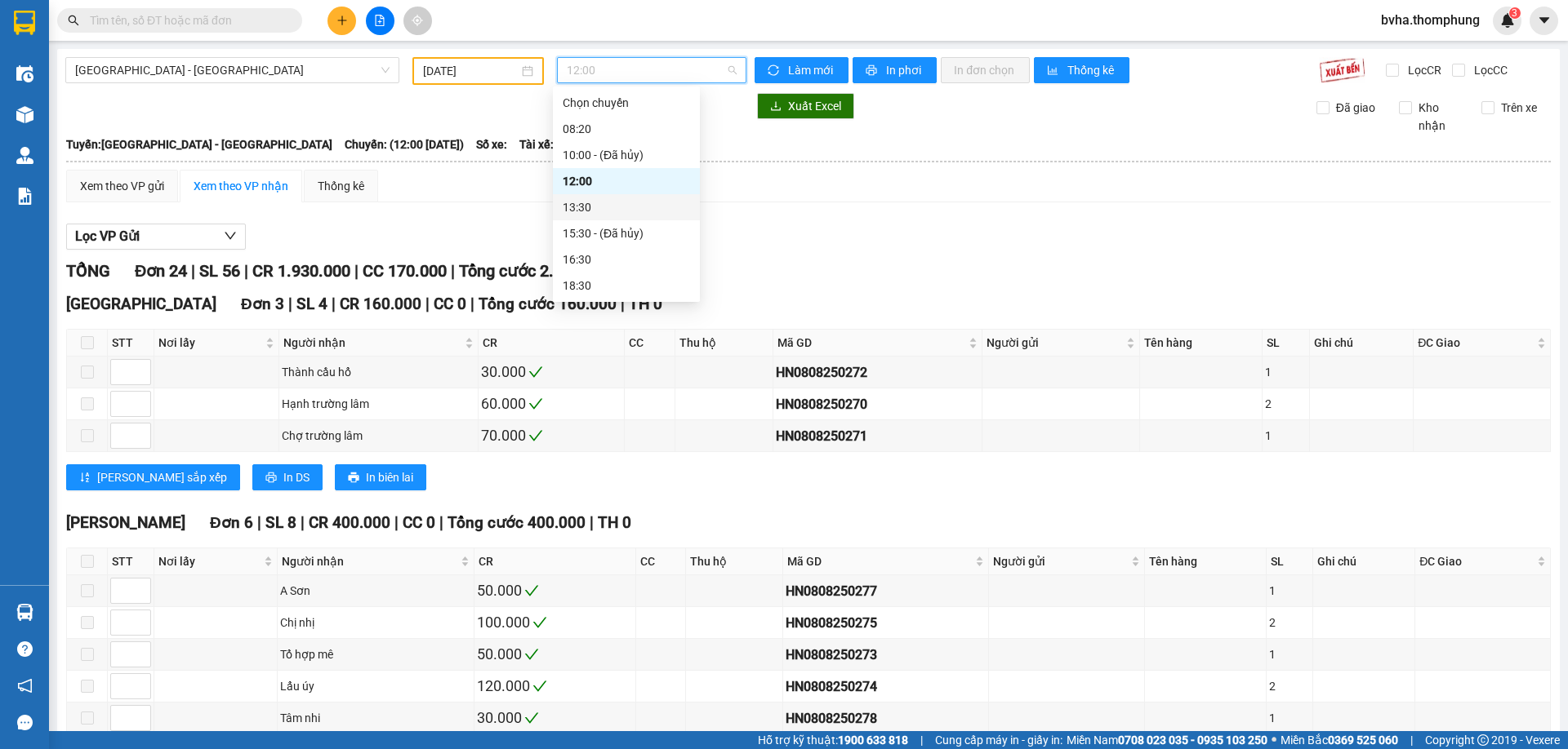
click at [590, 209] on div "13:30" at bounding box center [626, 207] width 128 height 18
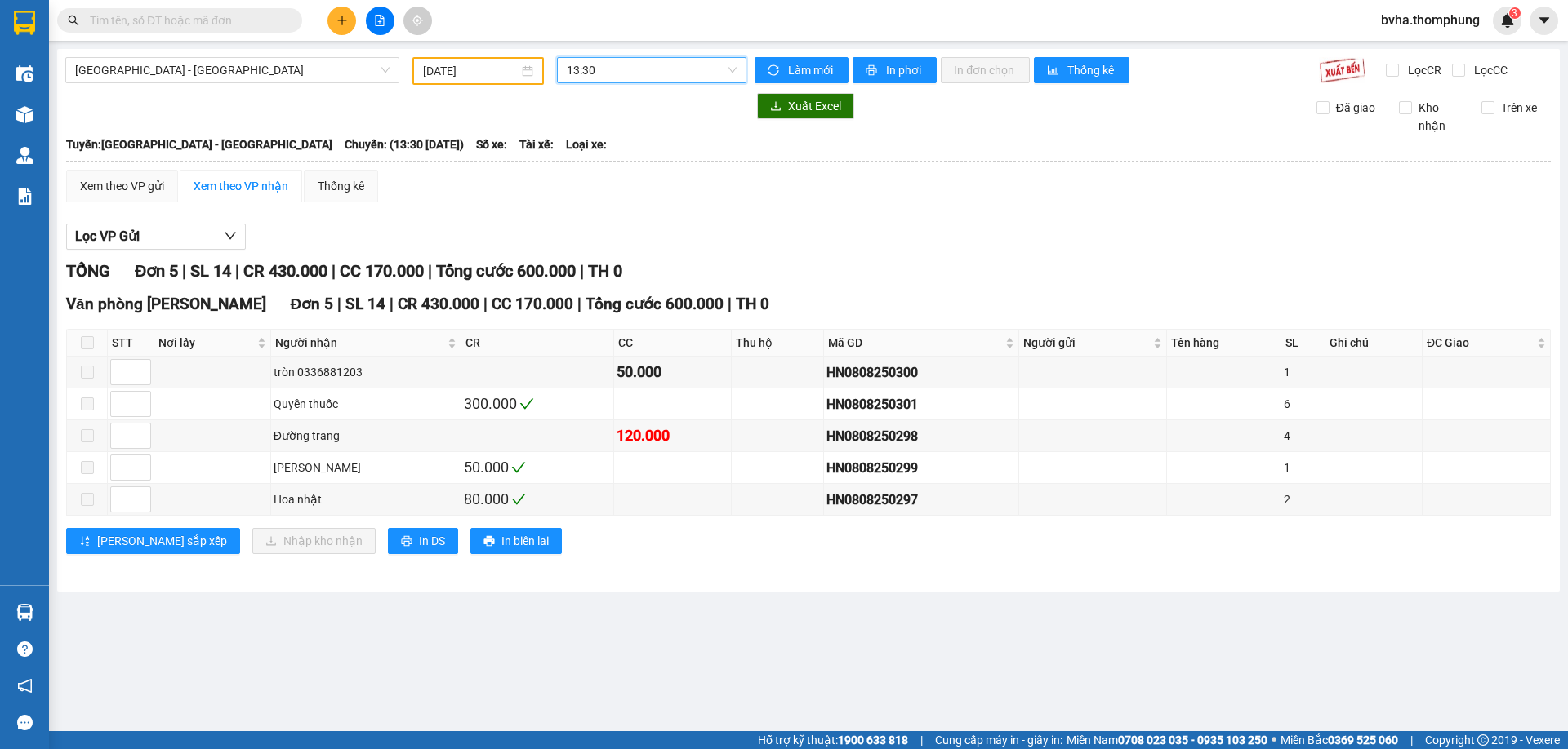
click at [632, 65] on span "13:30" at bounding box center [651, 70] width 170 height 24
click at [596, 256] on div "16:30" at bounding box center [630, 260] width 128 height 18
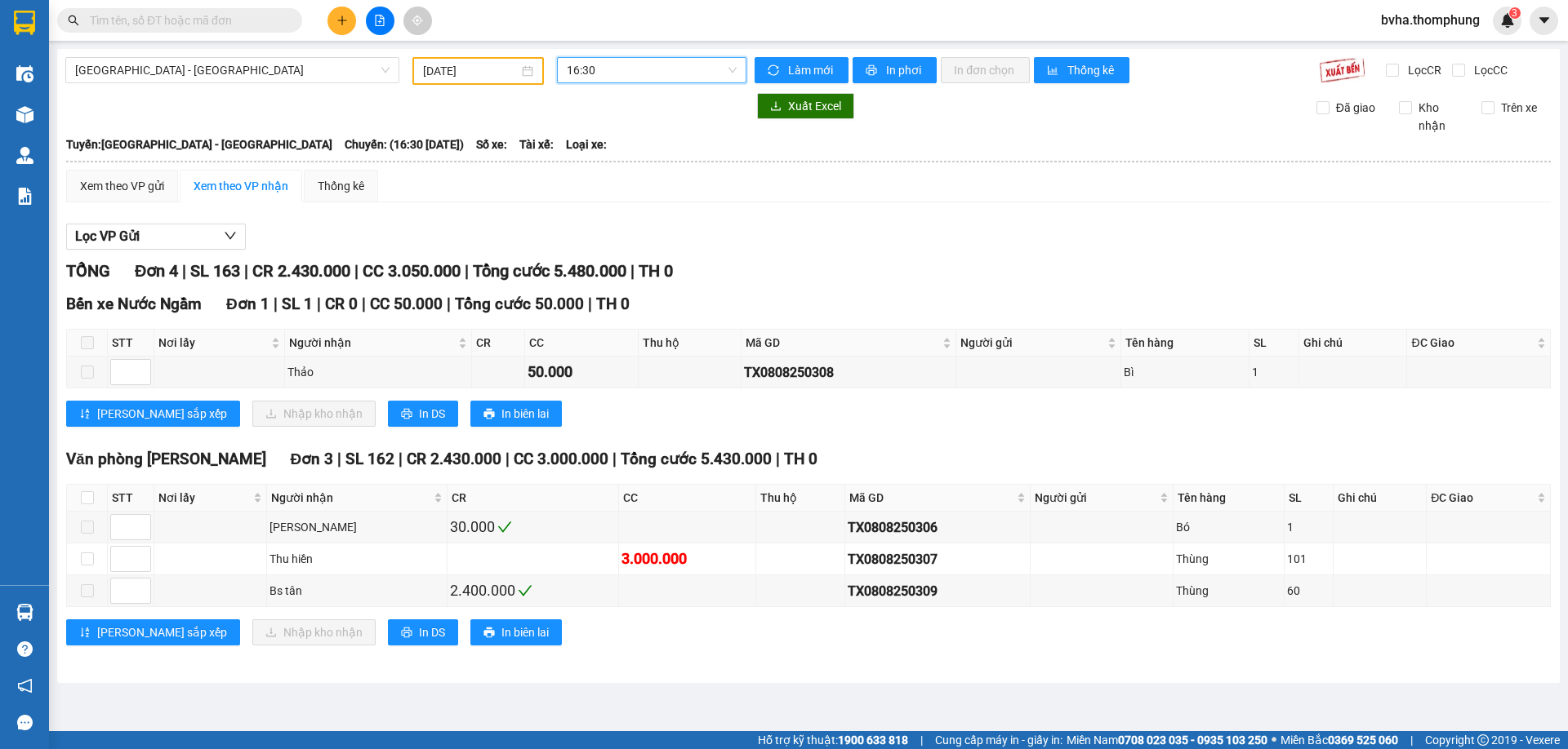
click at [667, 62] on span "16:30" at bounding box center [651, 70] width 170 height 24
click at [606, 279] on div "18:30" at bounding box center [630, 285] width 128 height 18
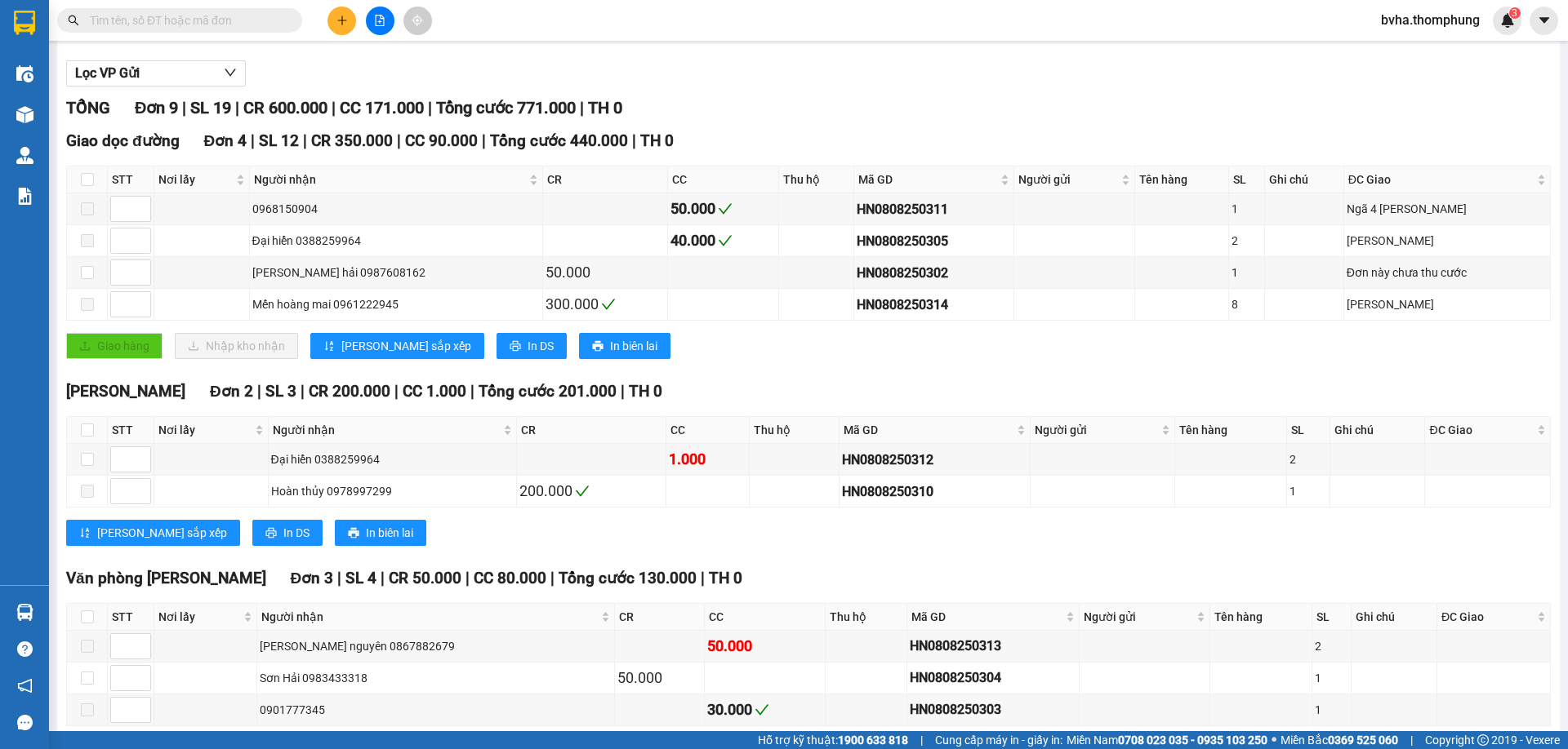
scroll to position [242, 0]
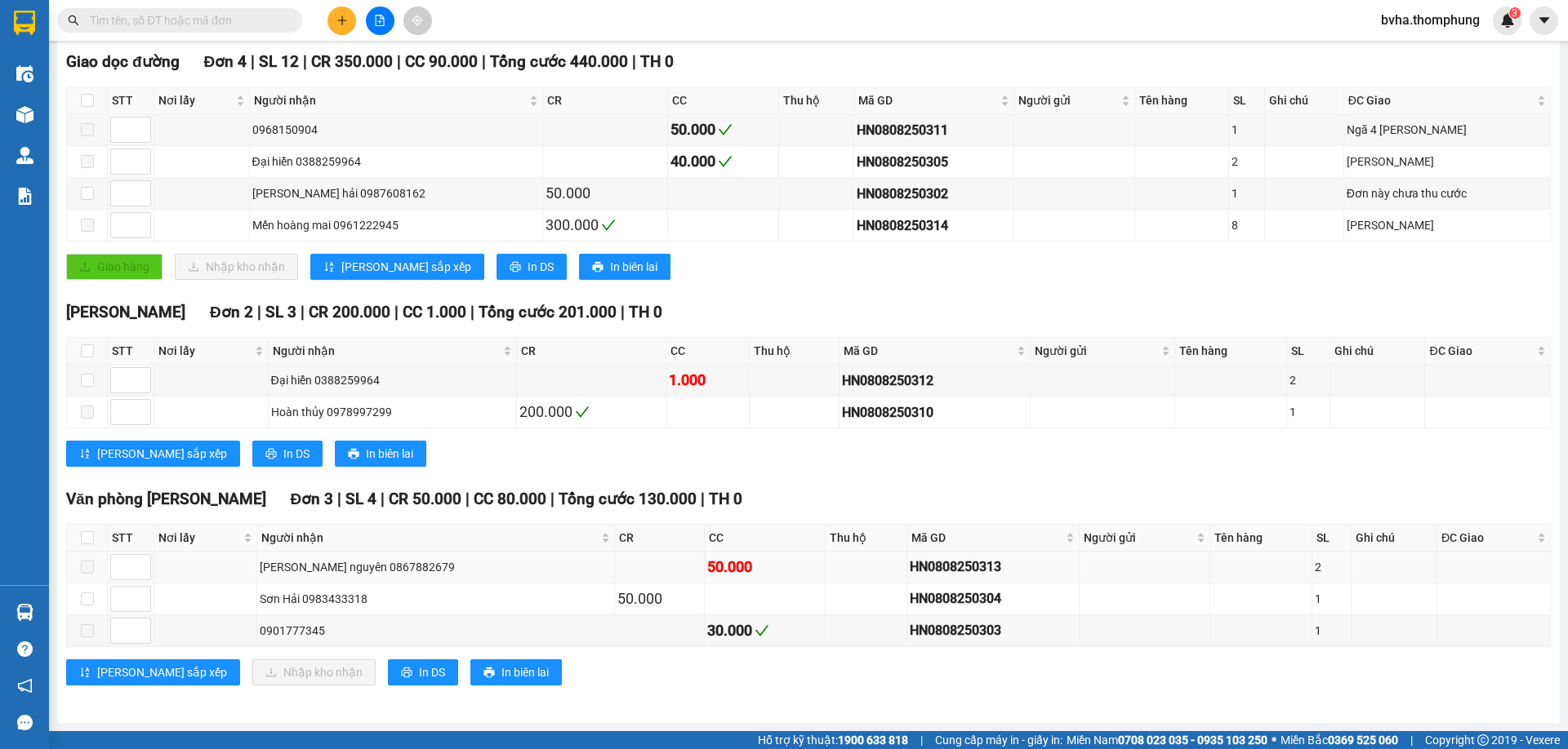
click at [86, 570] on span at bounding box center [87, 566] width 13 height 13
drag, startPoint x: 396, startPoint y: 569, endPoint x: 388, endPoint y: 570, distance: 8.1
click at [388, 570] on div "Trần nguyên 0867882679" at bounding box center [436, 567] width 352 height 18
drag, startPoint x: 934, startPoint y: 566, endPoint x: 836, endPoint y: 575, distance: 98.4
click at [907, 575] on td "HN0808250313" at bounding box center [994, 567] width 173 height 32
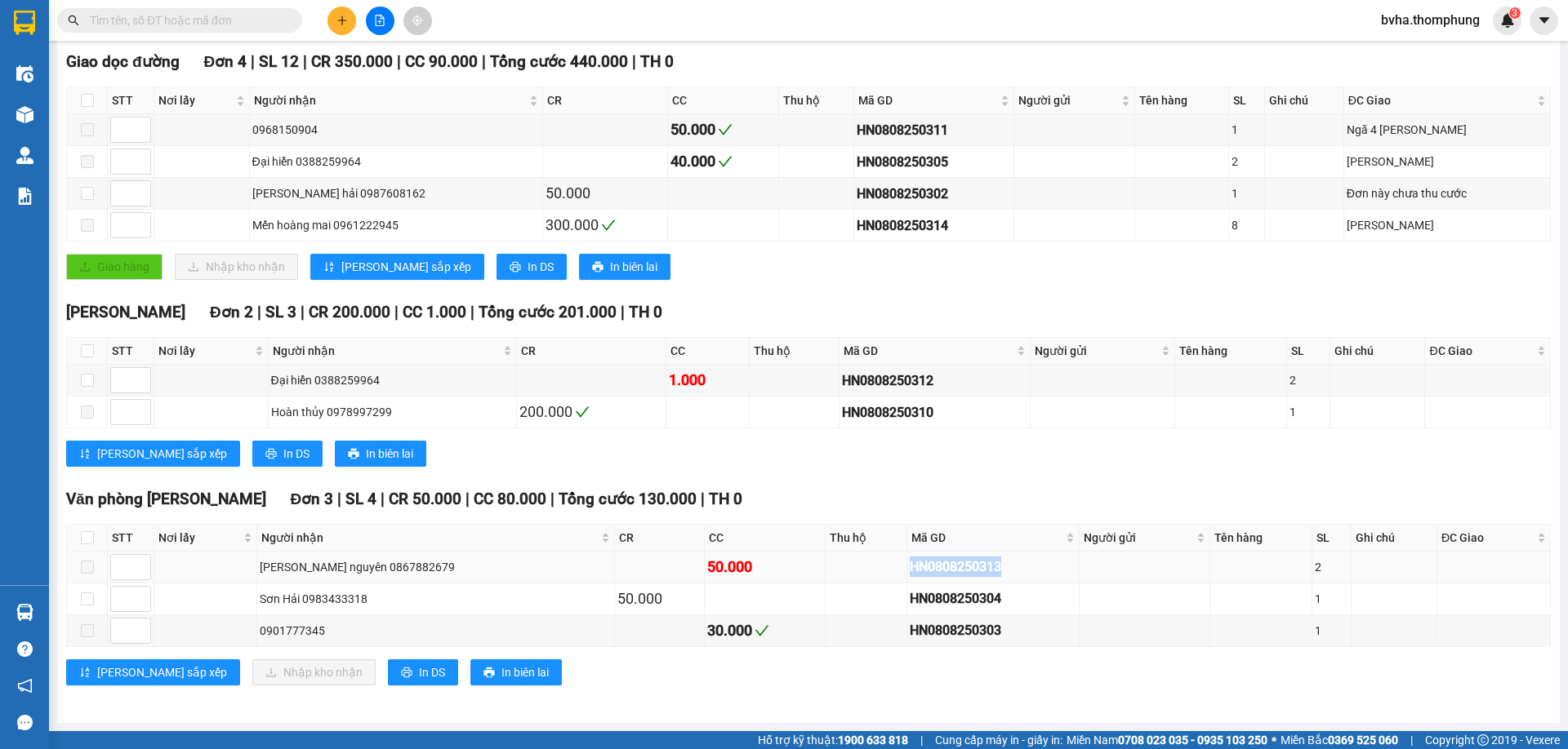
copy div "HN0808250313"
paste input "HN0808250313"
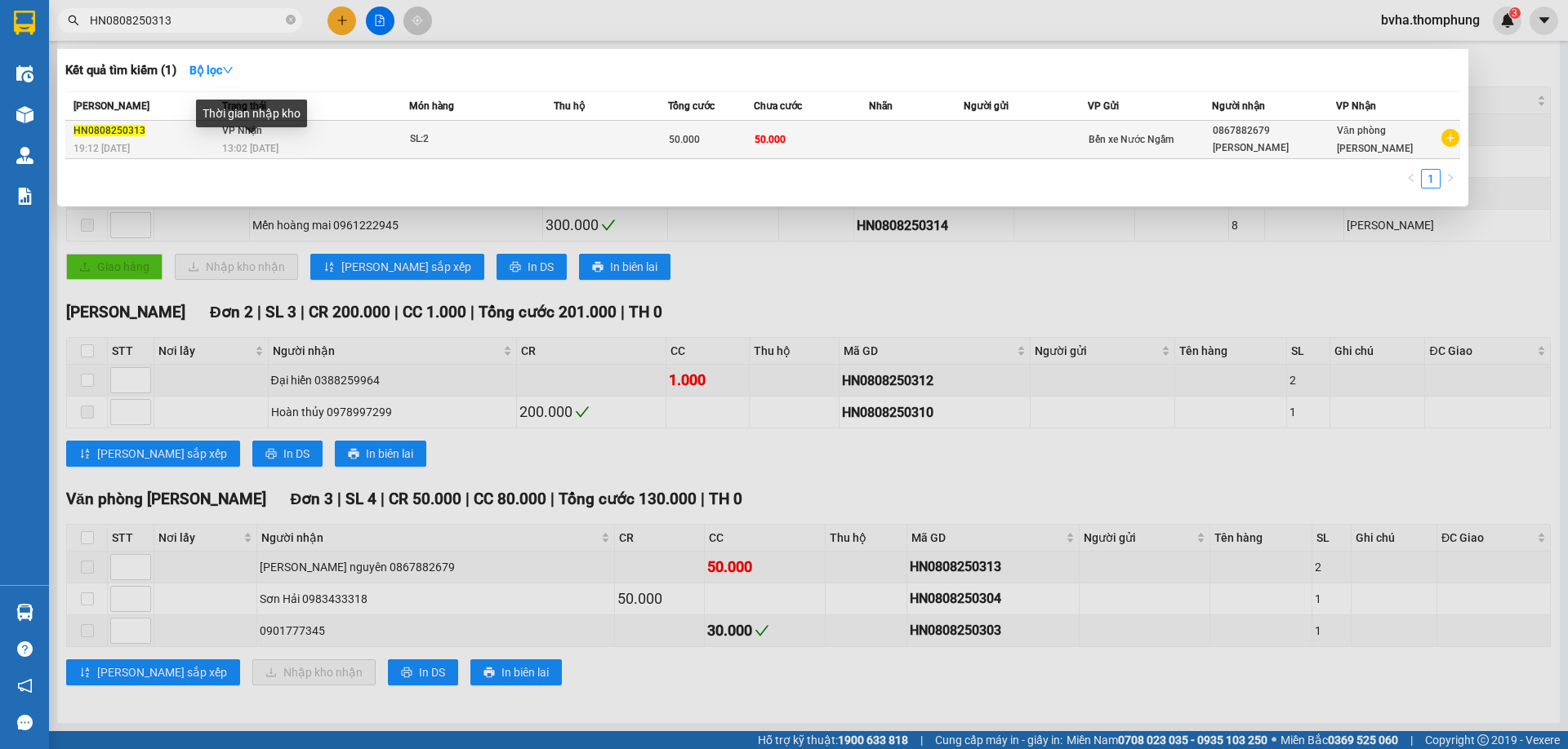
type input "HN0808250313"
click at [259, 143] on span "13:02 - 09/08" at bounding box center [250, 149] width 56 height 12
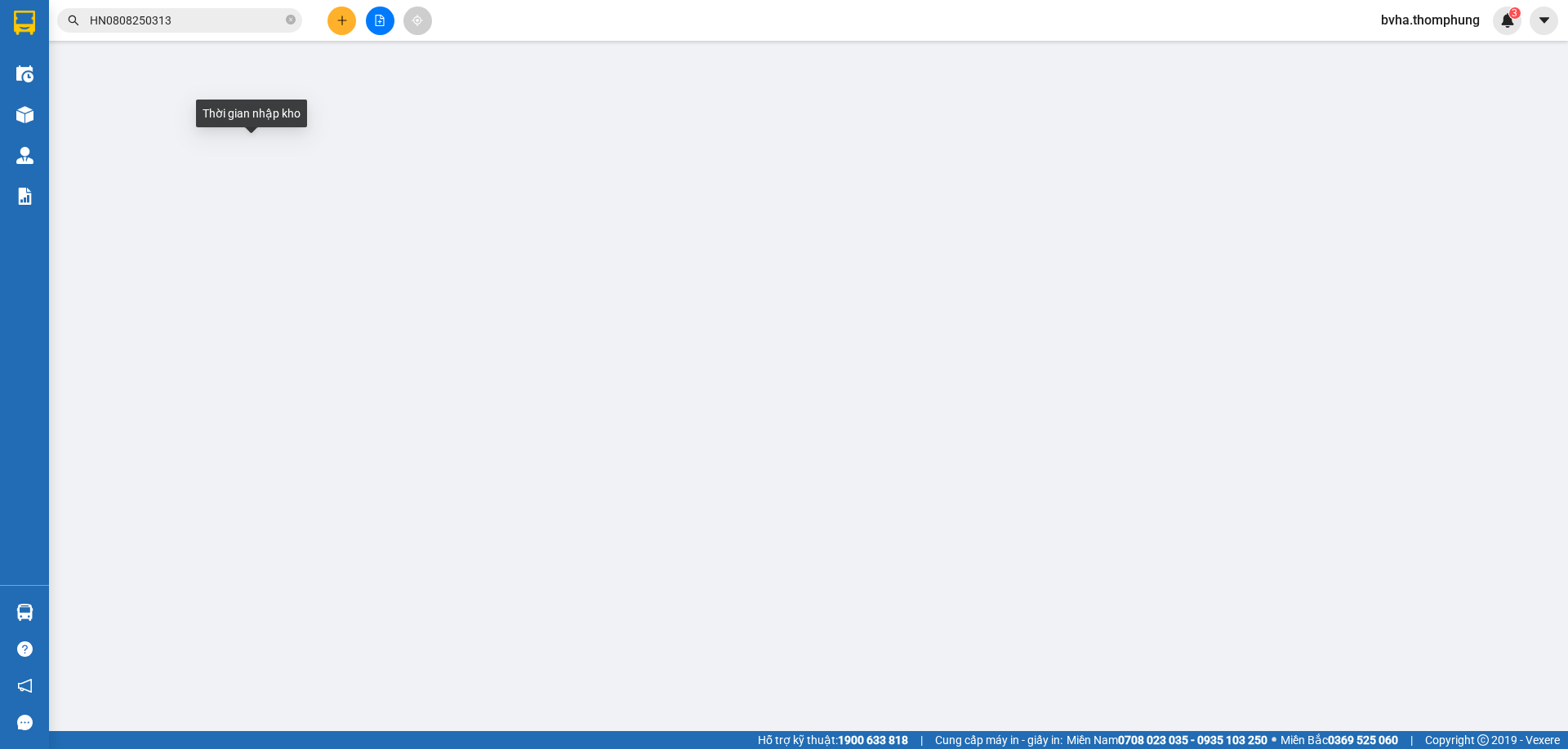
type input "0867882679"
type input "Trần nguyên"
type input "50.000"
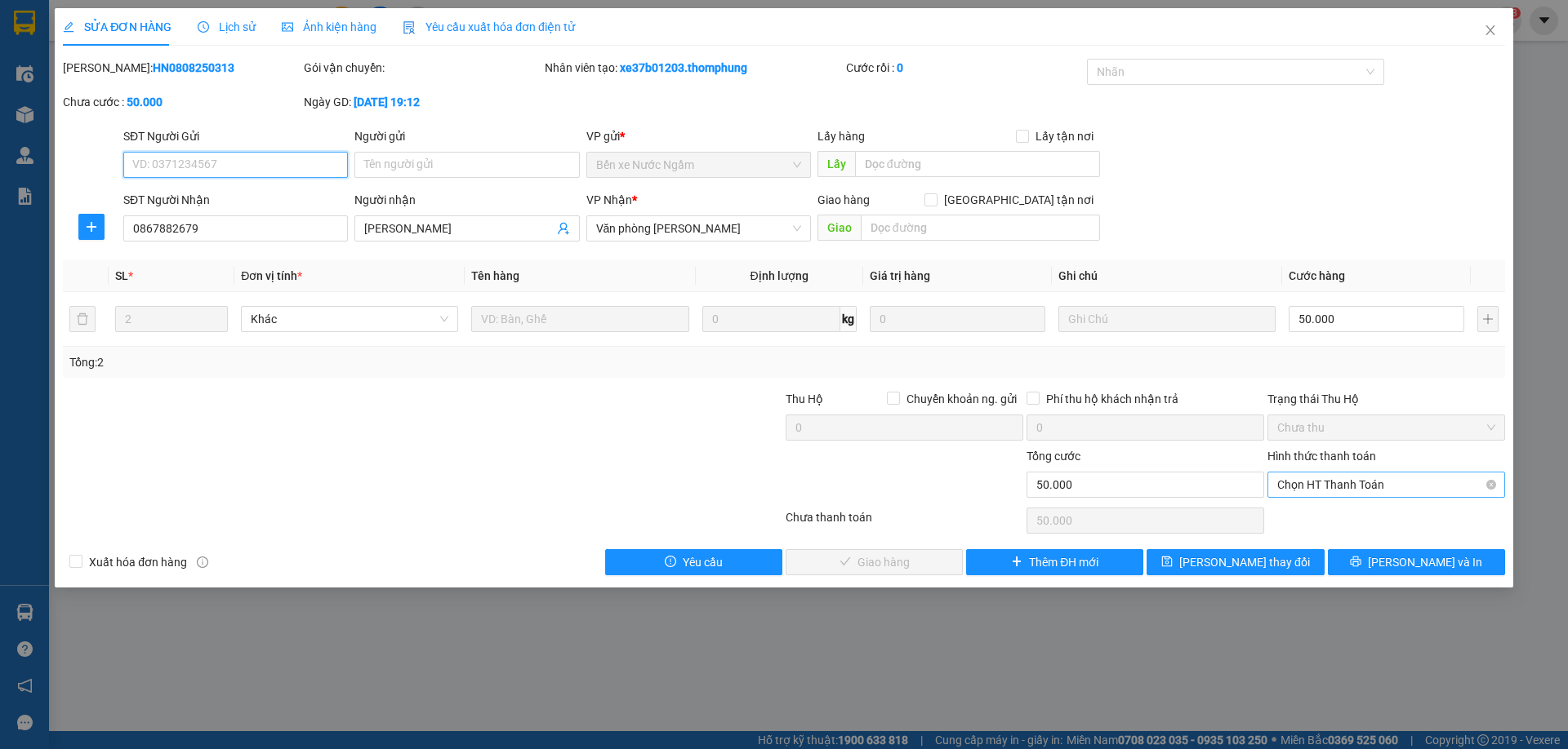
click at [1413, 485] on span "Chọn HT Thanh Toán" at bounding box center [1386, 484] width 218 height 24
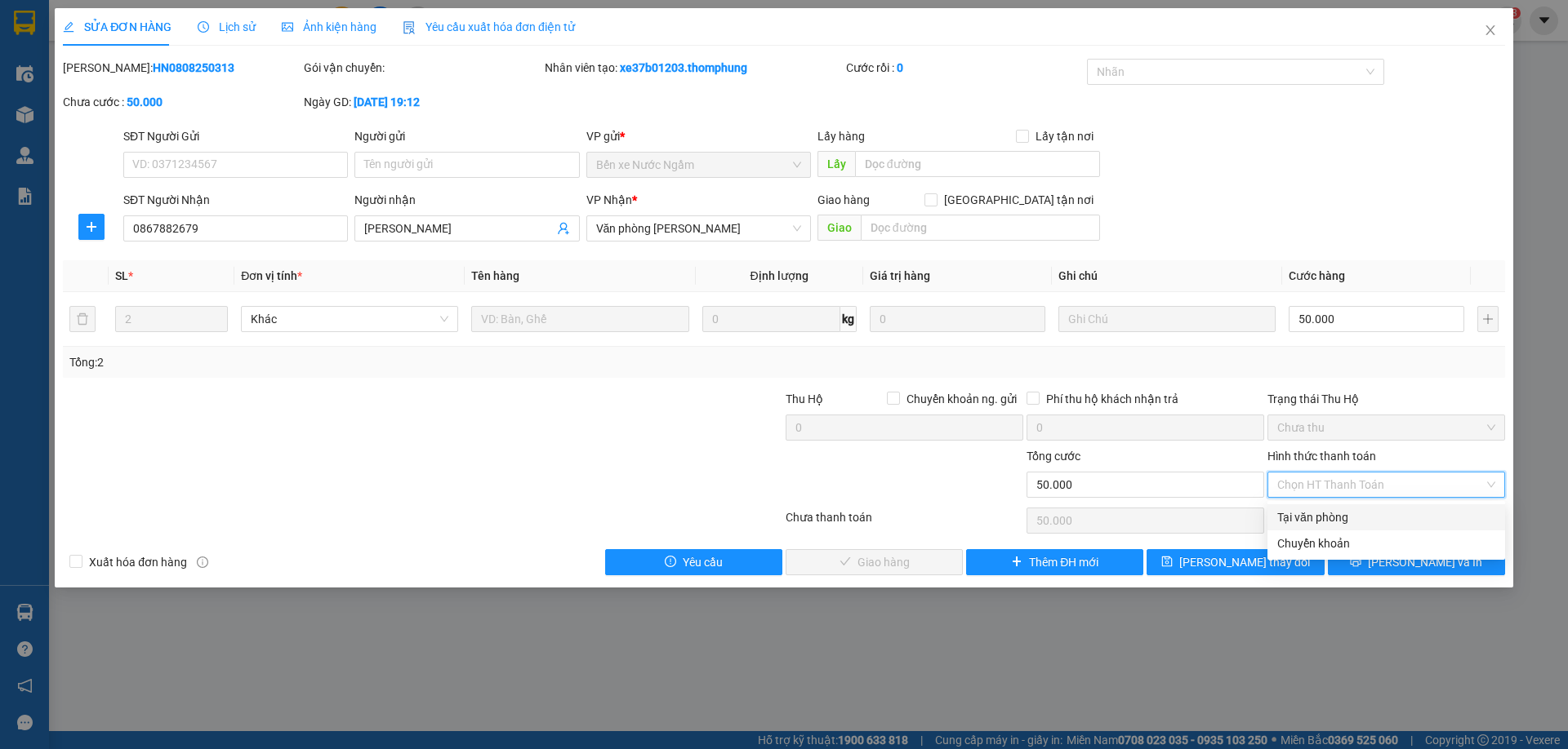
click at [1339, 521] on div "Tại văn phòng" at bounding box center [1386, 517] width 218 height 18
type input "0"
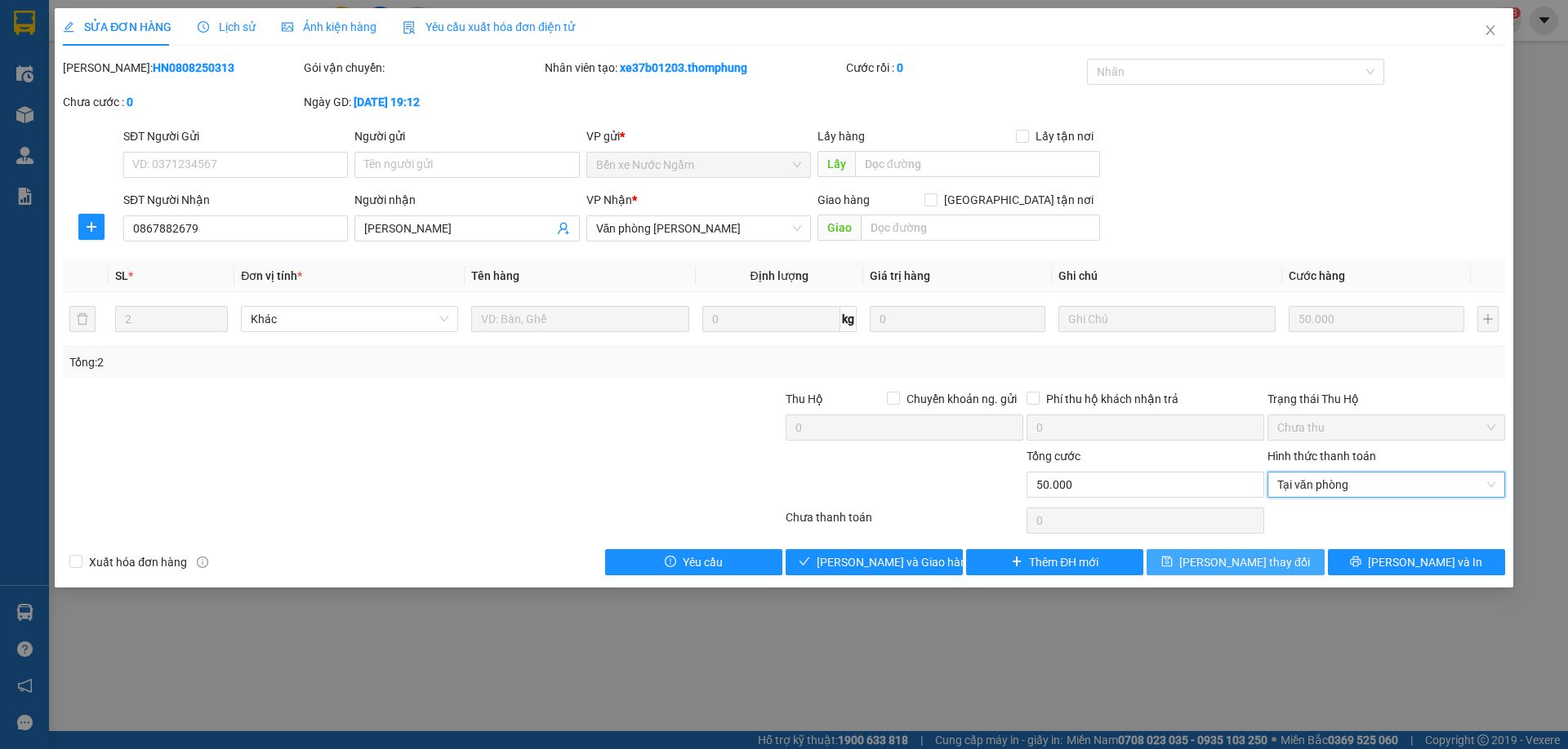
click at [1235, 555] on span "Lưu thay đổi" at bounding box center [1245, 562] width 130 height 18
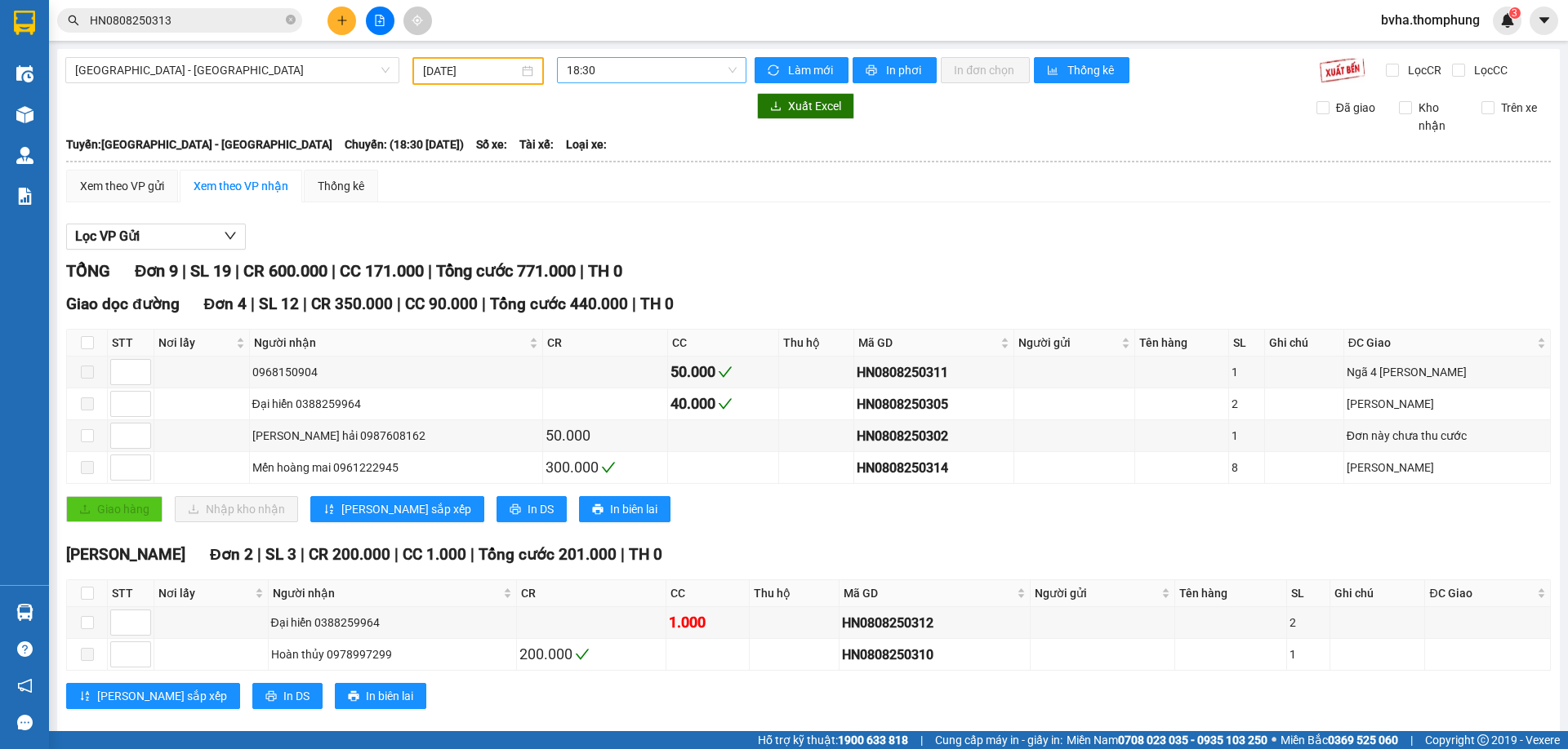
click at [593, 79] on span "18:30" at bounding box center [651, 70] width 170 height 24
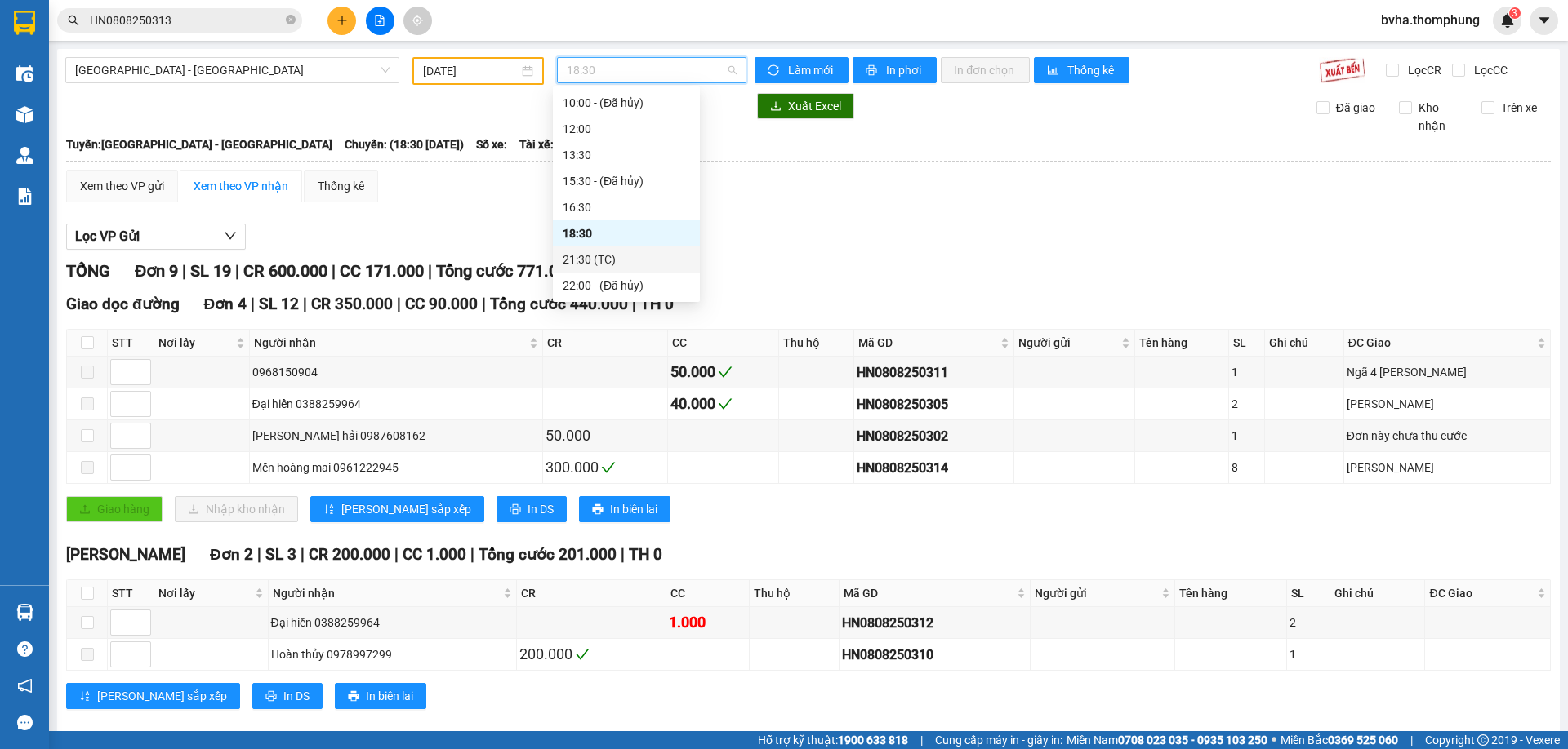
click at [614, 256] on div "21:30 (TC)" at bounding box center [626, 260] width 128 height 18
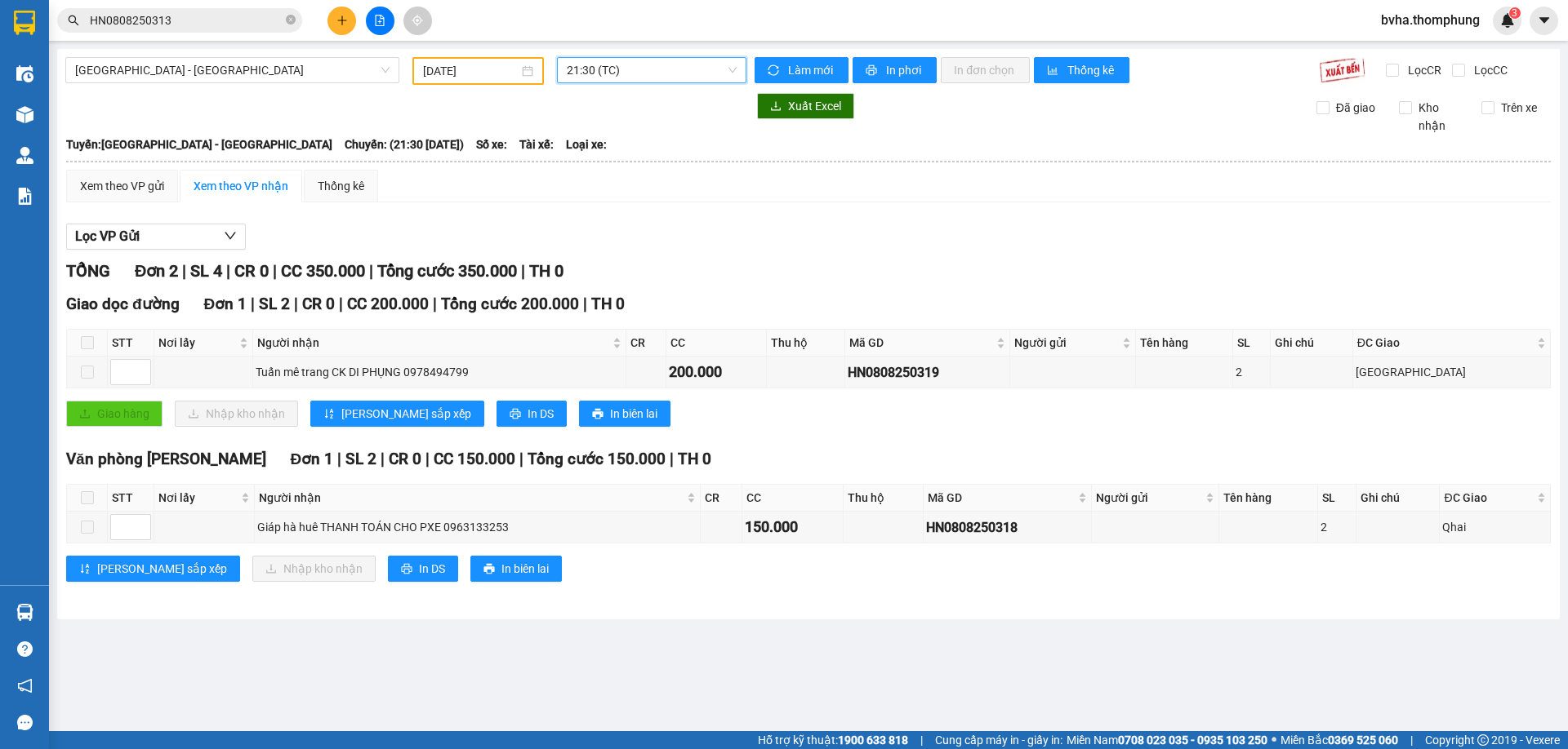
click at [656, 79] on span "21:30 (TC)" at bounding box center [651, 70] width 170 height 24
click at [604, 119] on div "08:20" at bounding box center [630, 128] width 147 height 26
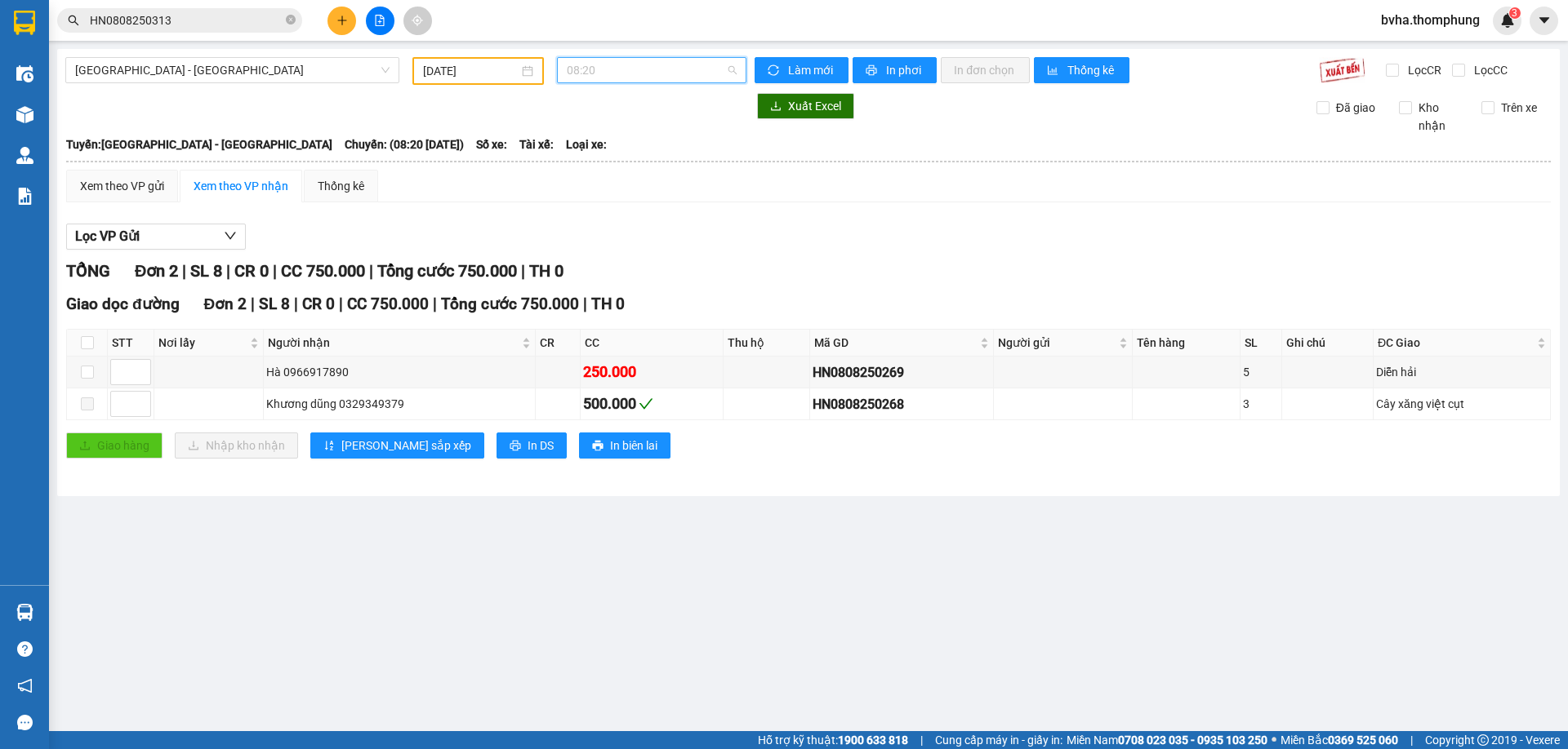
click at [632, 63] on span "08:20" at bounding box center [651, 70] width 170 height 24
click at [457, 77] on input "08/08/2025" at bounding box center [471, 71] width 95 height 18
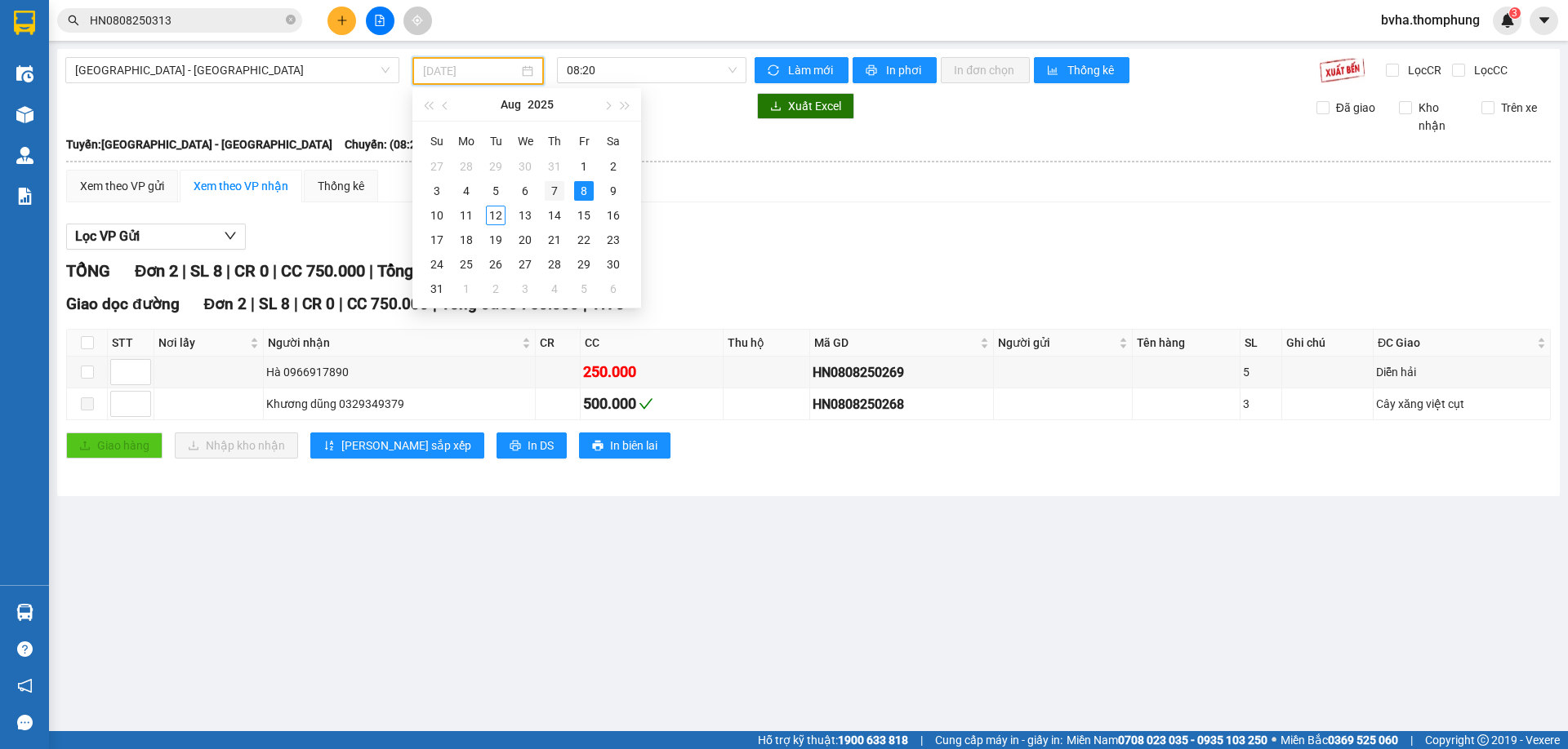
click at [555, 191] on div "7" at bounding box center [555, 191] width 19 height 19
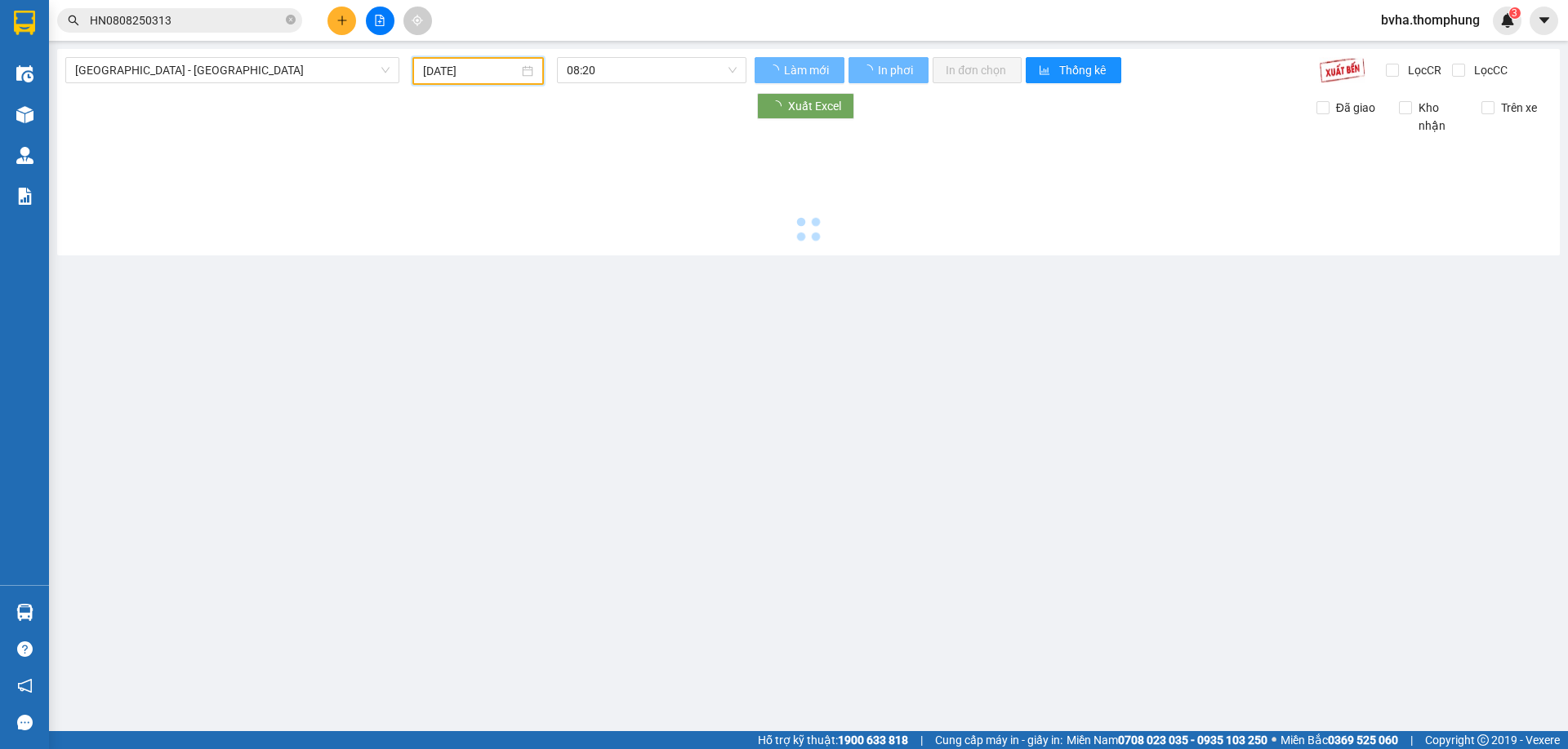
type input "07/08/2025"
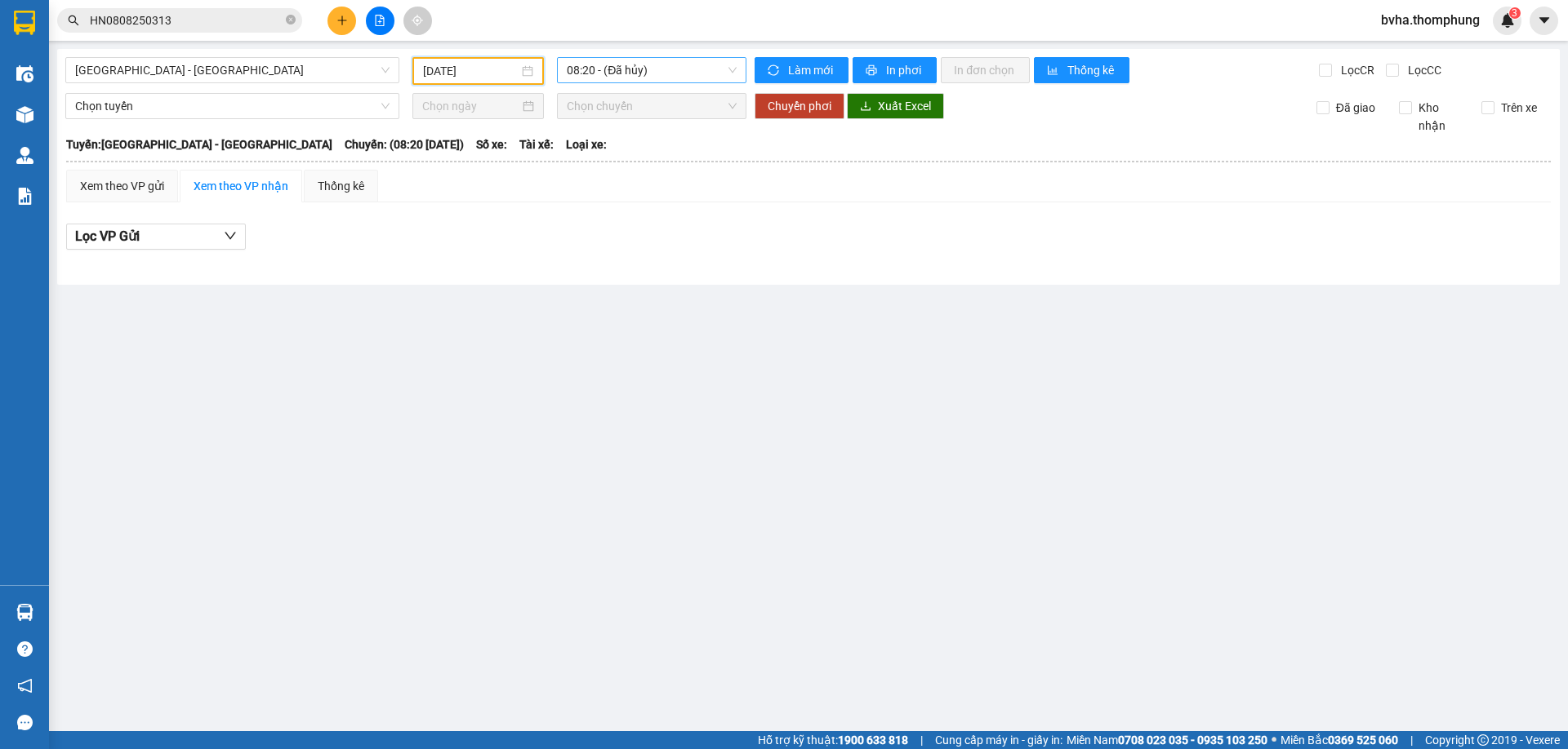
click at [661, 71] on span "08:20 - (Đã hủy)" at bounding box center [651, 70] width 170 height 24
click at [602, 148] on div "10:00" at bounding box center [630, 155] width 128 height 18
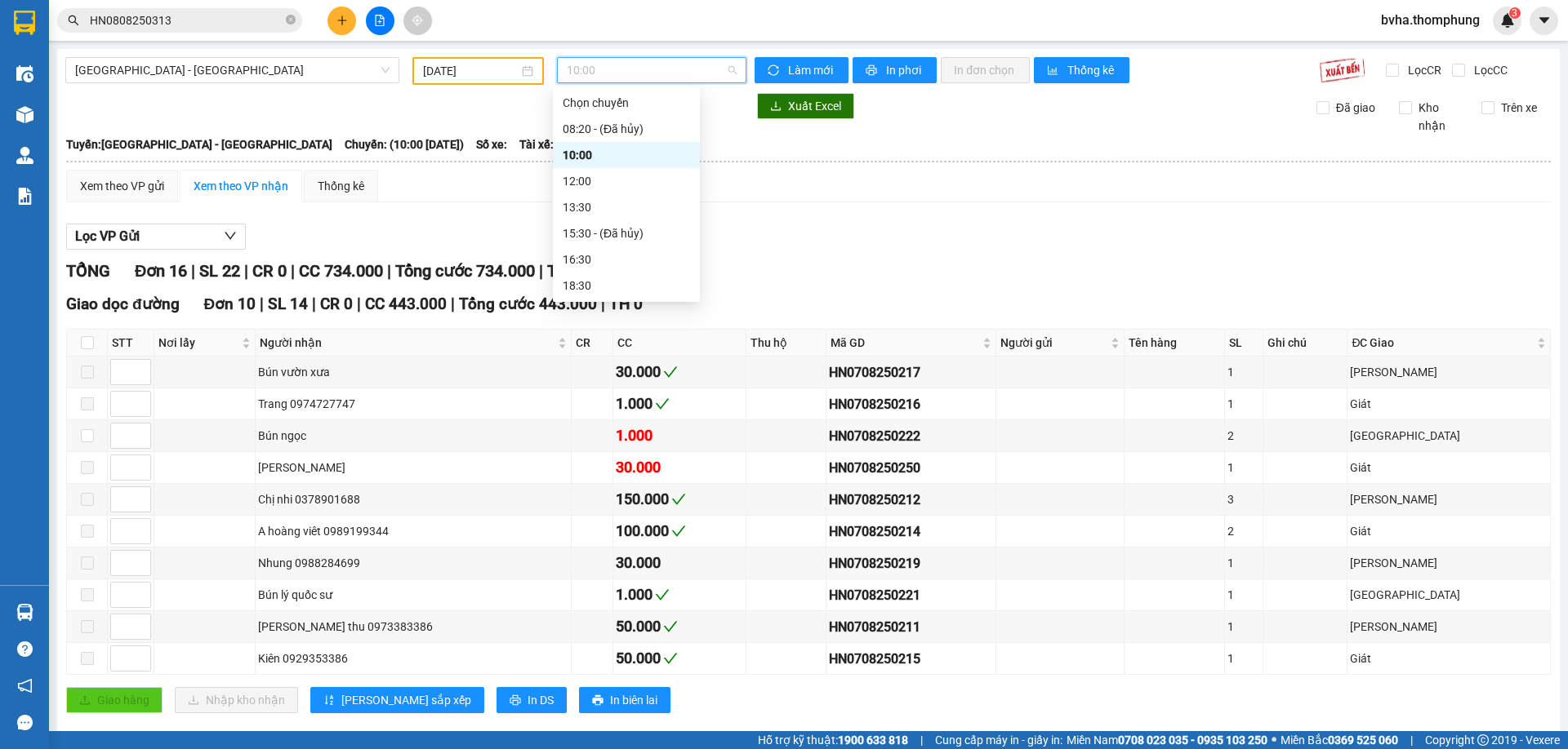
click at [623, 75] on span "10:00" at bounding box center [651, 70] width 170 height 24
click at [596, 187] on div "12:00" at bounding box center [626, 181] width 128 height 18
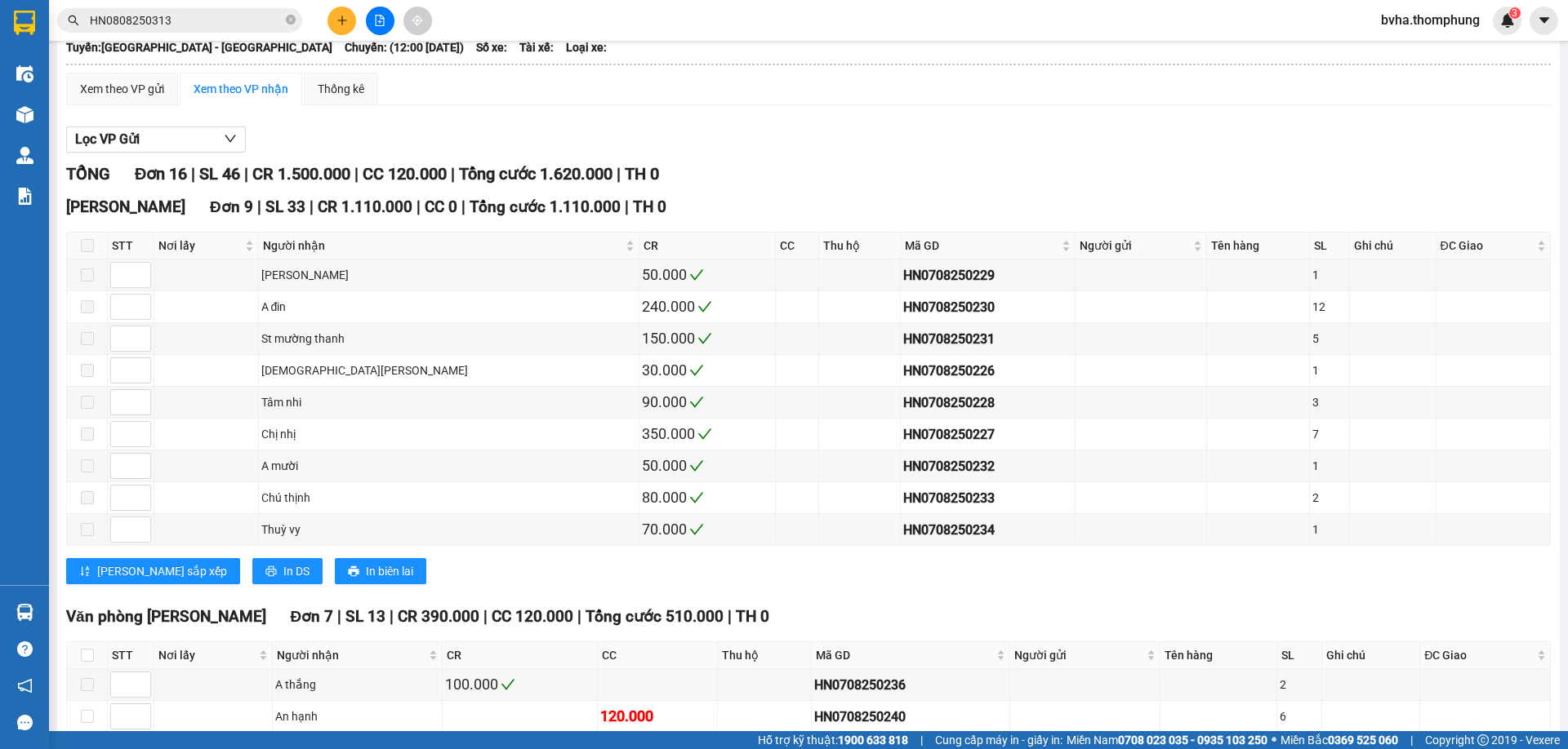
scroll to position [16, 0]
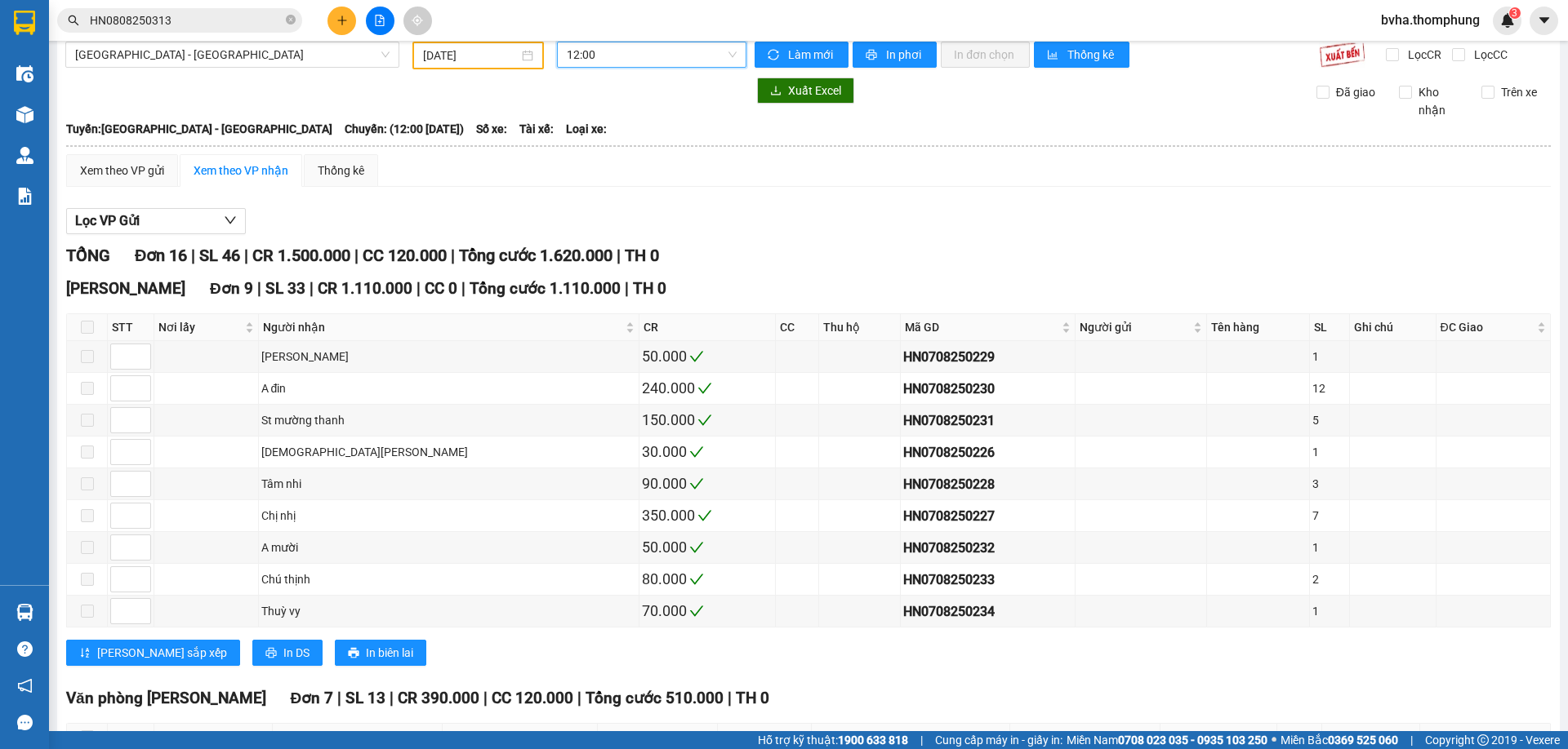
click at [600, 58] on span "12:00" at bounding box center [651, 54] width 170 height 24
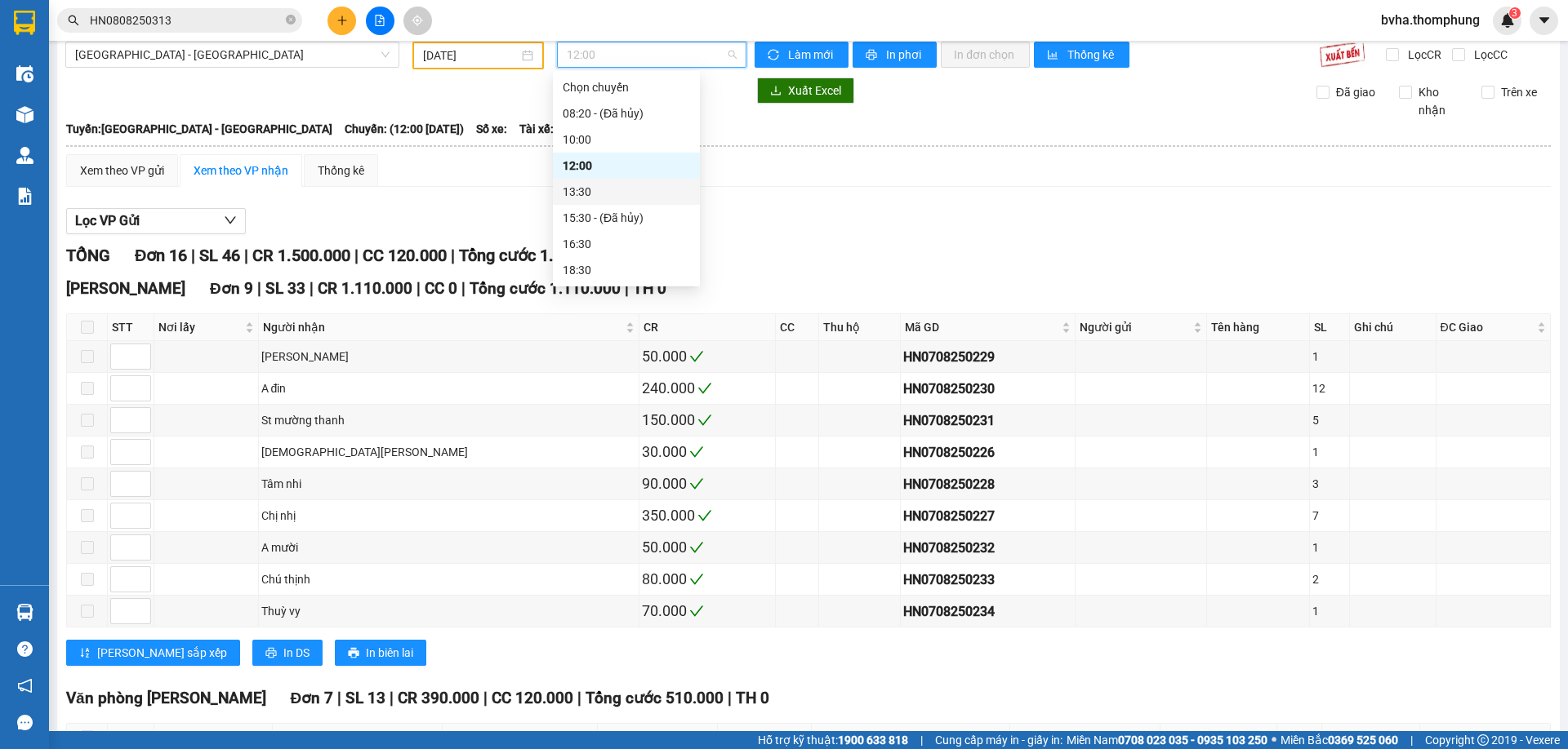
click at [594, 189] on div "13:30" at bounding box center [626, 192] width 128 height 18
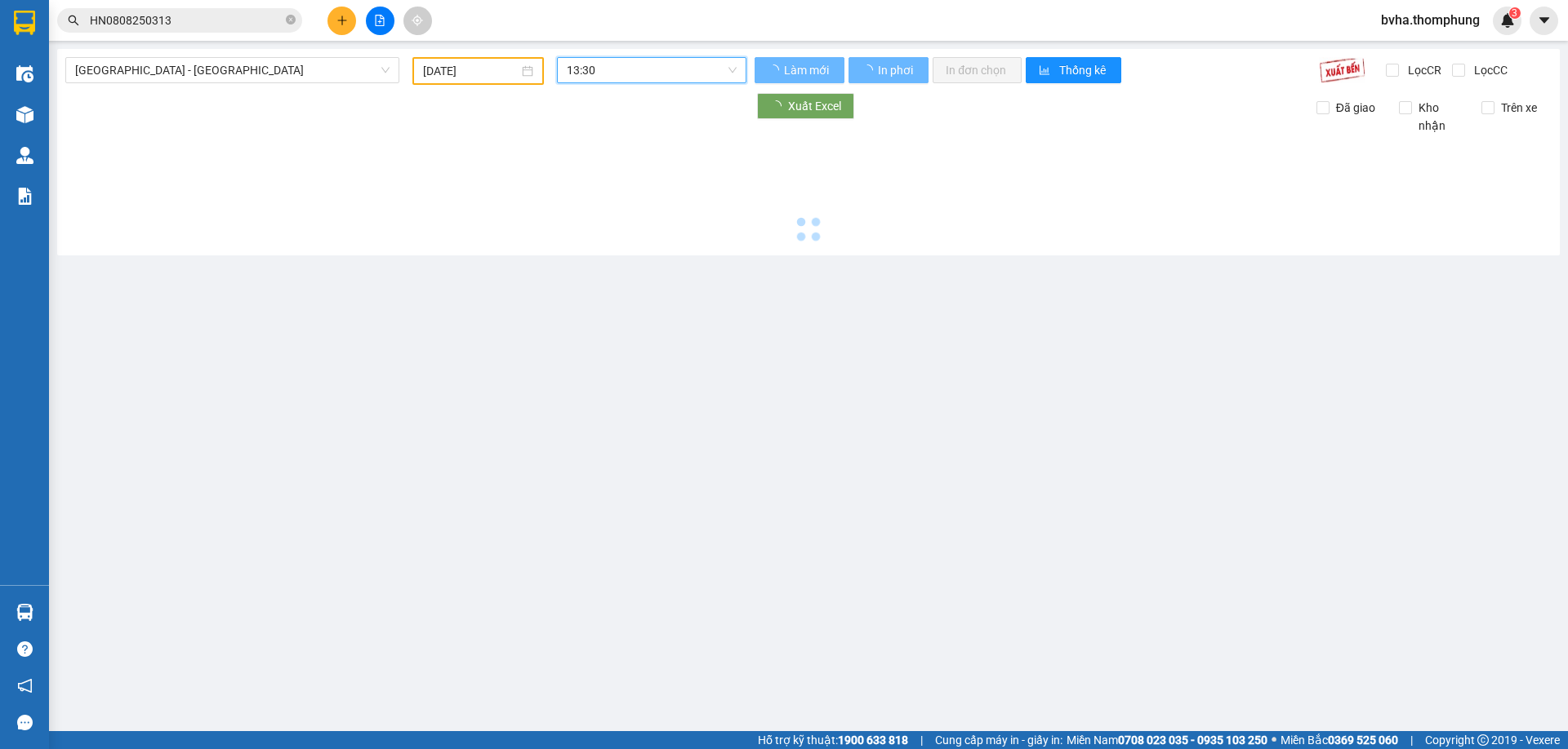
scroll to position [0, 0]
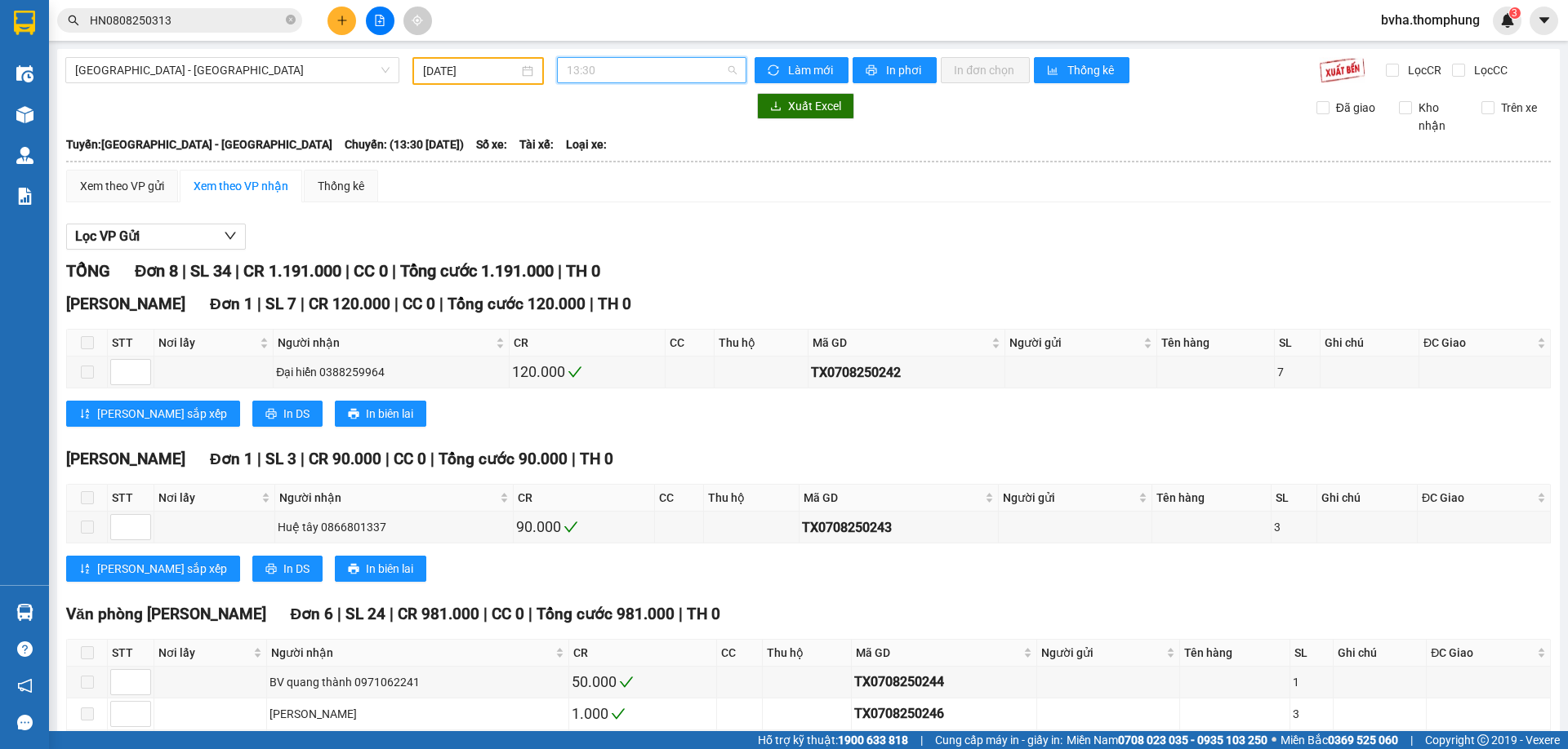
click at [575, 72] on span "13:30" at bounding box center [651, 70] width 170 height 24
click at [599, 150] on div "10:00" at bounding box center [626, 155] width 128 height 18
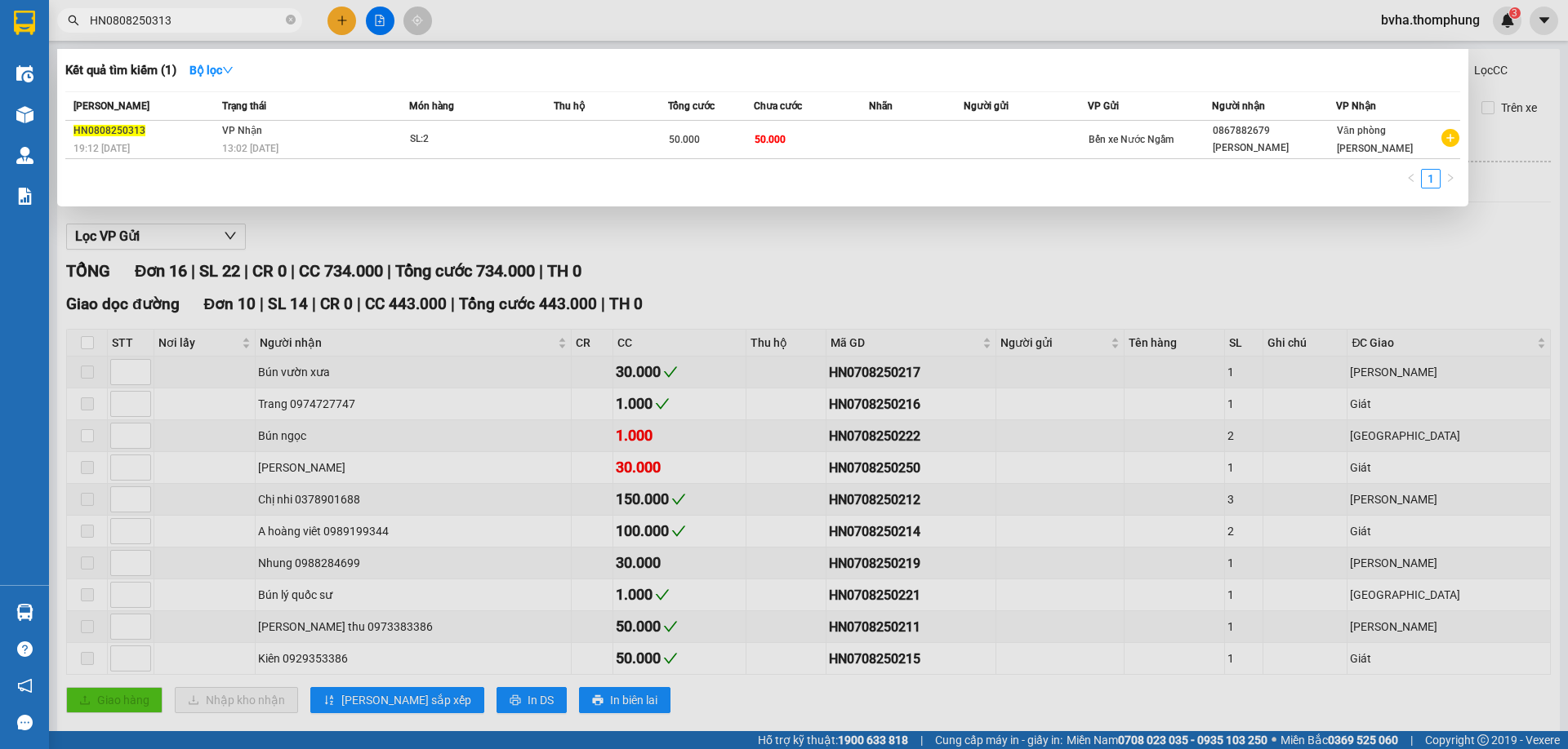
drag, startPoint x: 234, startPoint y: 22, endPoint x: 84, endPoint y: 41, distance: 151.2
click at [84, 35] on div "Kết quả tìm kiếm ( 1 ) Bộ lọc Mã ĐH Trạng thái Món hàng Thu hộ Tổng cước Chưa c…" at bounding box center [159, 20] width 318 height 28
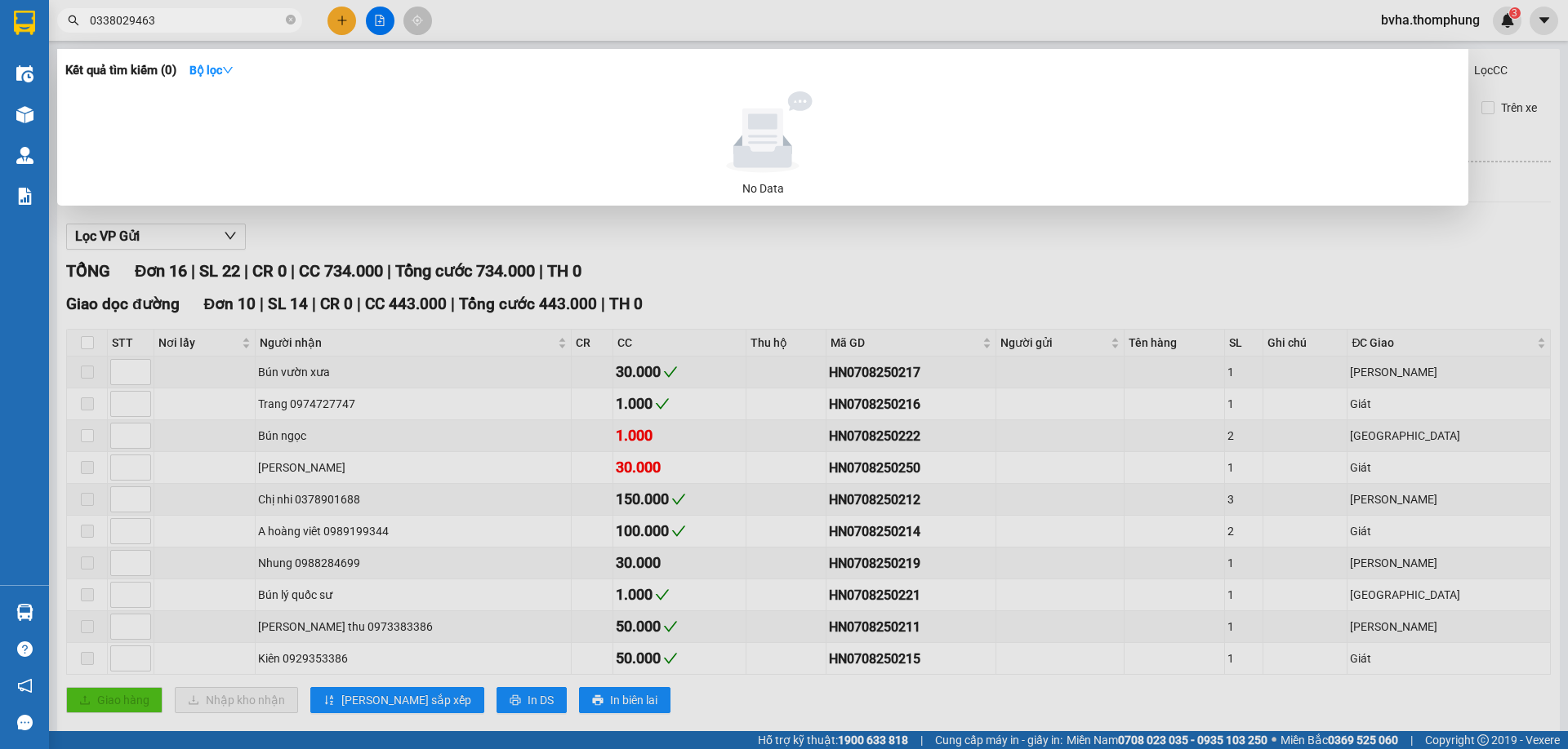
type input "0338029463"
click at [482, 240] on div at bounding box center [784, 374] width 1568 height 749
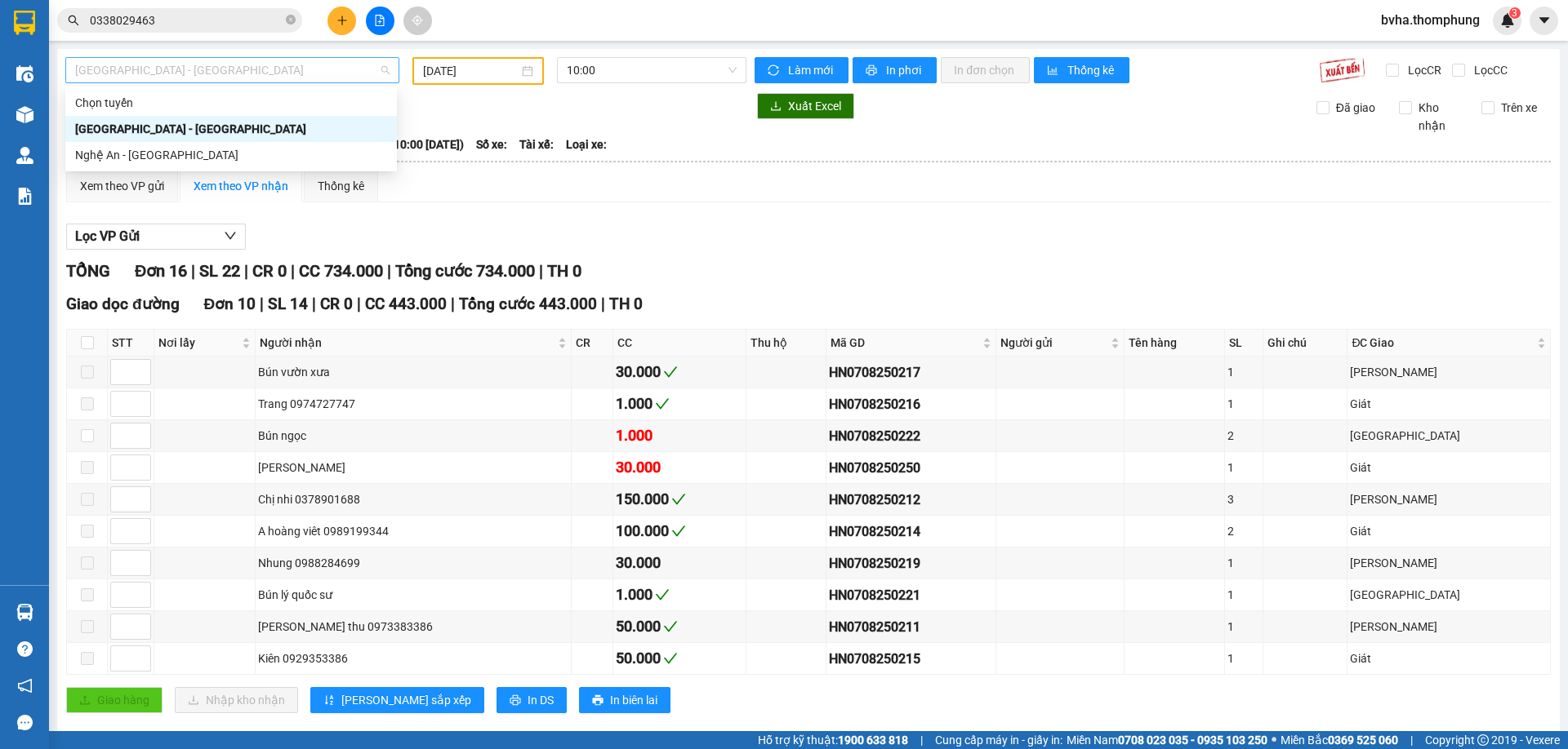
click at [189, 74] on span "[GEOGRAPHIC_DATA] - [GEOGRAPHIC_DATA]" at bounding box center [232, 70] width 314 height 24
click at [184, 155] on div "Nghệ An - [GEOGRAPHIC_DATA]" at bounding box center [231, 155] width 312 height 18
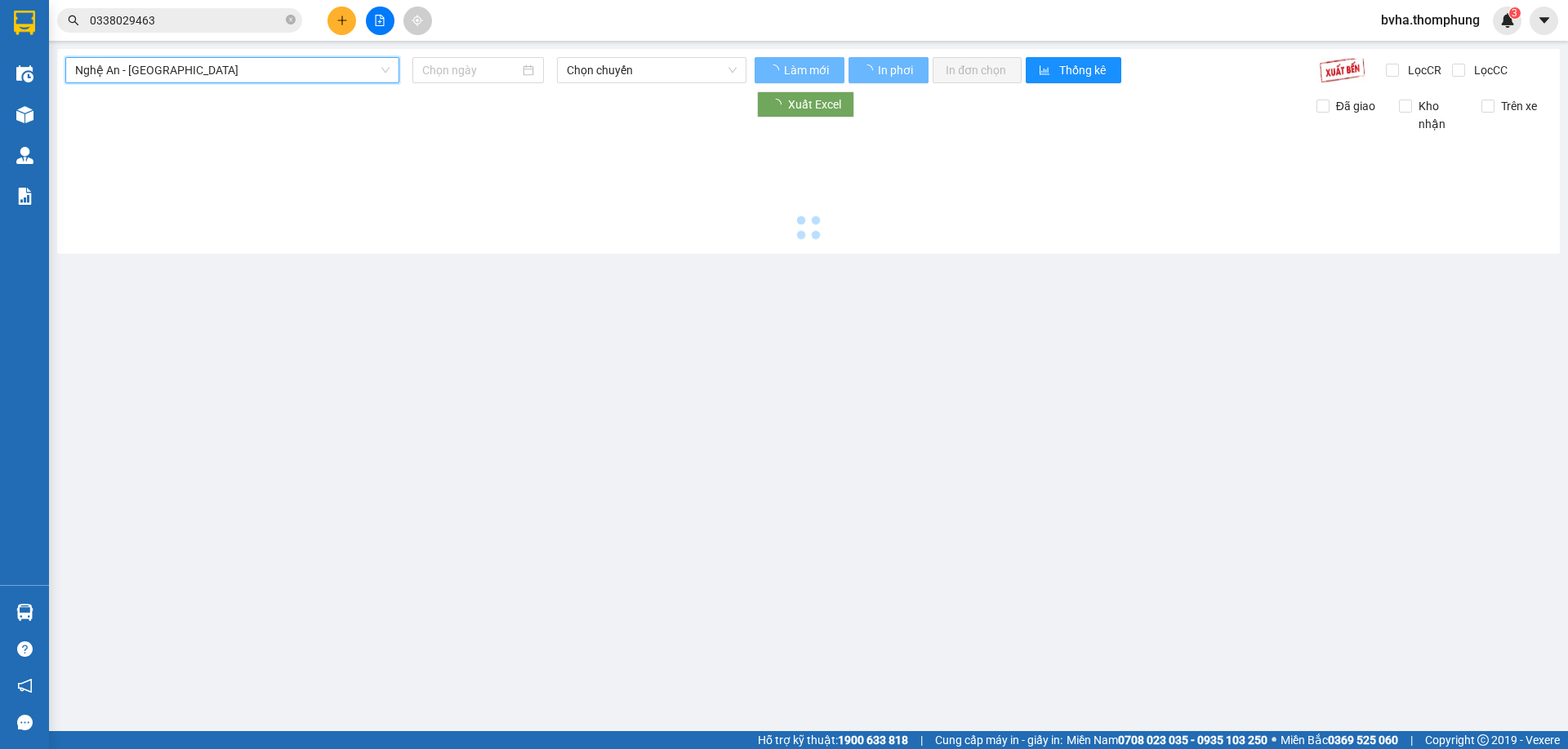
type input "[DATE]"
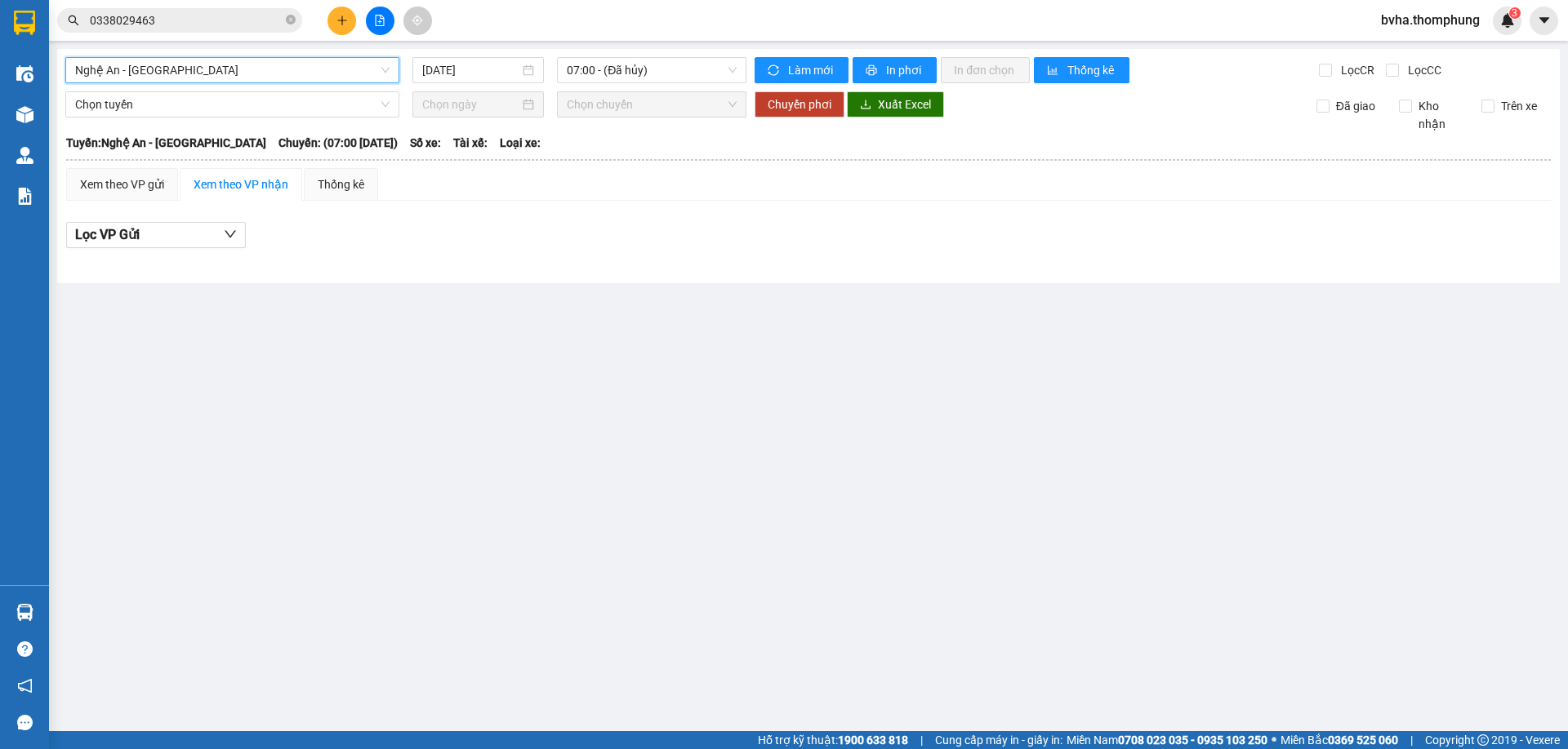
click at [281, 75] on span "Nghệ An - [GEOGRAPHIC_DATA]" at bounding box center [232, 70] width 314 height 24
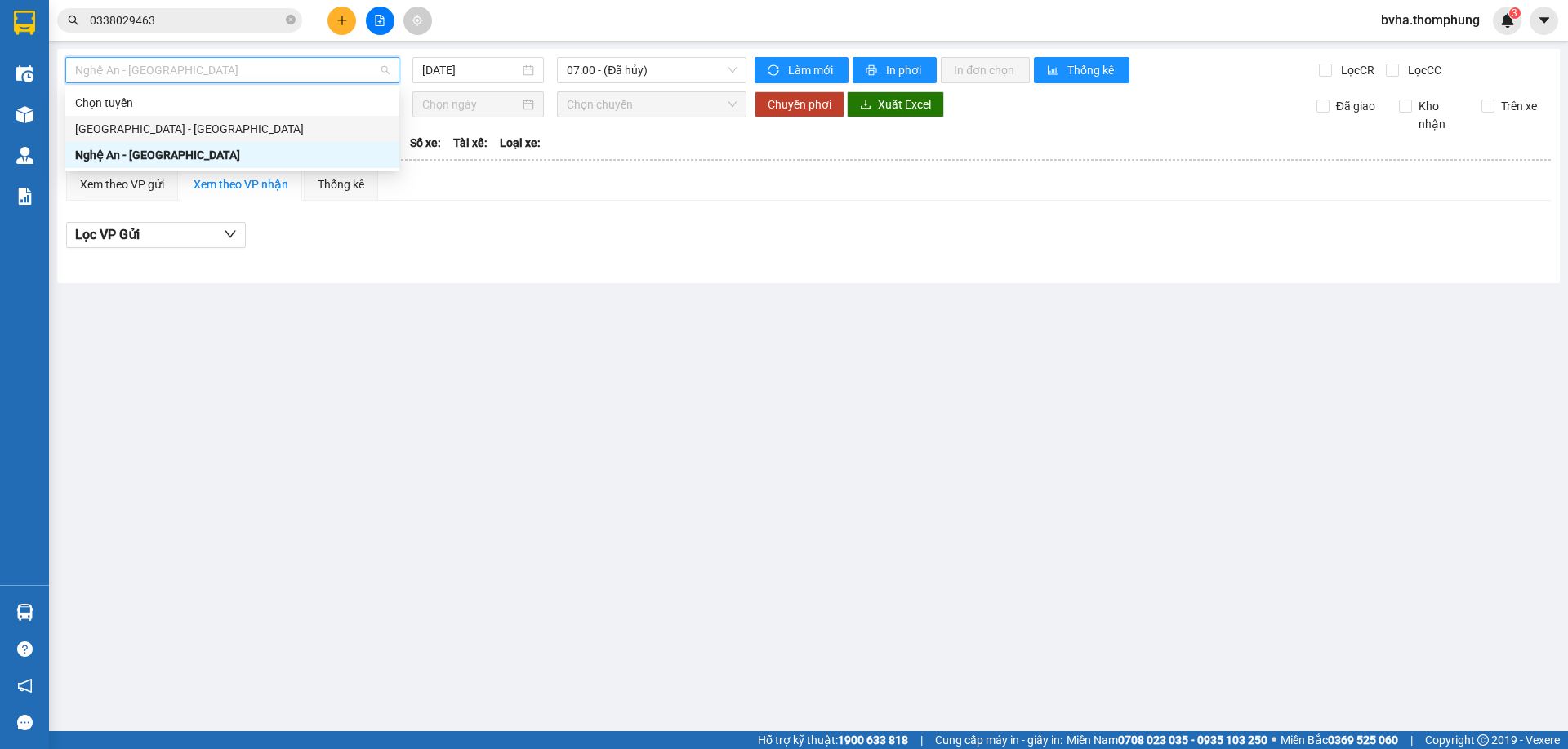
click at [182, 127] on div "[GEOGRAPHIC_DATA] - [GEOGRAPHIC_DATA]" at bounding box center [232, 128] width 314 height 18
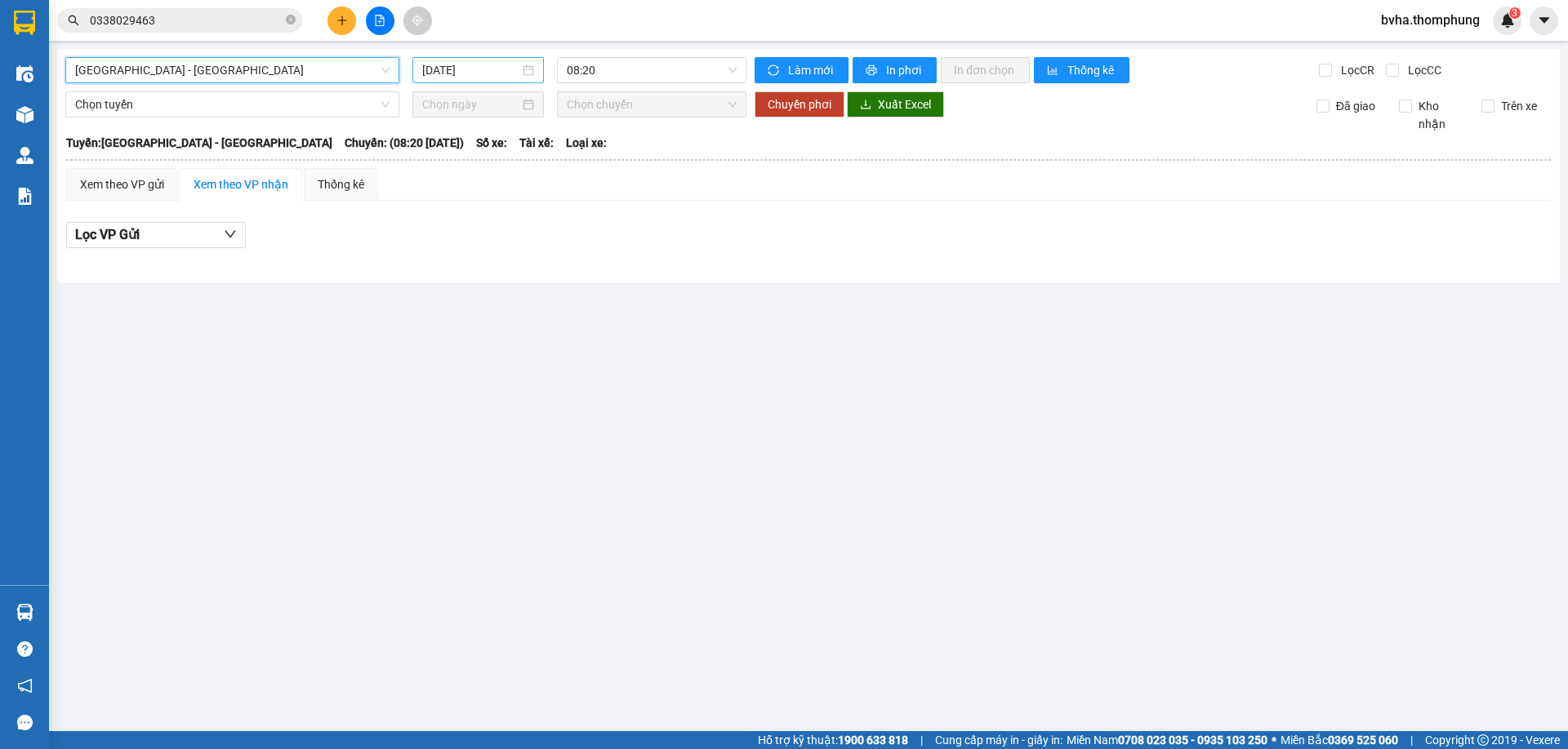
click at [498, 71] on input "[DATE]" at bounding box center [471, 70] width 97 height 18
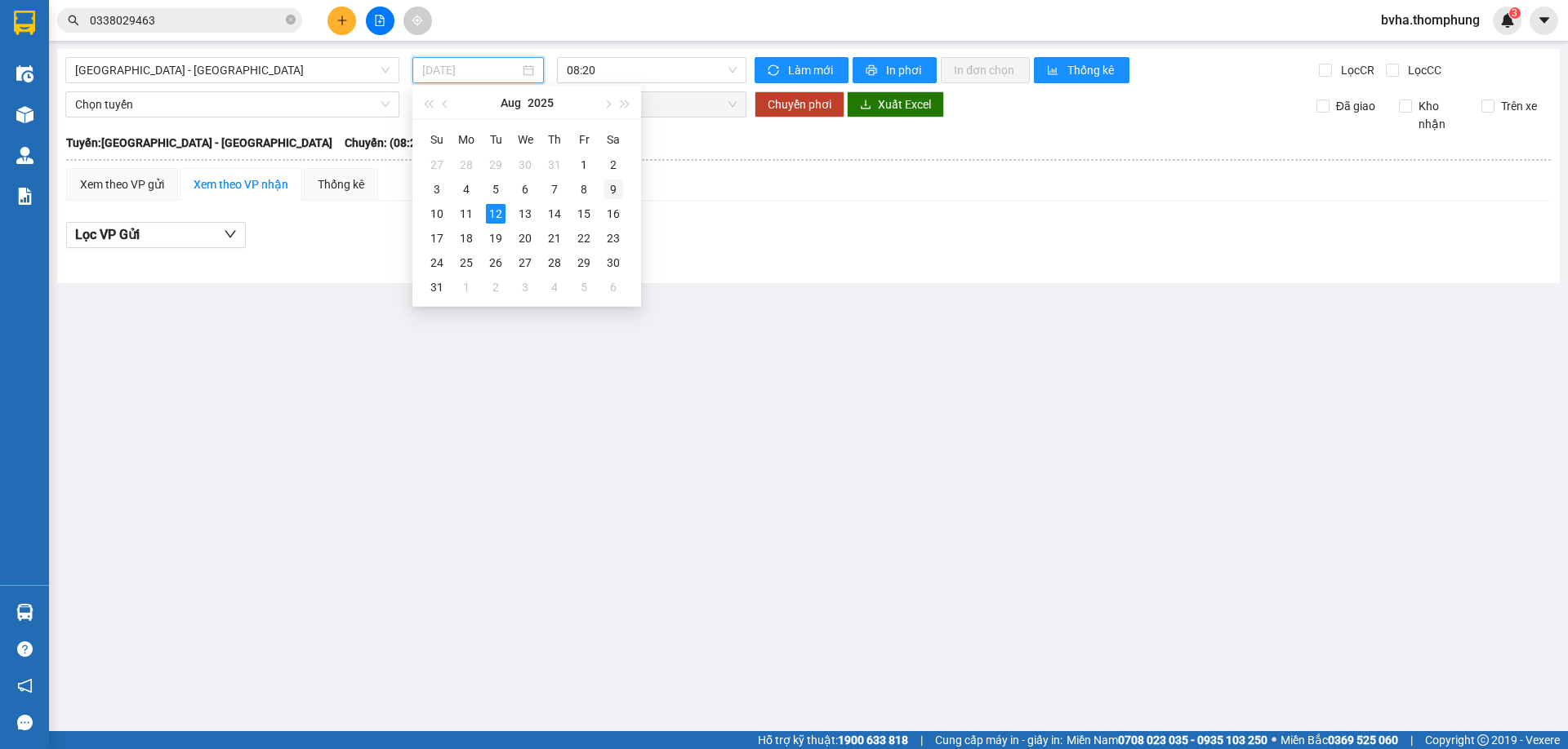
click at [608, 189] on div "9" at bounding box center [613, 190] width 19 height 19
type input "09/08/2025"
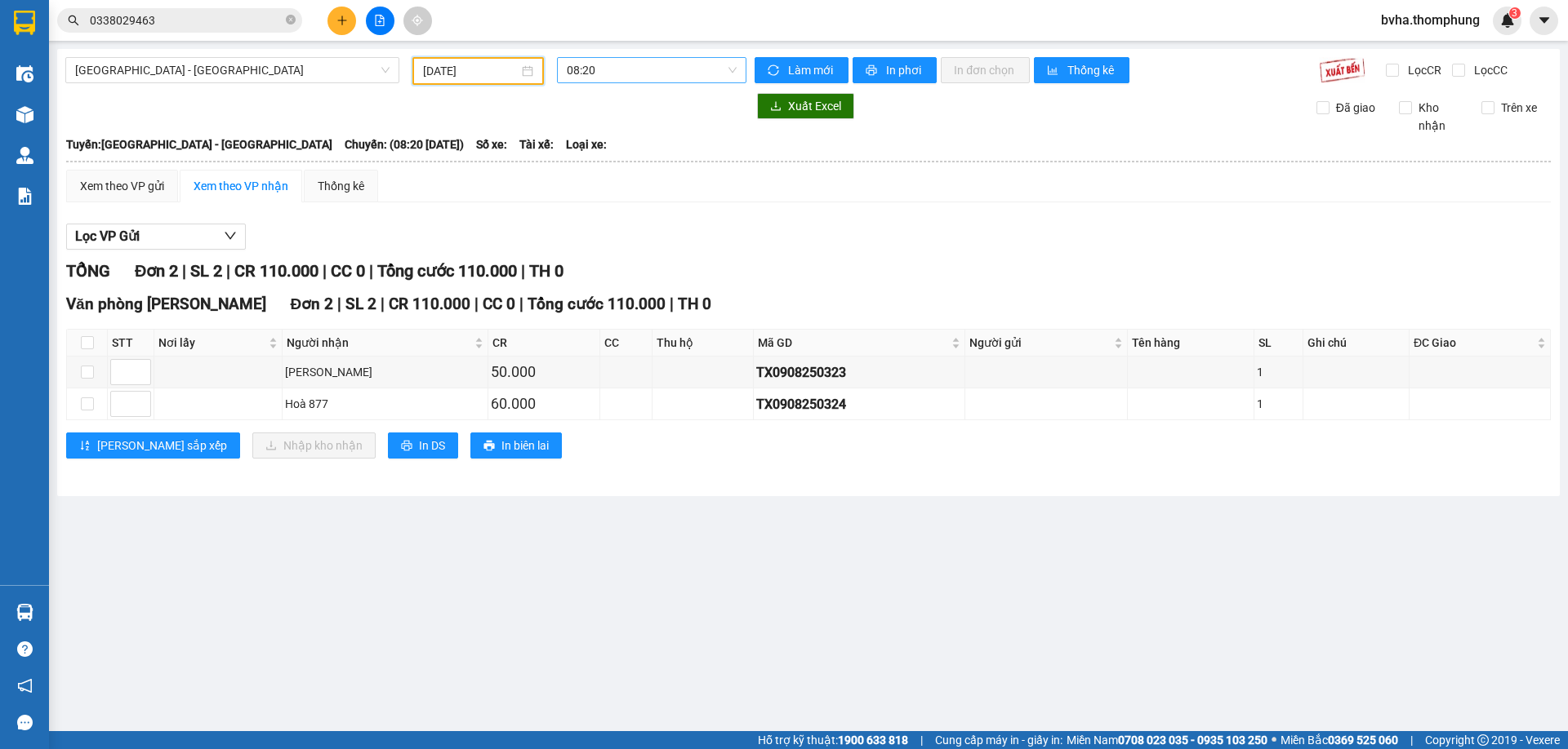
click at [619, 76] on span "08:20" at bounding box center [651, 70] width 170 height 24
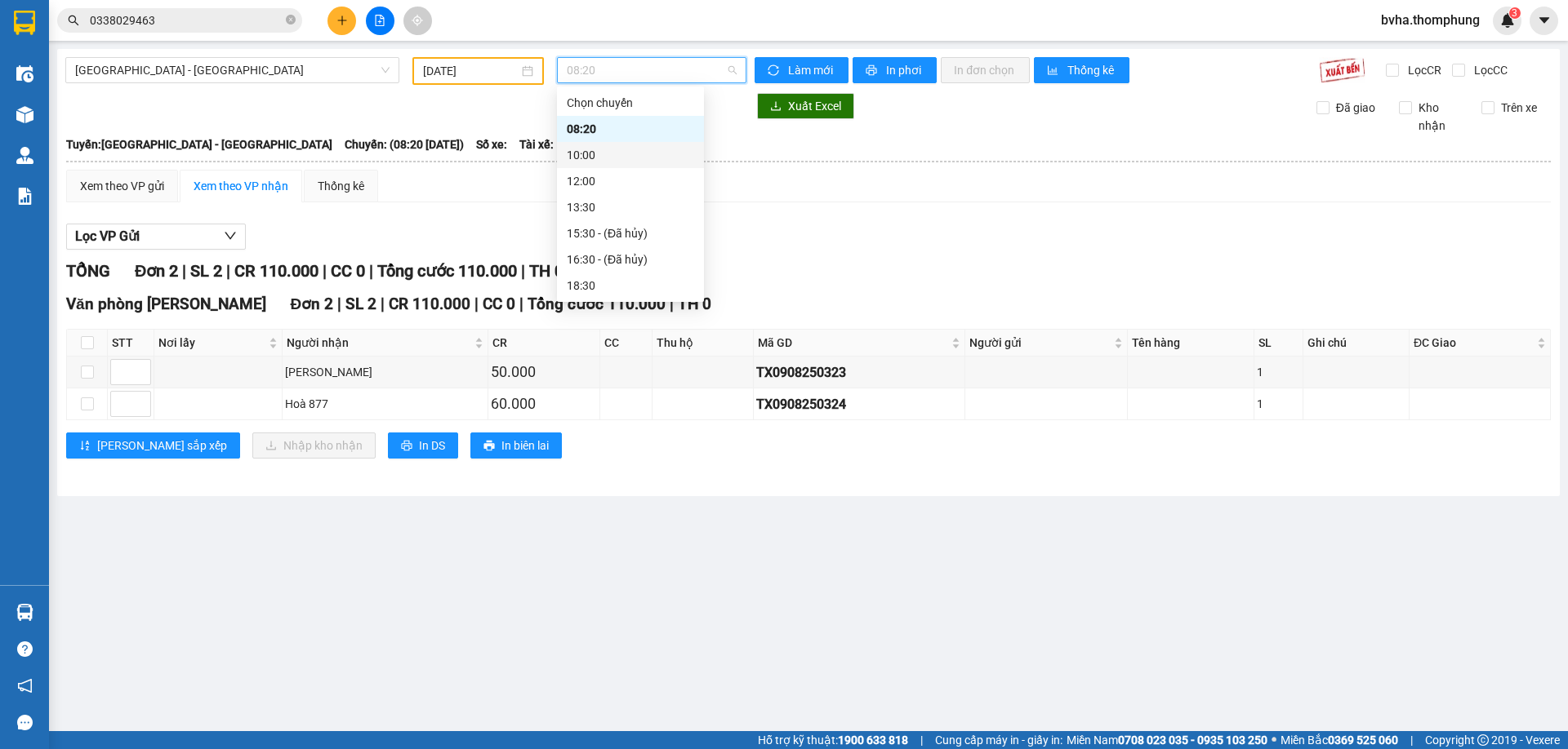
click at [603, 160] on div "10:00" at bounding box center [630, 155] width 128 height 18
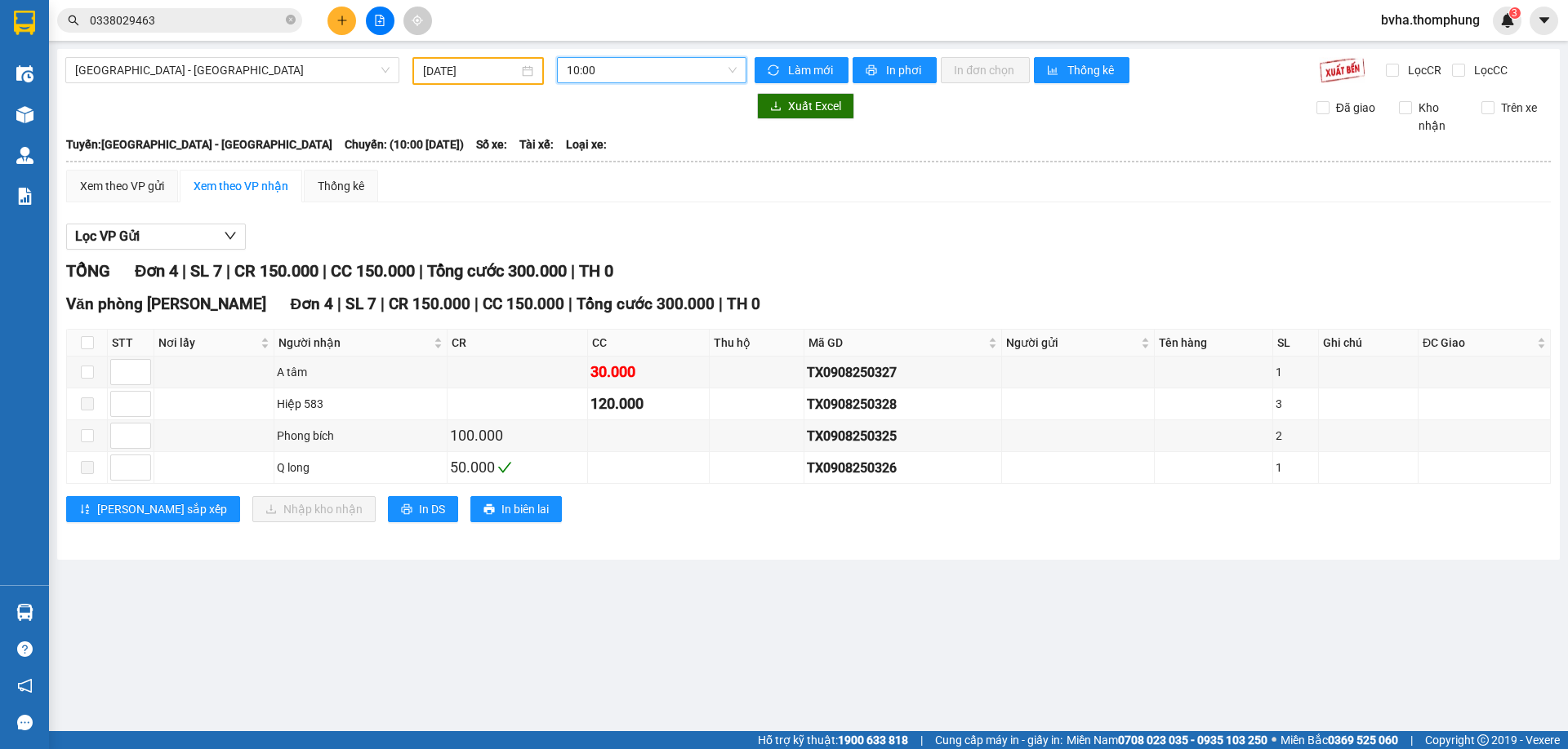
click at [605, 72] on span "10:00" at bounding box center [651, 70] width 170 height 24
click at [595, 210] on div "13:30" at bounding box center [630, 207] width 128 height 18
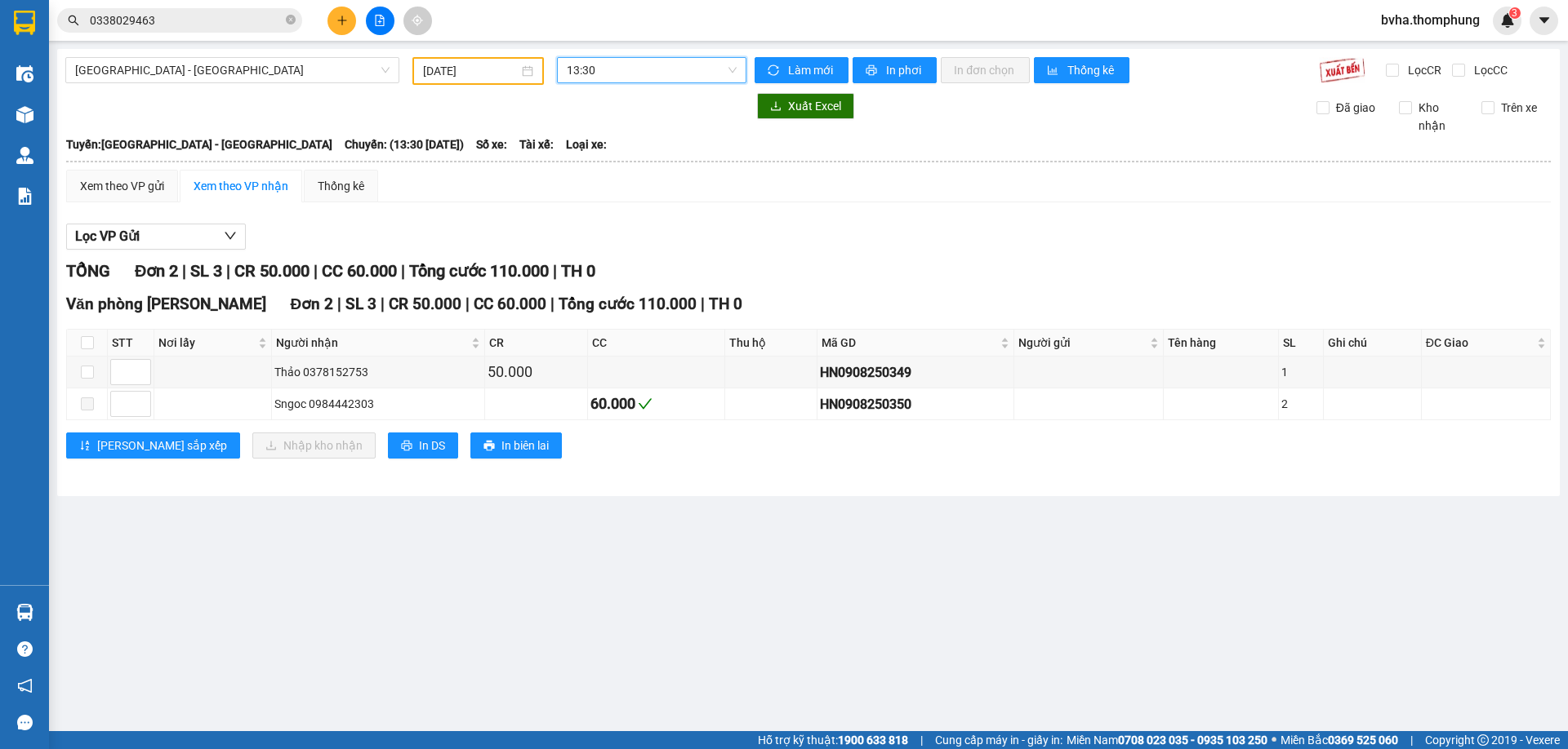
click at [619, 80] on span "13:30" at bounding box center [651, 70] width 170 height 24
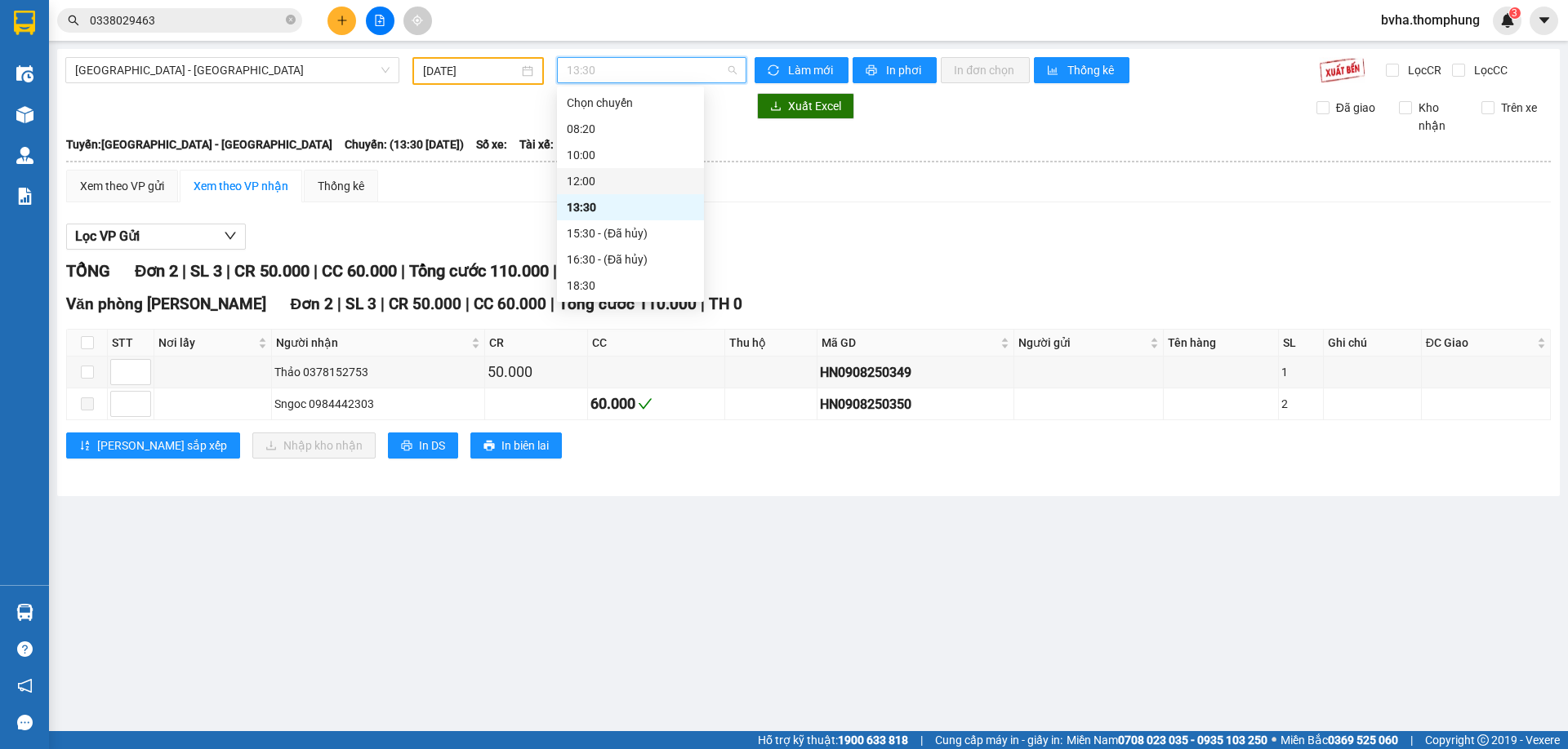
click at [593, 180] on div "12:00" at bounding box center [630, 181] width 128 height 18
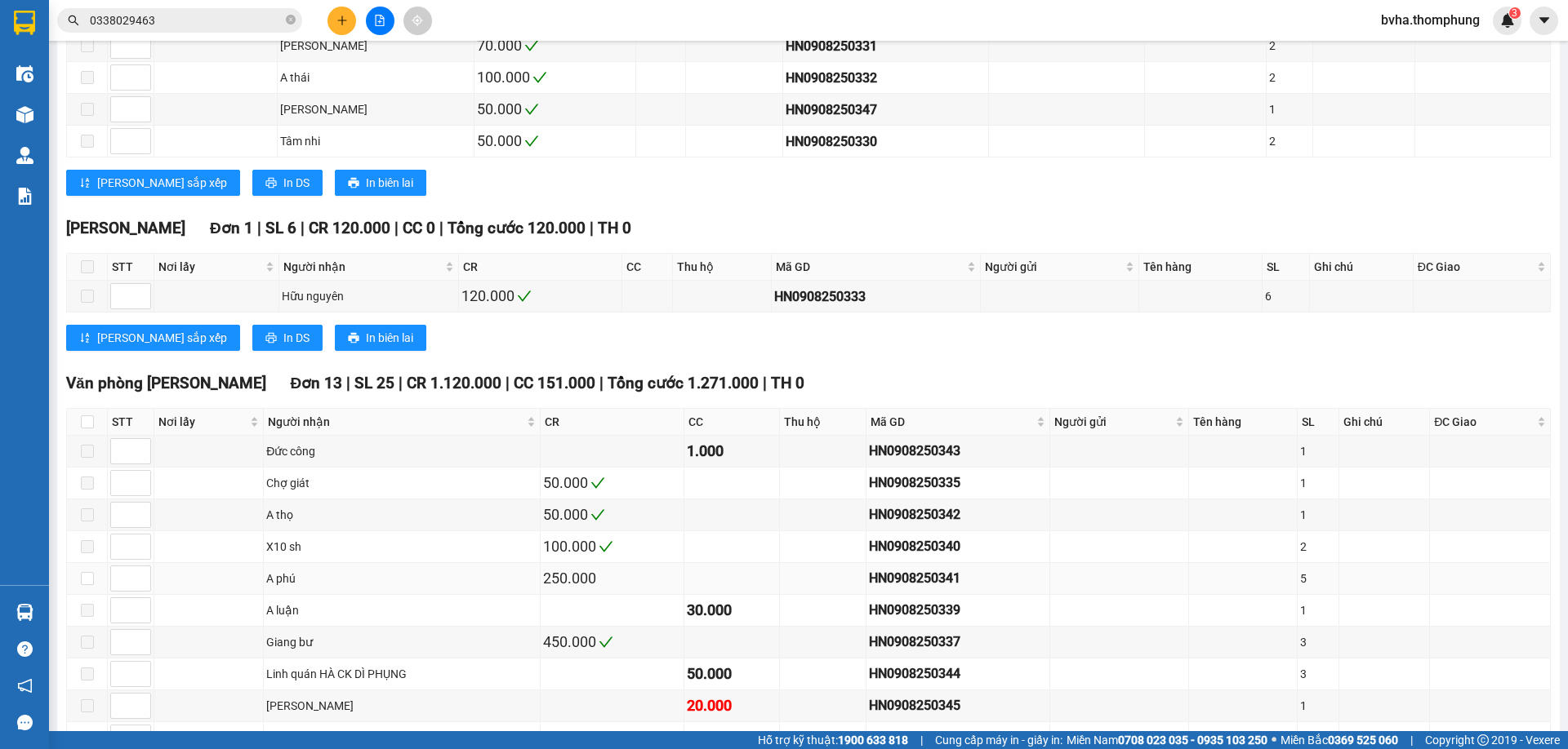
scroll to position [529, 0]
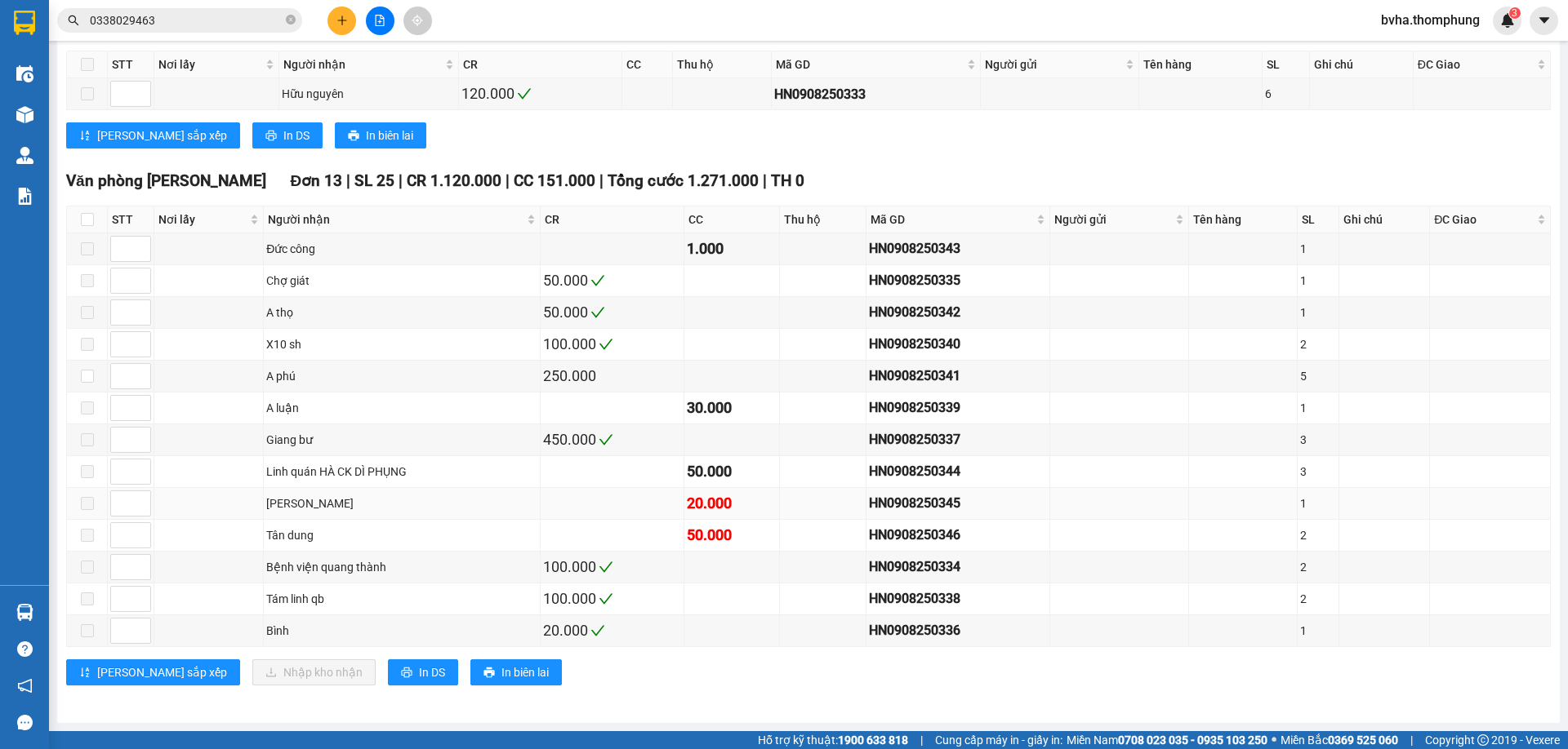
click at [93, 505] on td at bounding box center [88, 504] width 41 height 32
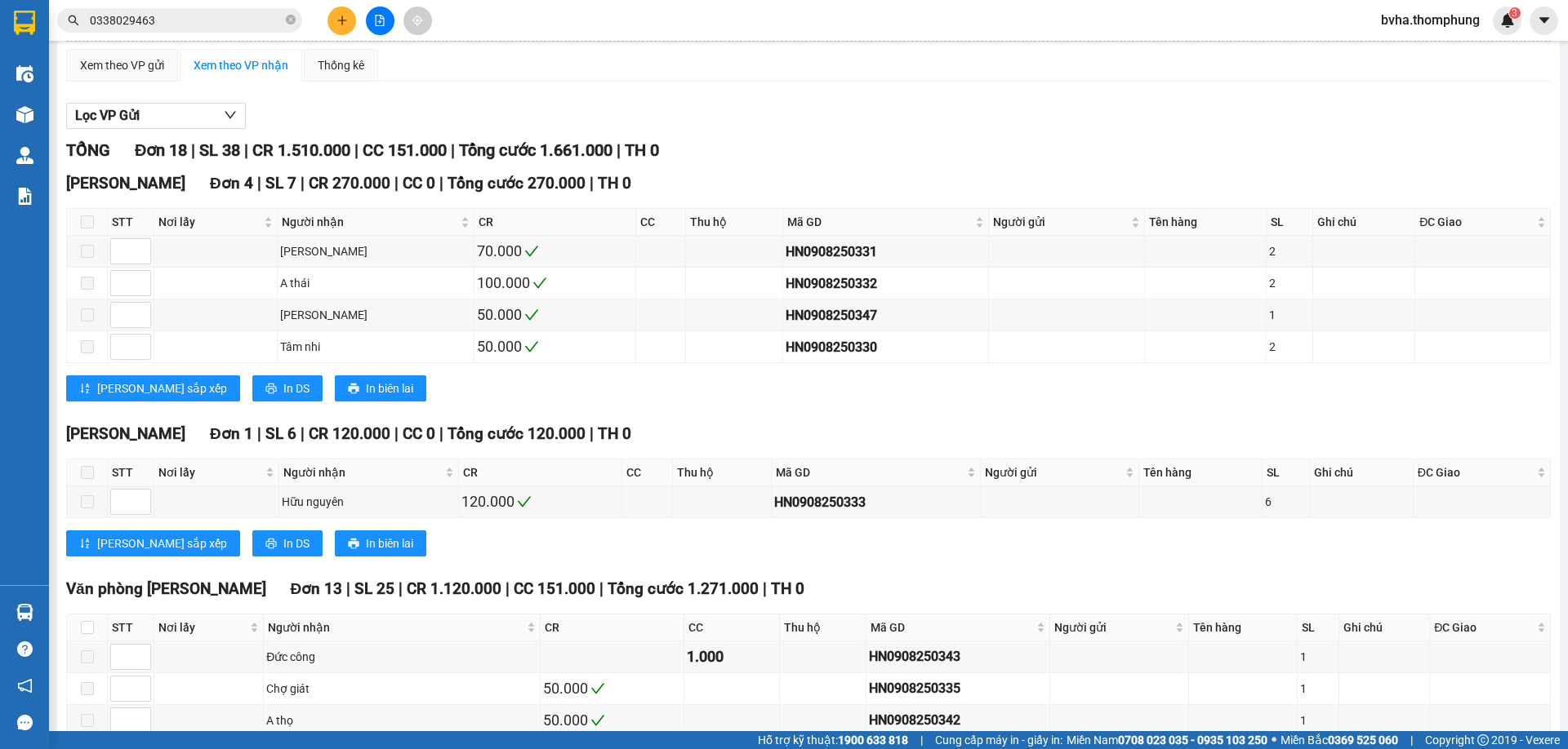
scroll to position [0, 0]
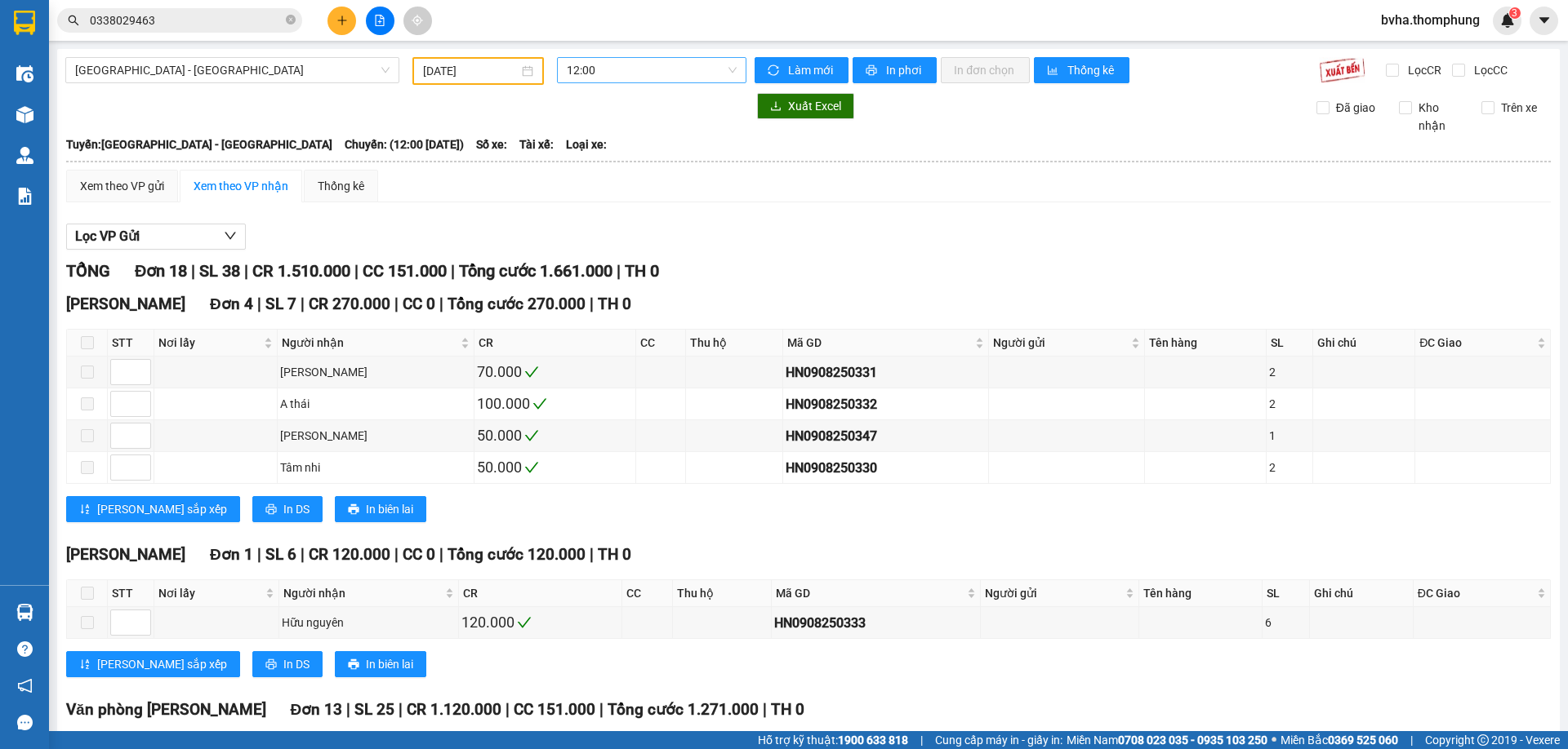
click at [677, 79] on span "12:00" at bounding box center [651, 70] width 170 height 24
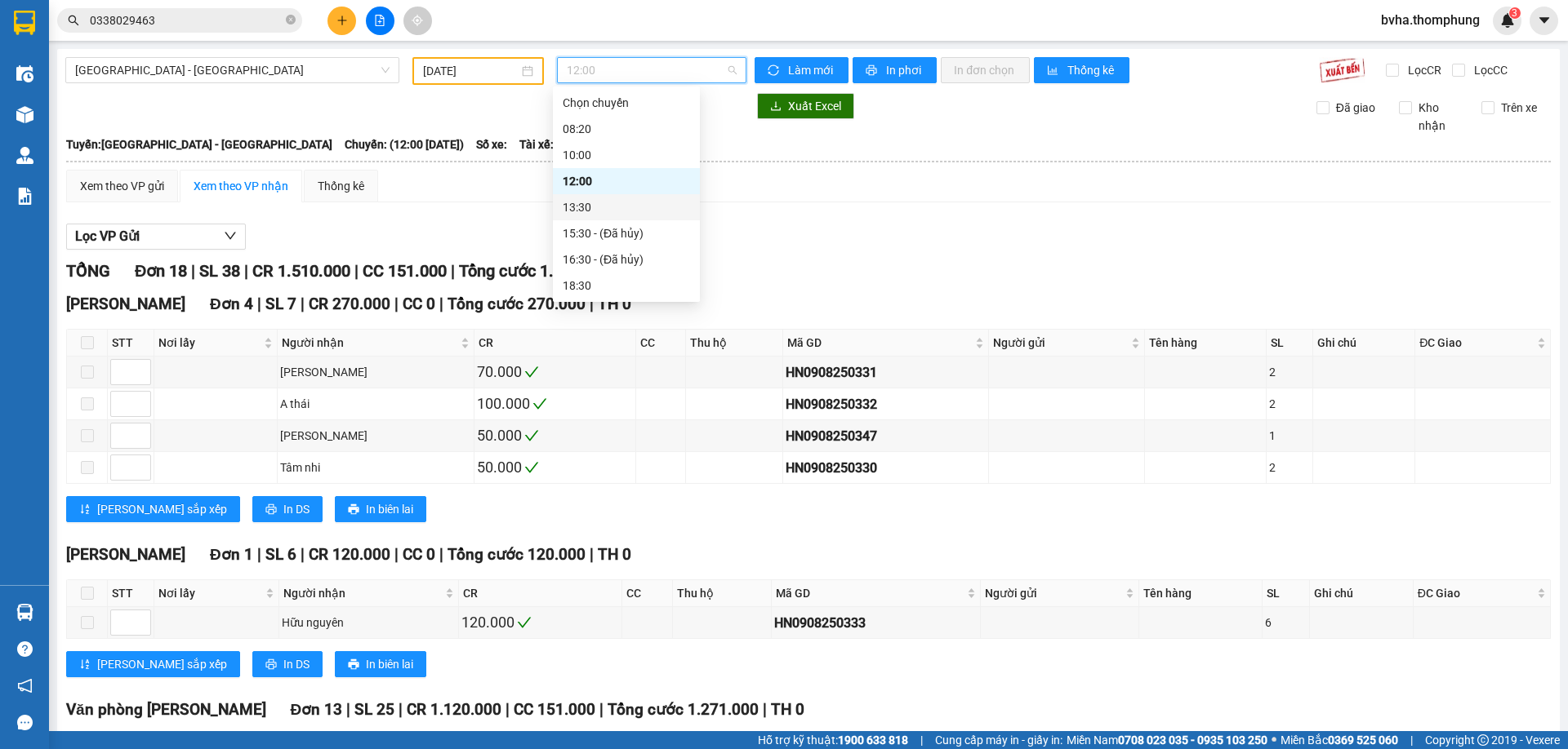
click at [606, 220] on div "13:30" at bounding box center [626, 207] width 147 height 26
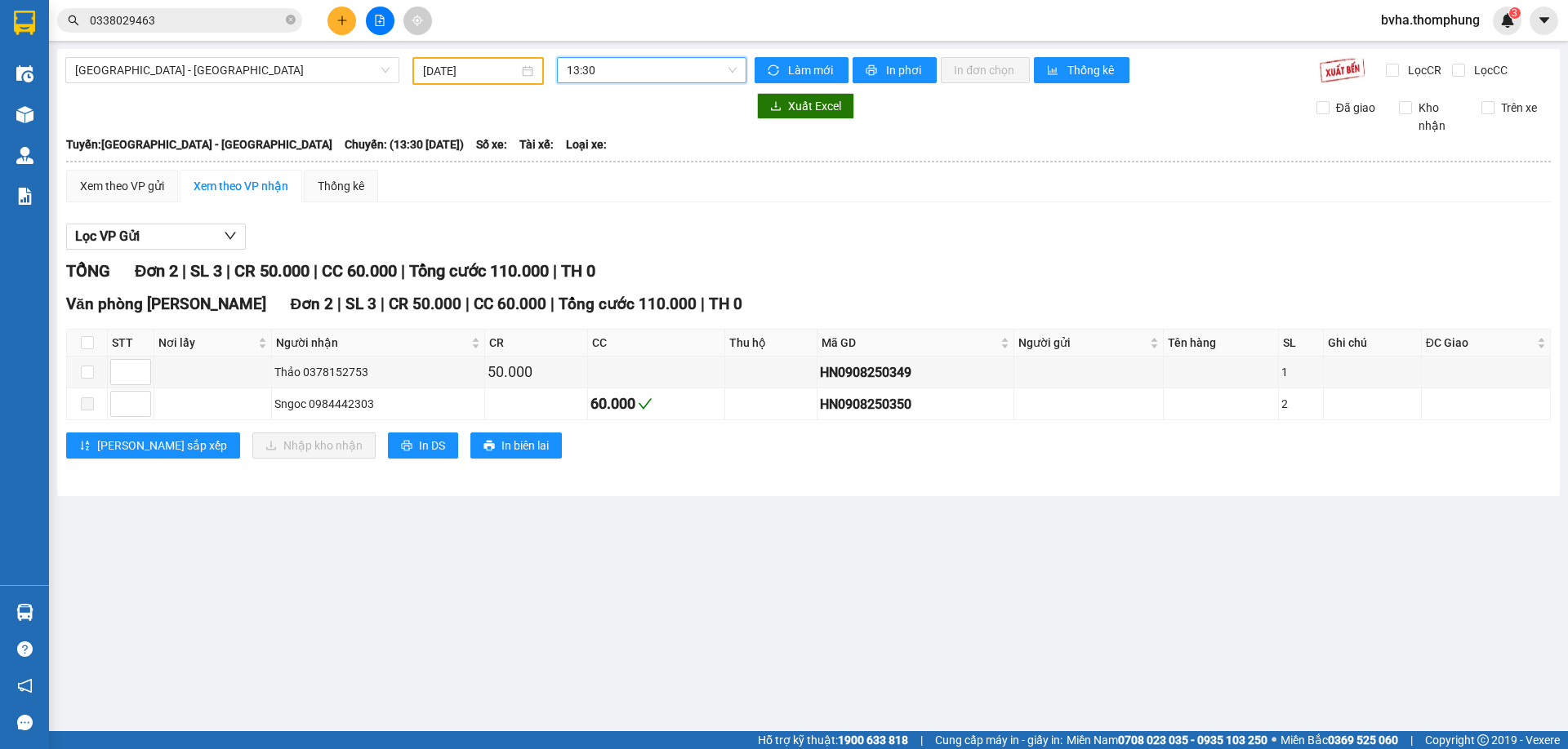
click at [630, 68] on span "13:30" at bounding box center [651, 70] width 170 height 24
click at [591, 276] on div "18:30" at bounding box center [630, 285] width 128 height 18
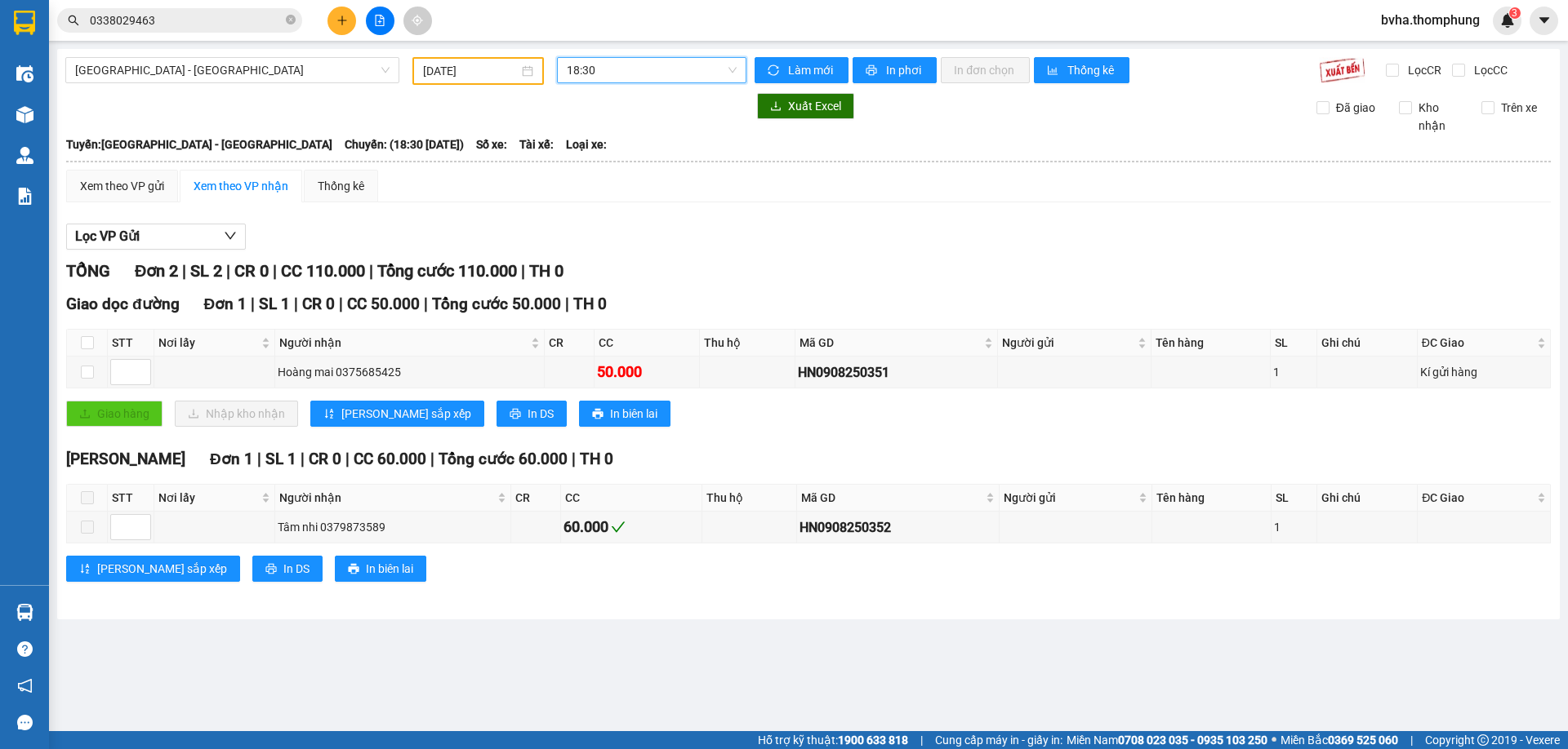
click at [611, 59] on span "18:30" at bounding box center [651, 70] width 170 height 24
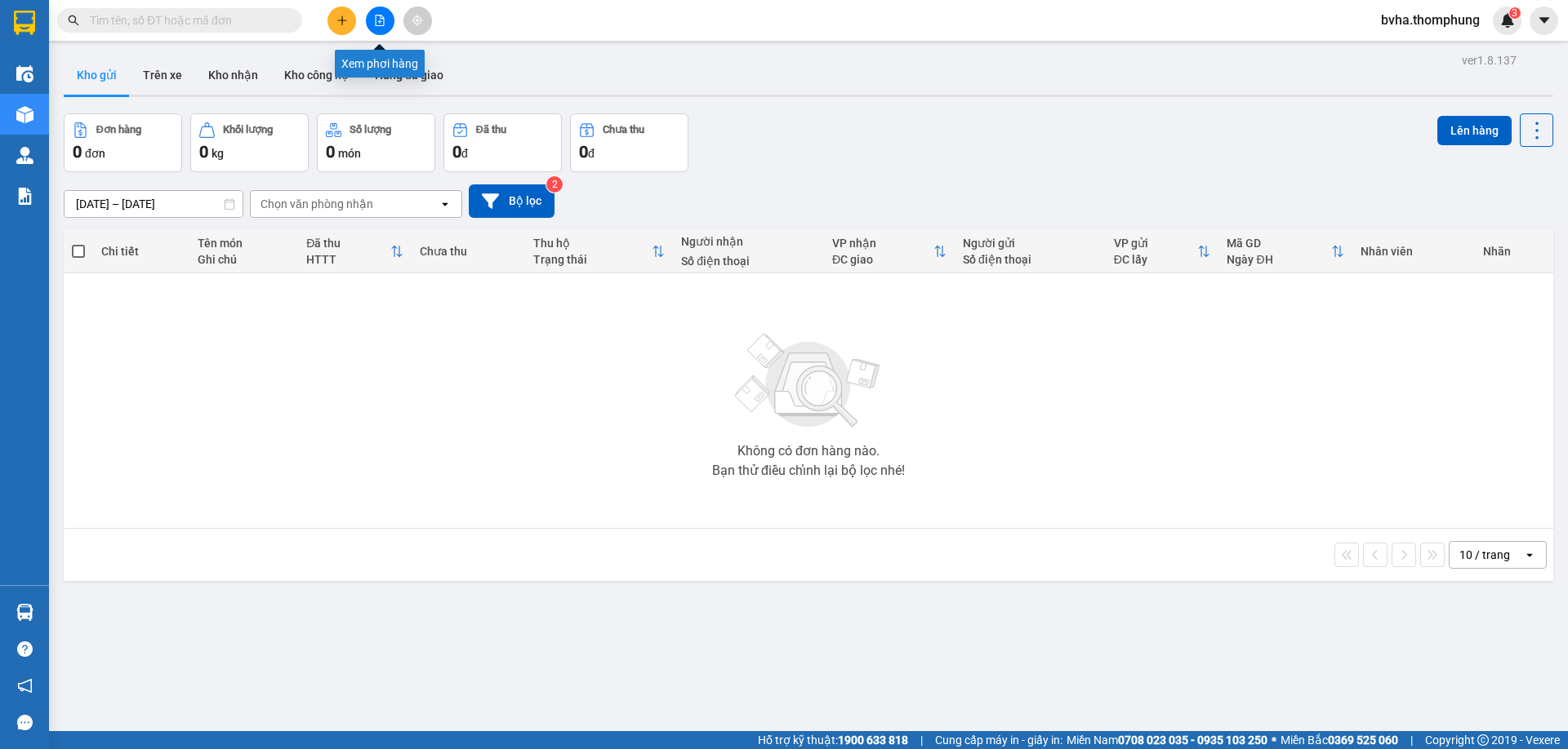
click at [378, 21] on icon "file-add" at bounding box center [380, 20] width 12 height 12
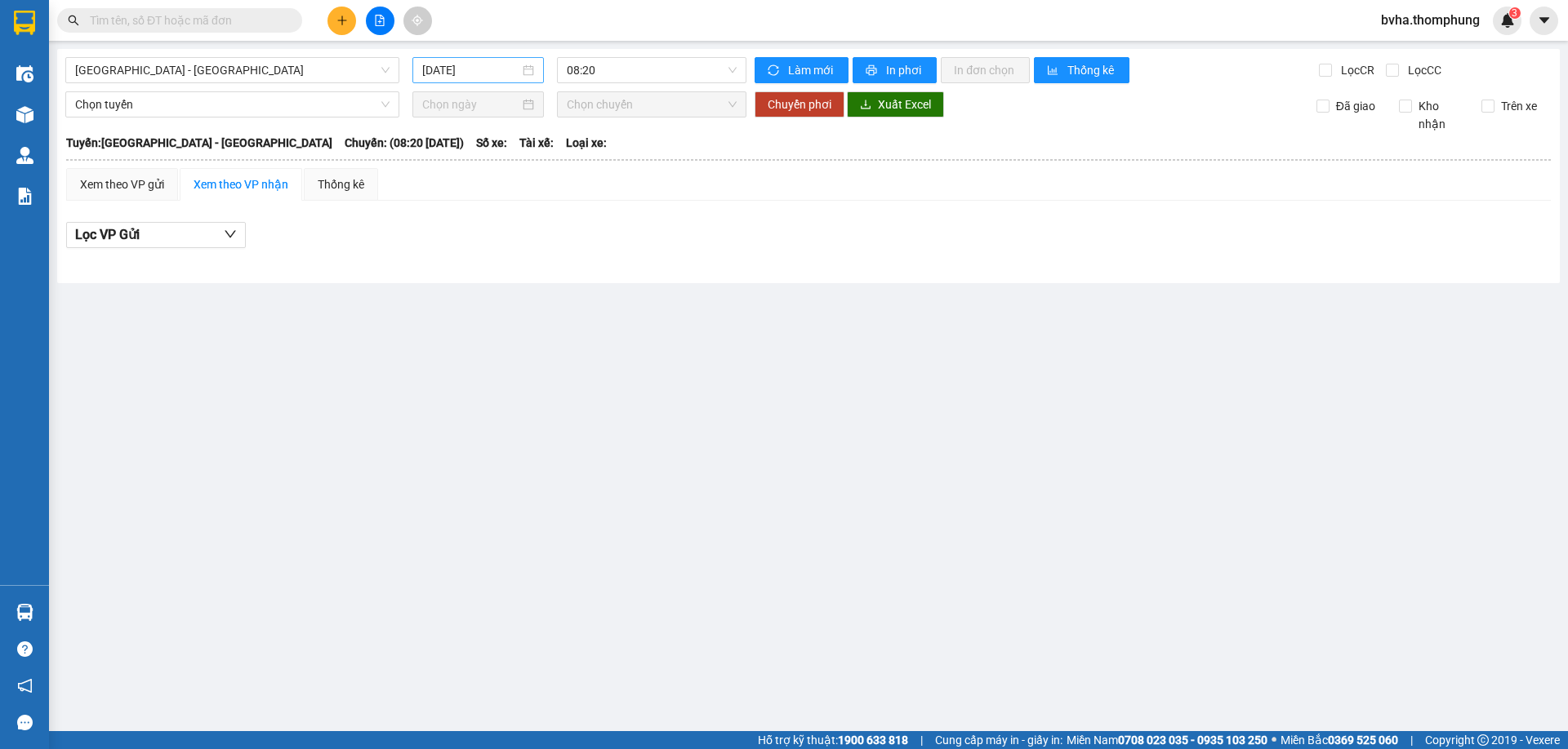
click at [497, 77] on input "[DATE]" at bounding box center [471, 70] width 97 height 18
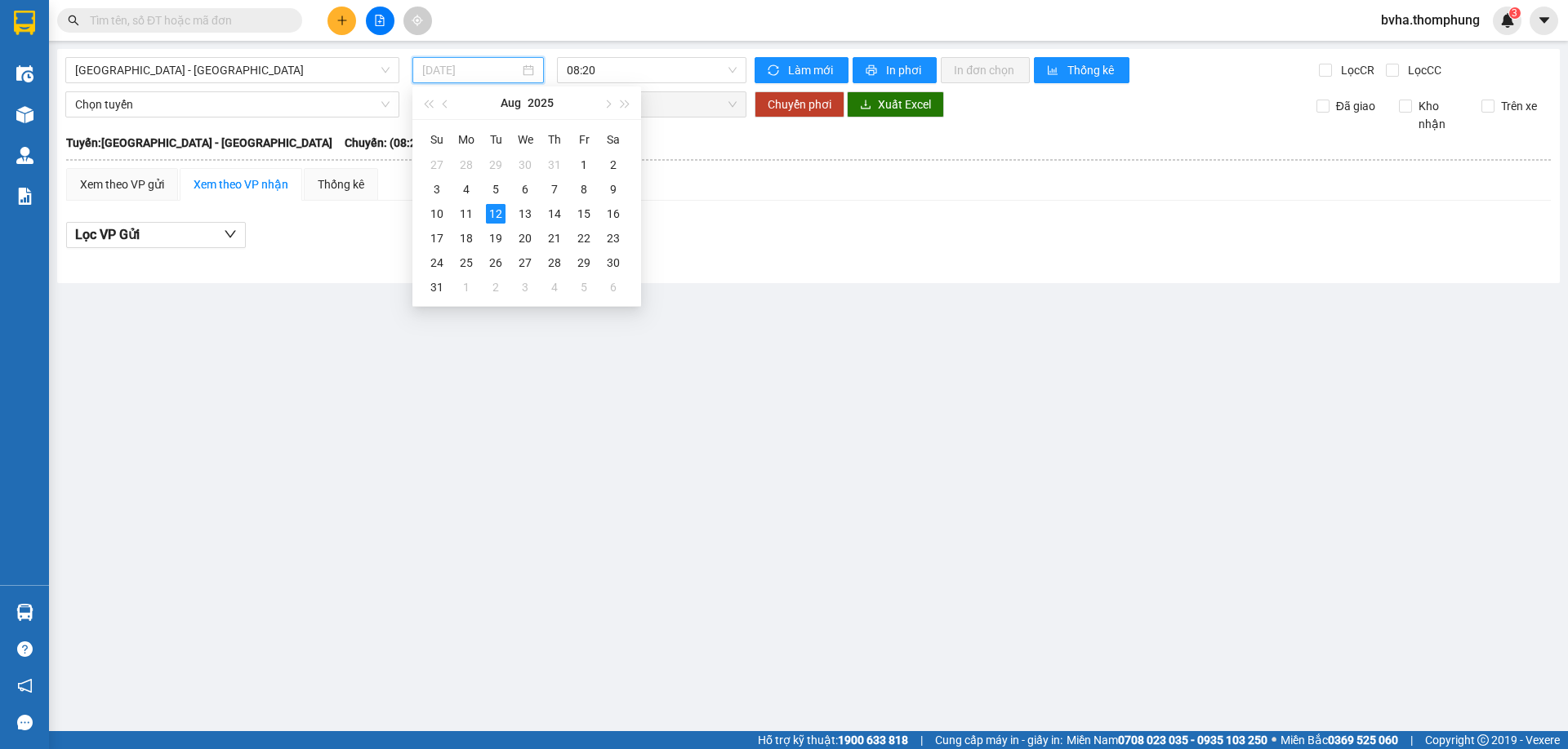
type input "[DATE]"
click at [498, 219] on div "12" at bounding box center [495, 214] width 19 height 19
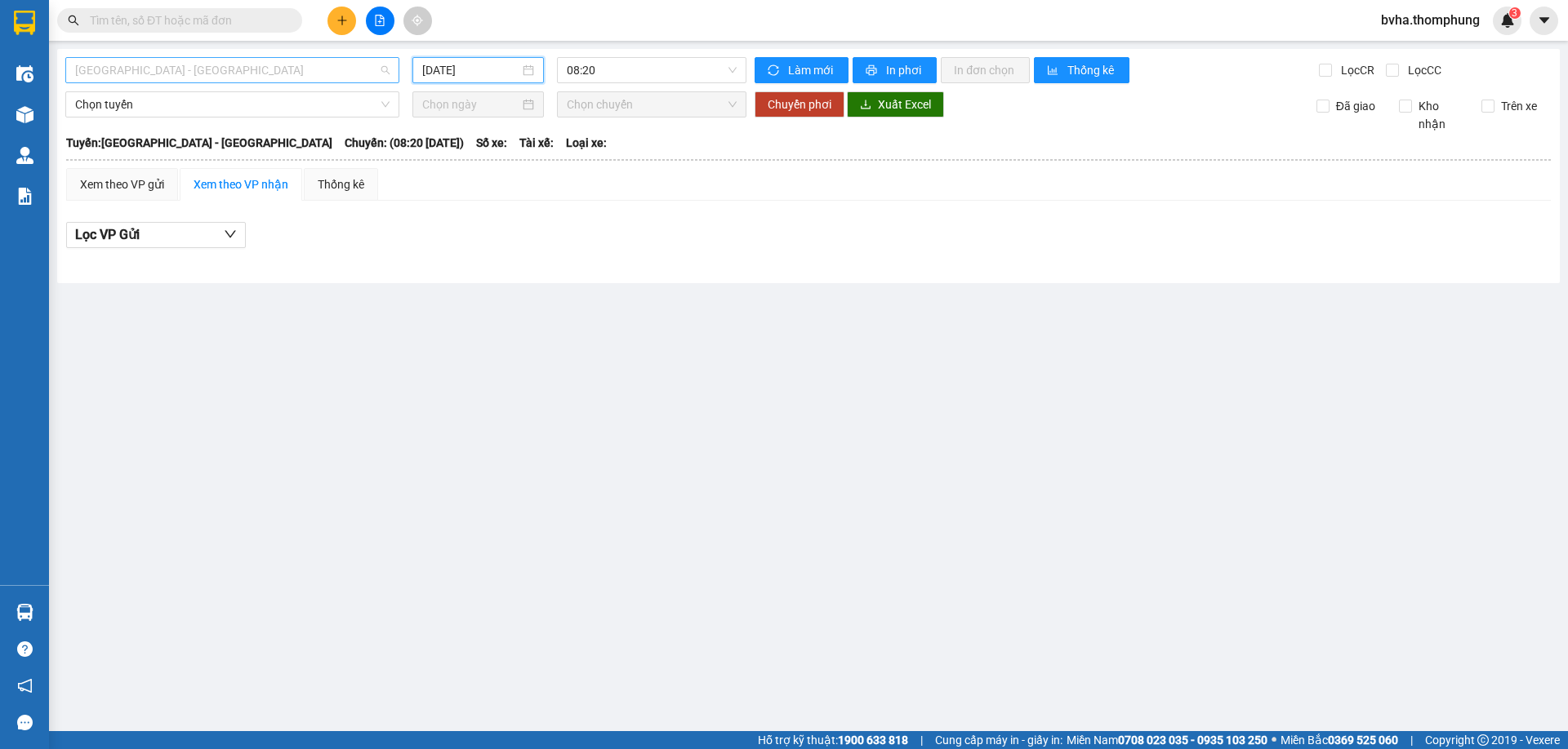
click at [258, 74] on span "[GEOGRAPHIC_DATA] - [GEOGRAPHIC_DATA]" at bounding box center [232, 70] width 314 height 24
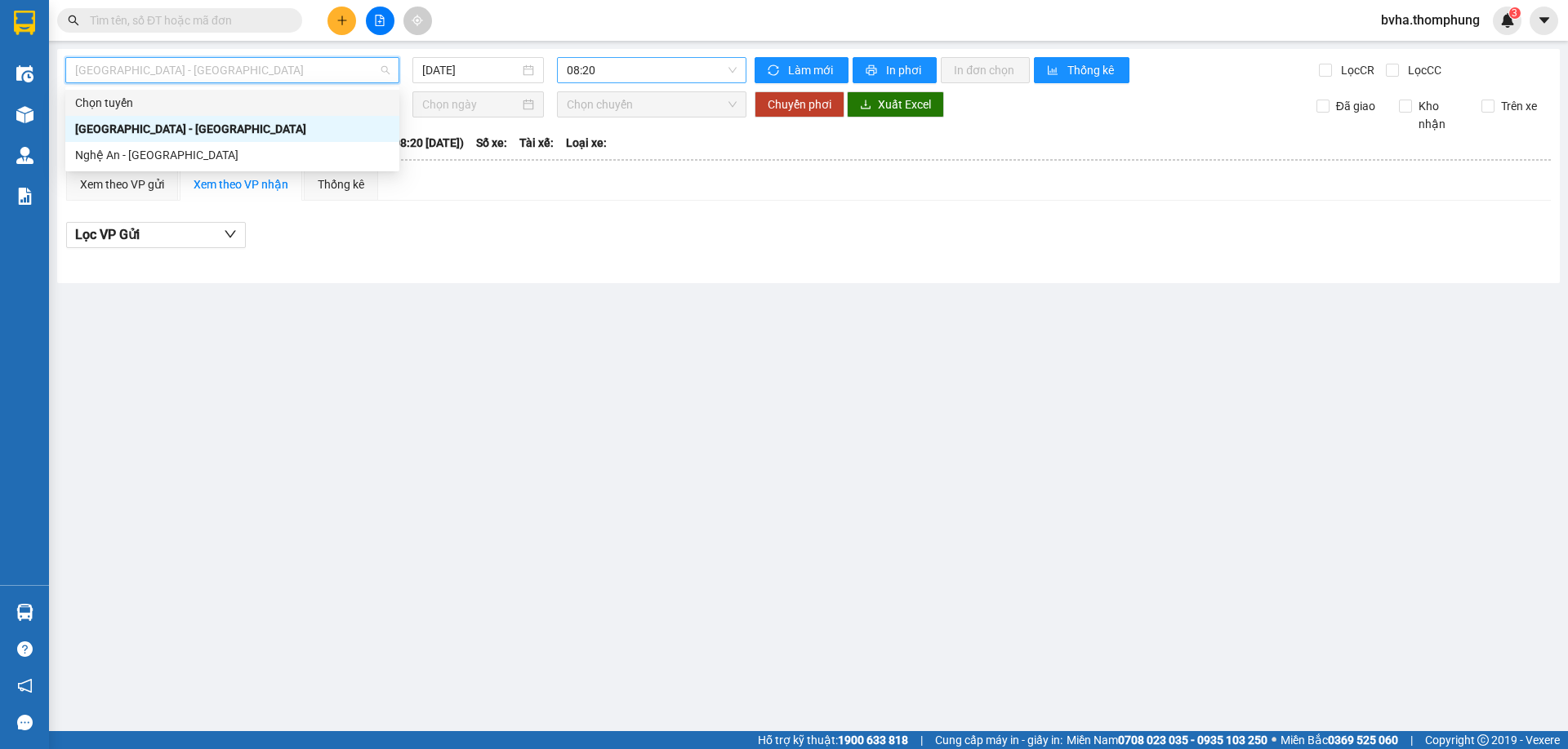
click at [606, 74] on span "08:20" at bounding box center [651, 70] width 170 height 24
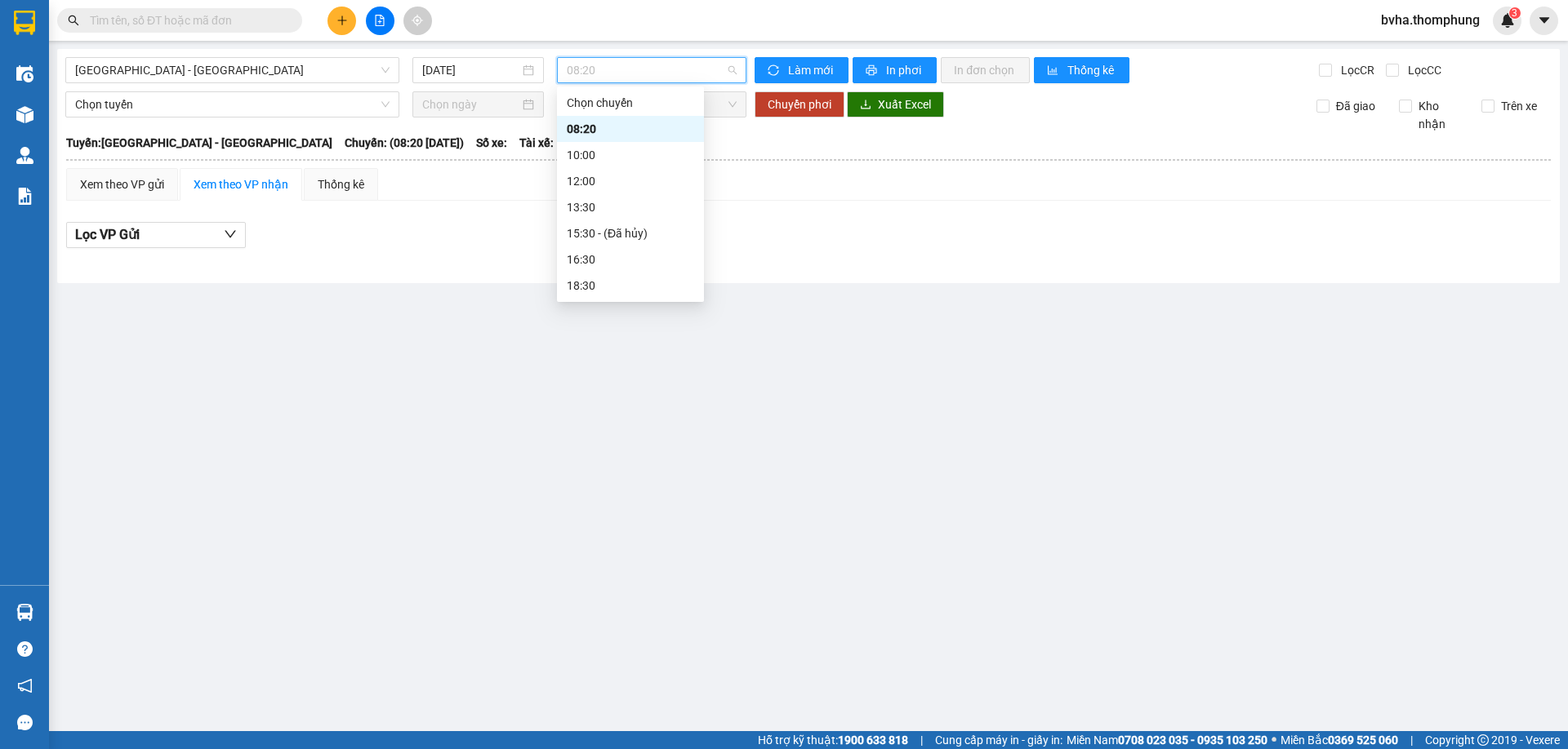
click at [600, 128] on div "08:20" at bounding box center [630, 128] width 128 height 18
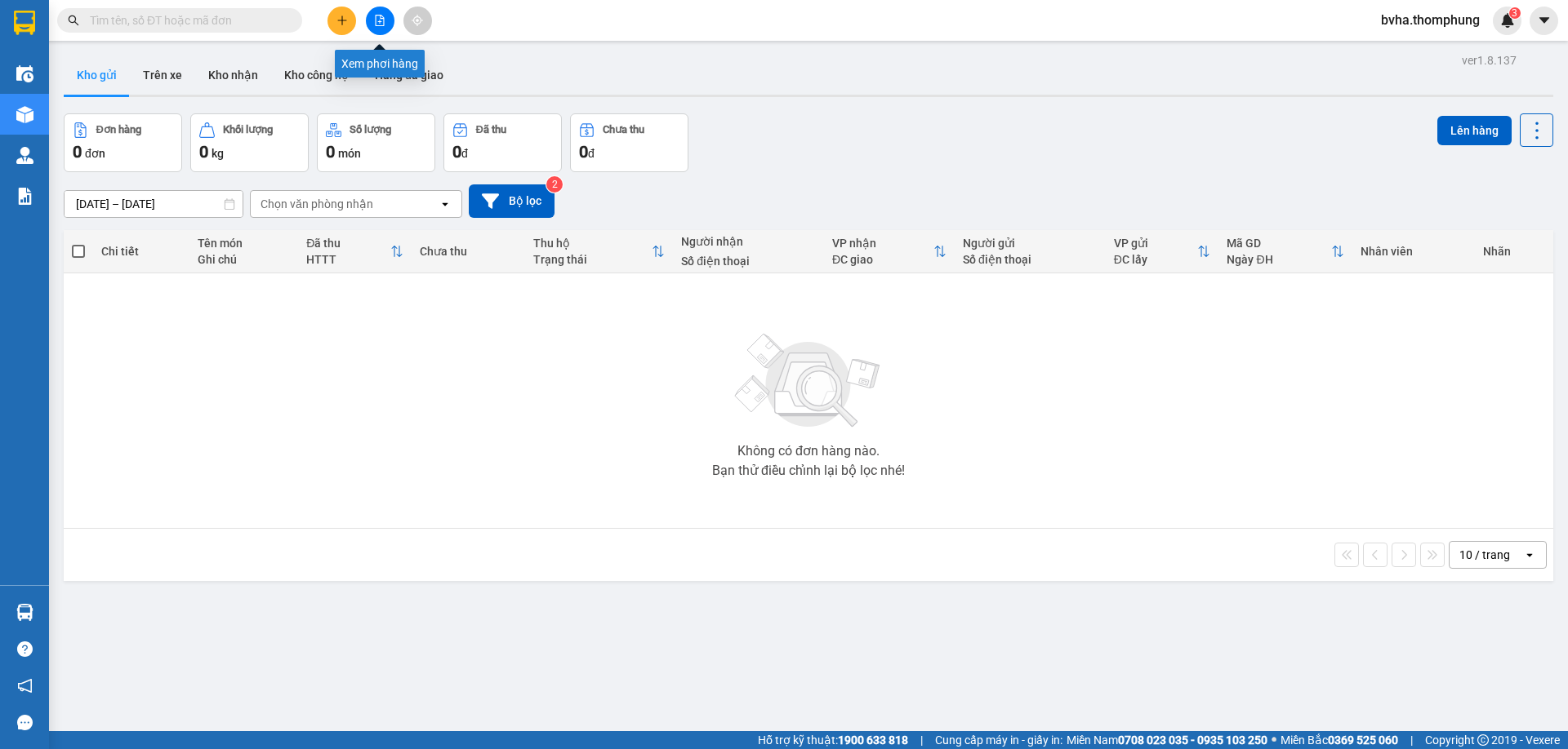
click at [373, 18] on button at bounding box center [380, 20] width 28 height 28
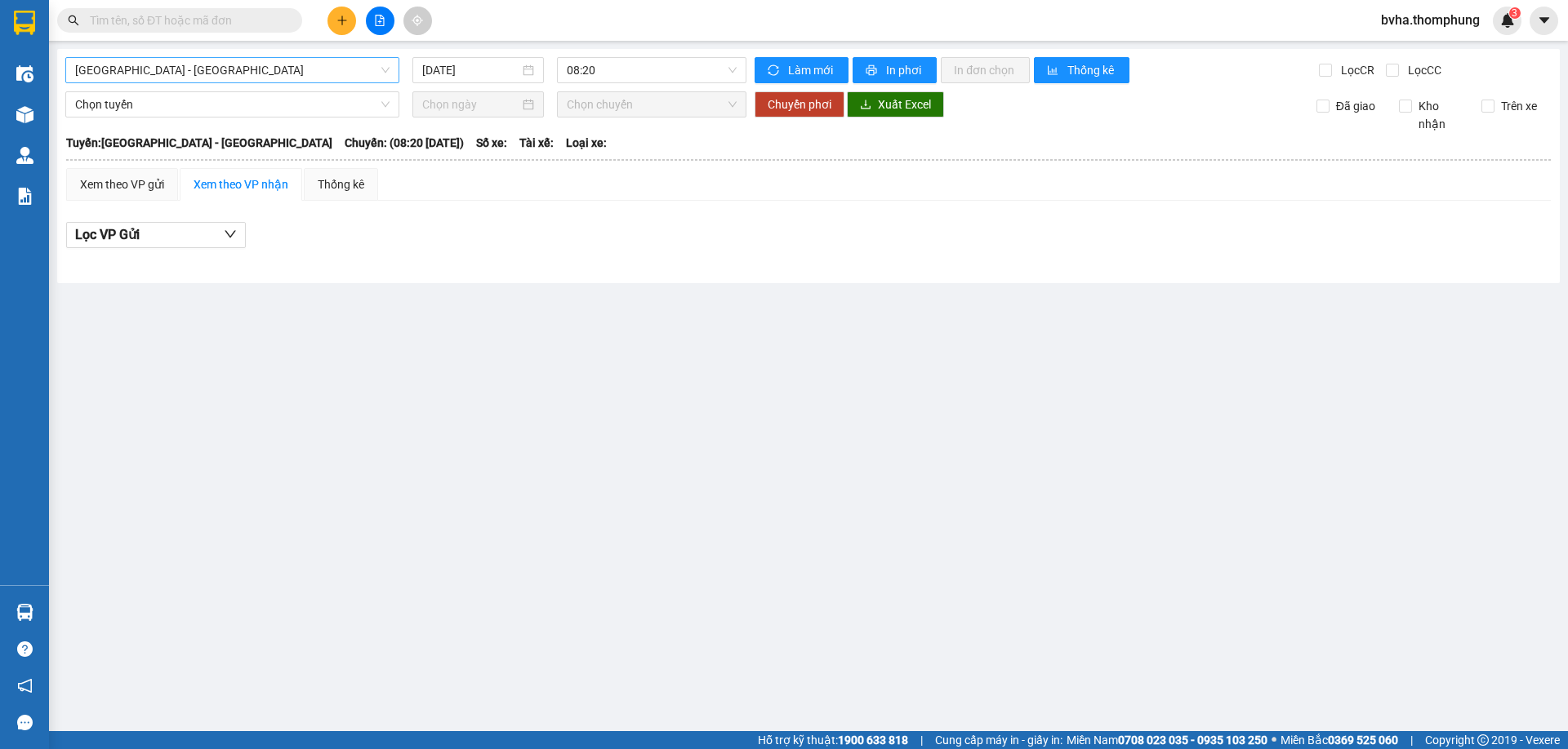
click at [216, 66] on span "[GEOGRAPHIC_DATA] - [GEOGRAPHIC_DATA]" at bounding box center [232, 70] width 314 height 24
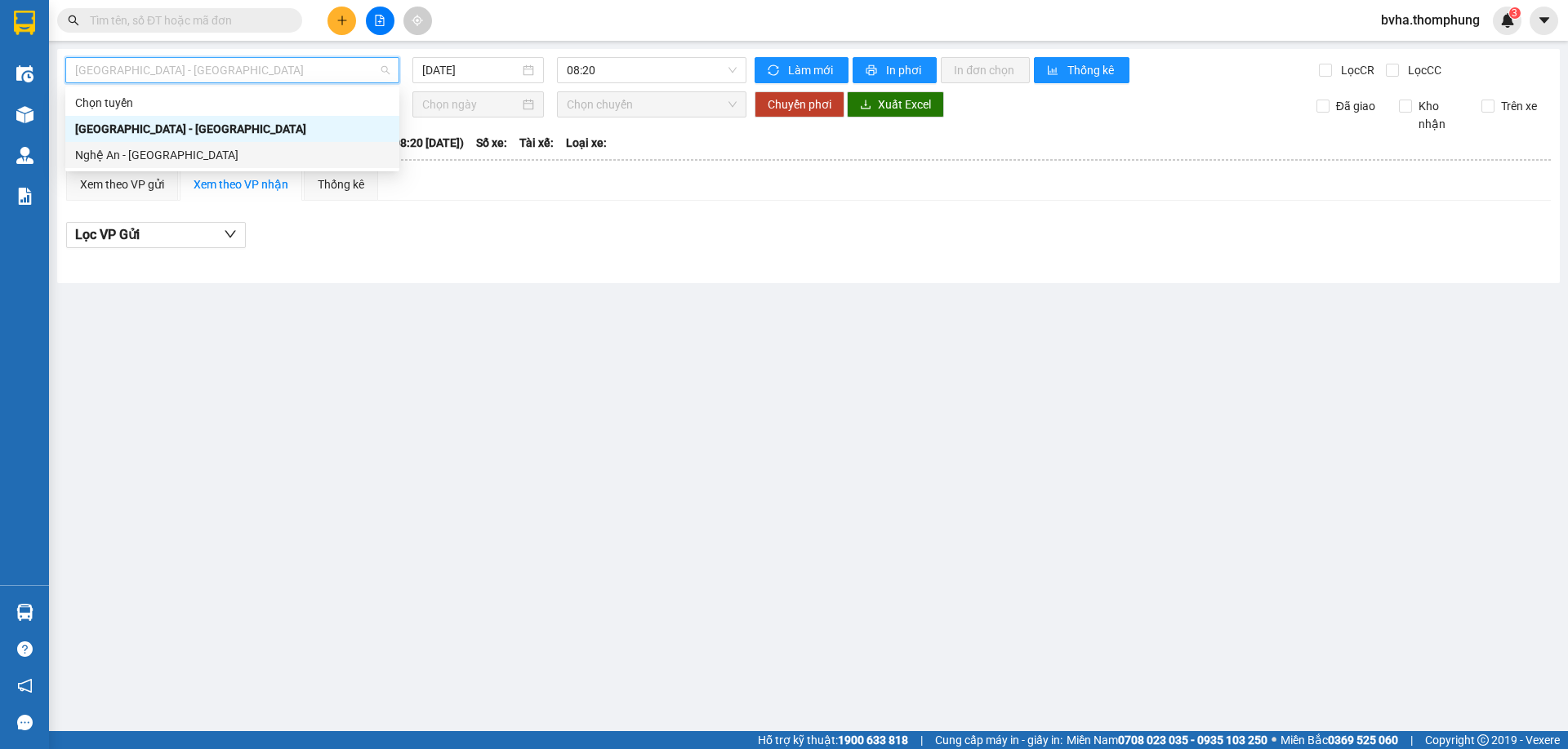
click at [176, 152] on div "Nghệ An - [GEOGRAPHIC_DATA]" at bounding box center [232, 155] width 314 height 18
type input "[DATE]"
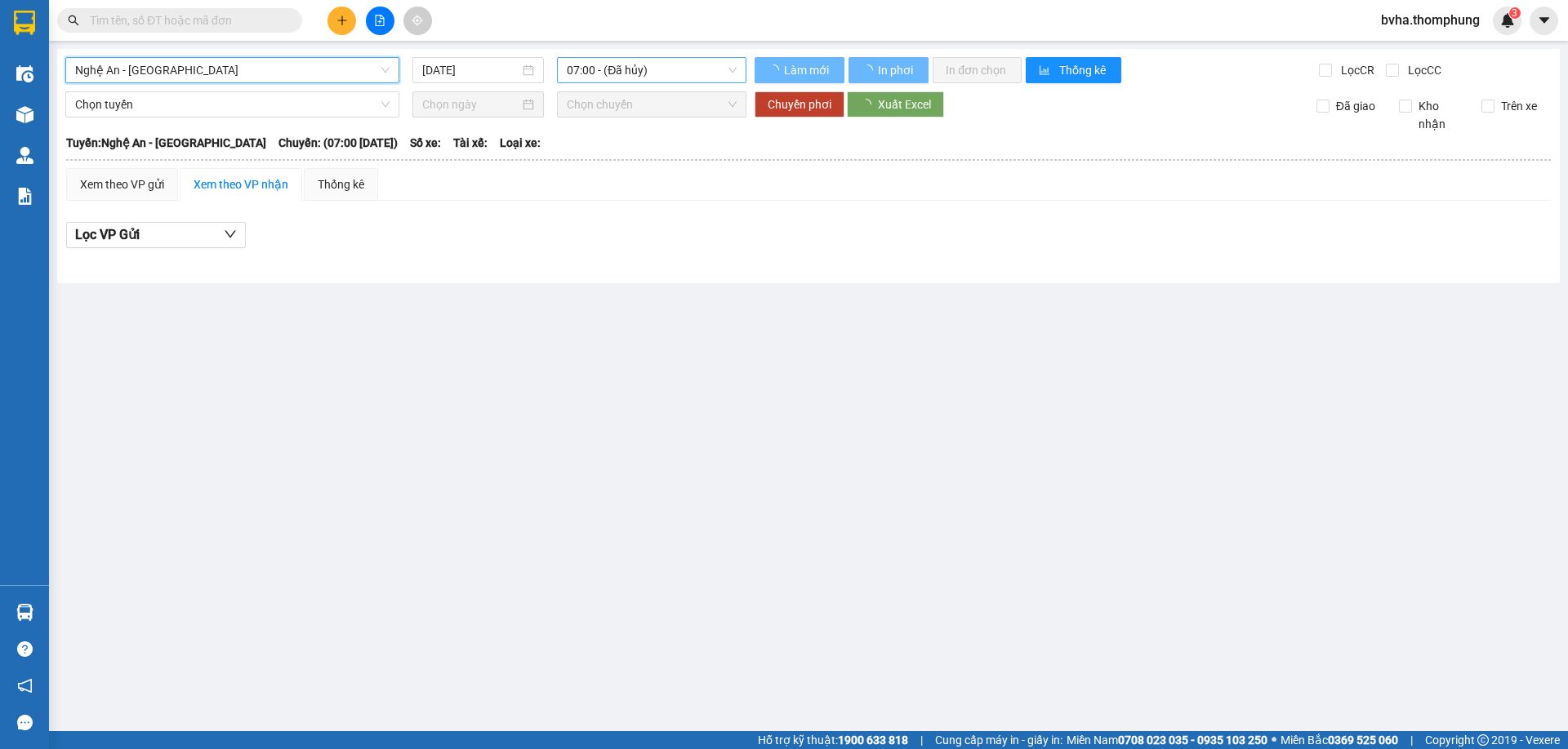
click at [604, 68] on span "07:00 - (Đã hủy)" at bounding box center [651, 70] width 170 height 24
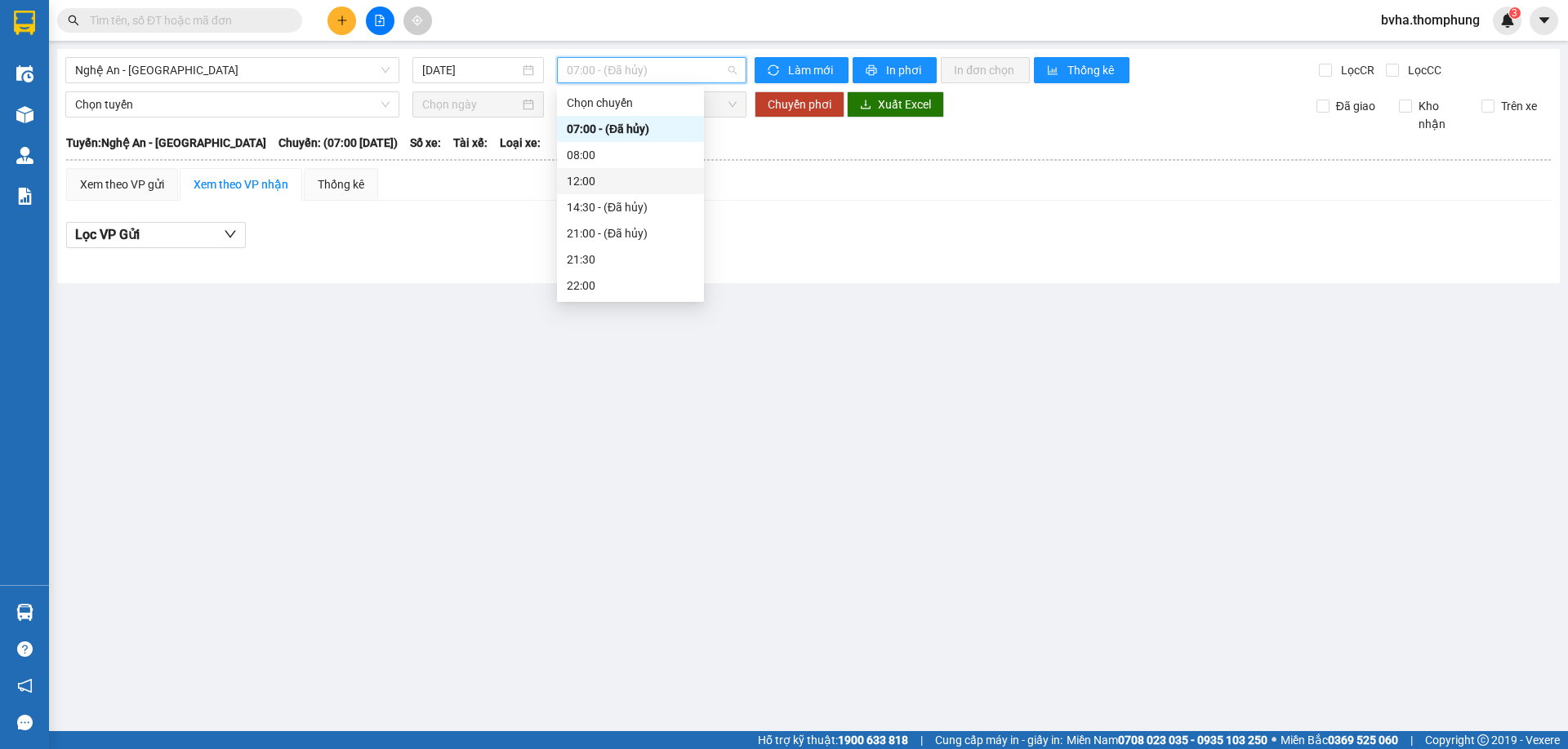
click at [611, 184] on div "12:00" at bounding box center [630, 181] width 128 height 18
